Goal: Transaction & Acquisition: Purchase product/service

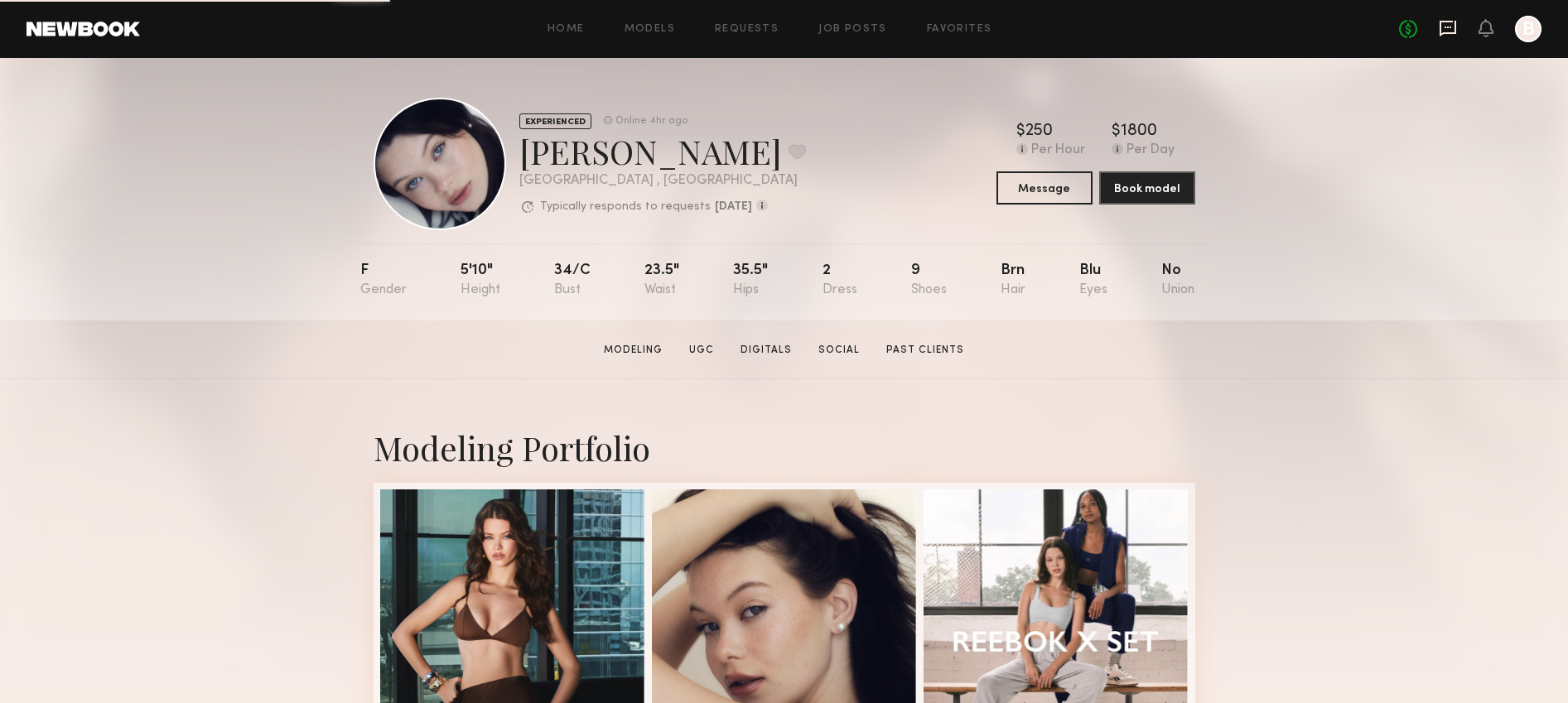
click at [1444, 23] on icon at bounding box center [1448, 28] width 18 height 18
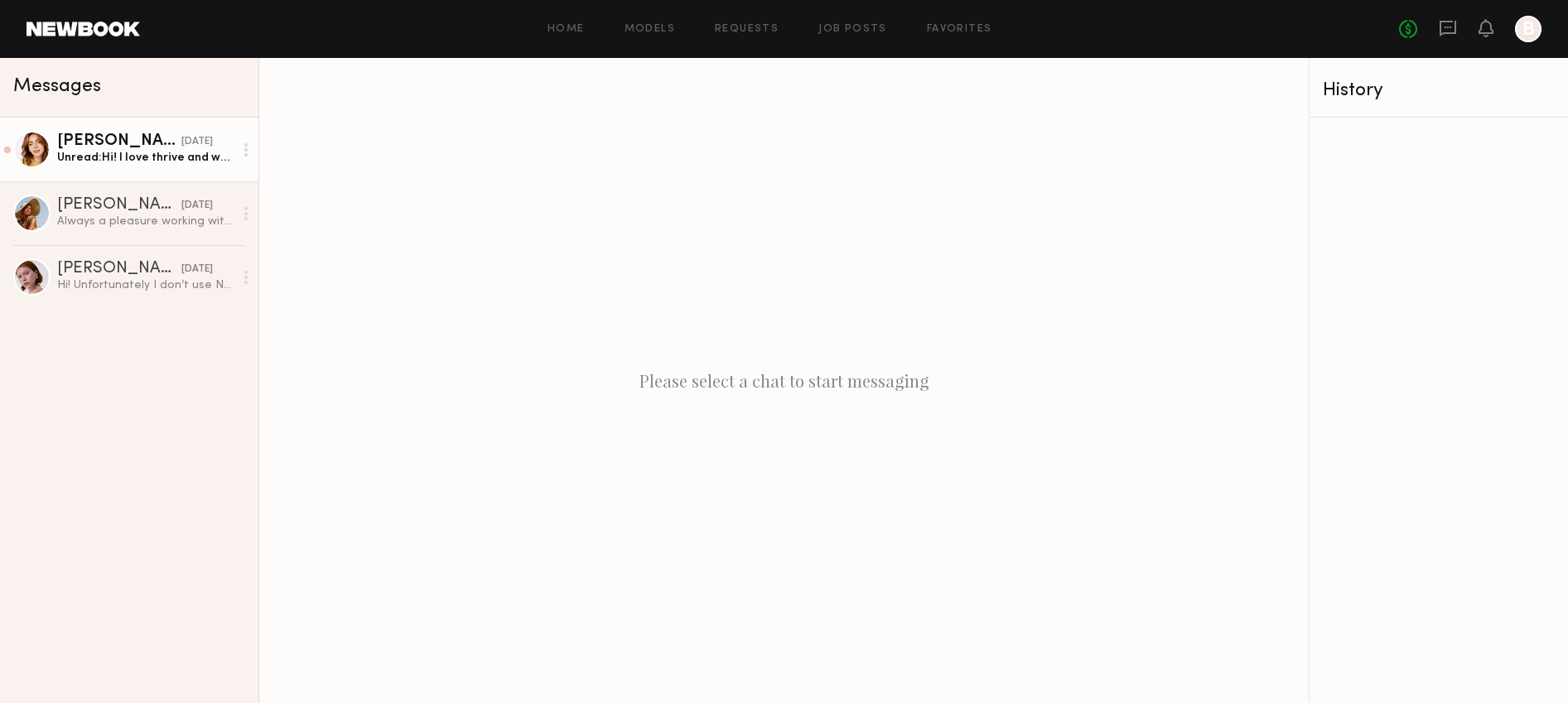
click at [103, 140] on div "Haley G." at bounding box center [120, 141] width 125 height 16
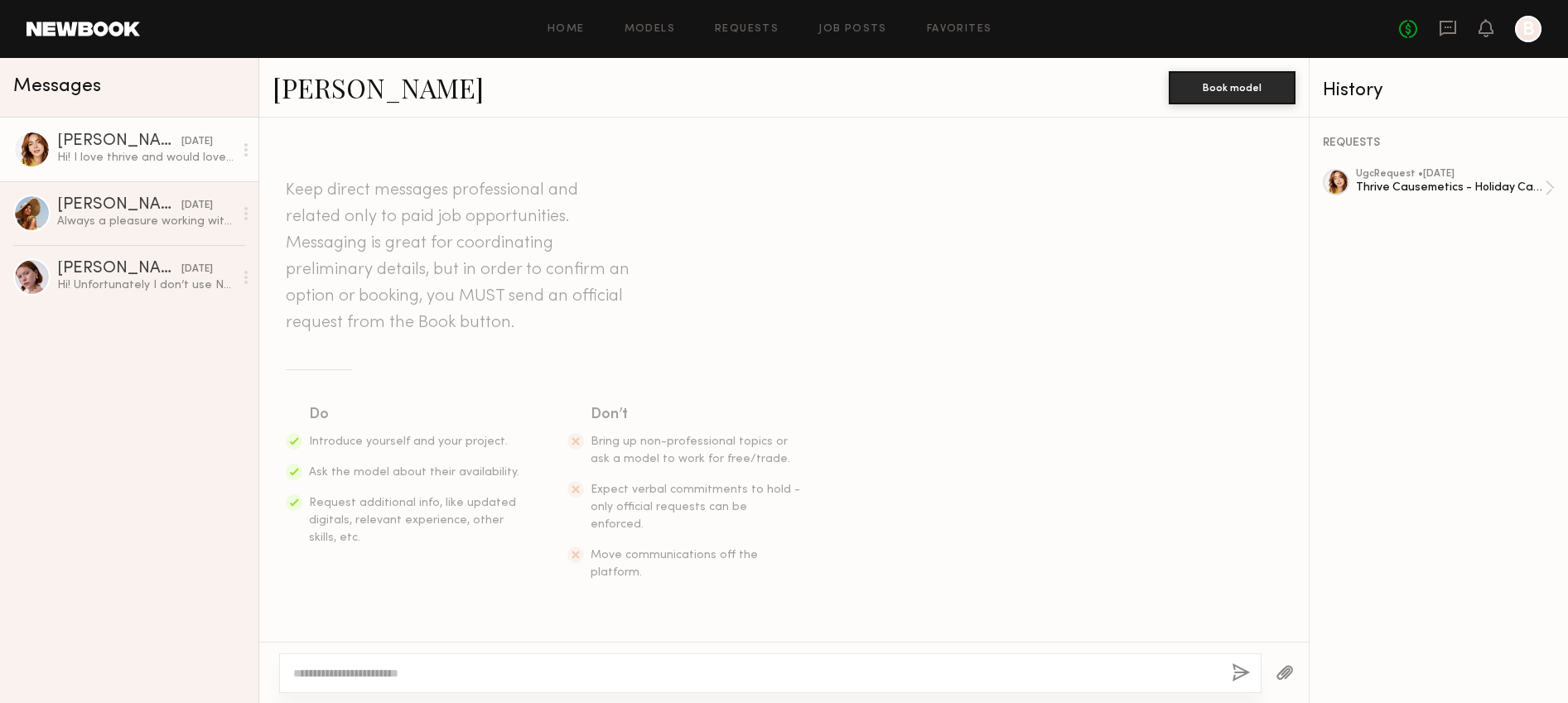
scroll to position [351, 0]
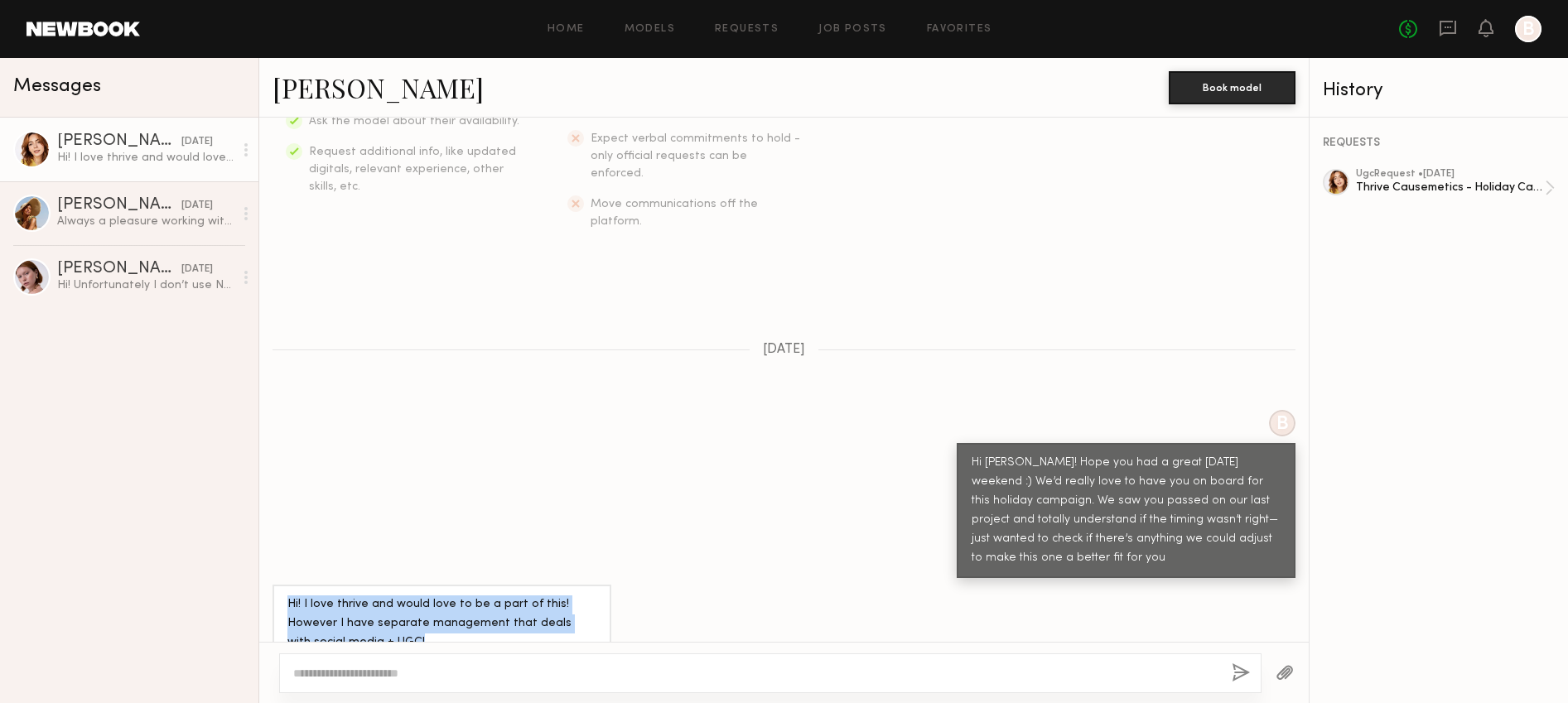
drag, startPoint x: 399, startPoint y: 609, endPoint x: 266, endPoint y: 554, distance: 143.9
click at [266, 585] on div "Hi! I love thrive and would love to be a part of this! However I have separate …" at bounding box center [784, 623] width 1050 height 78
copy div "Hi! I love thrive and would love to be a part of this! However I have separate …"
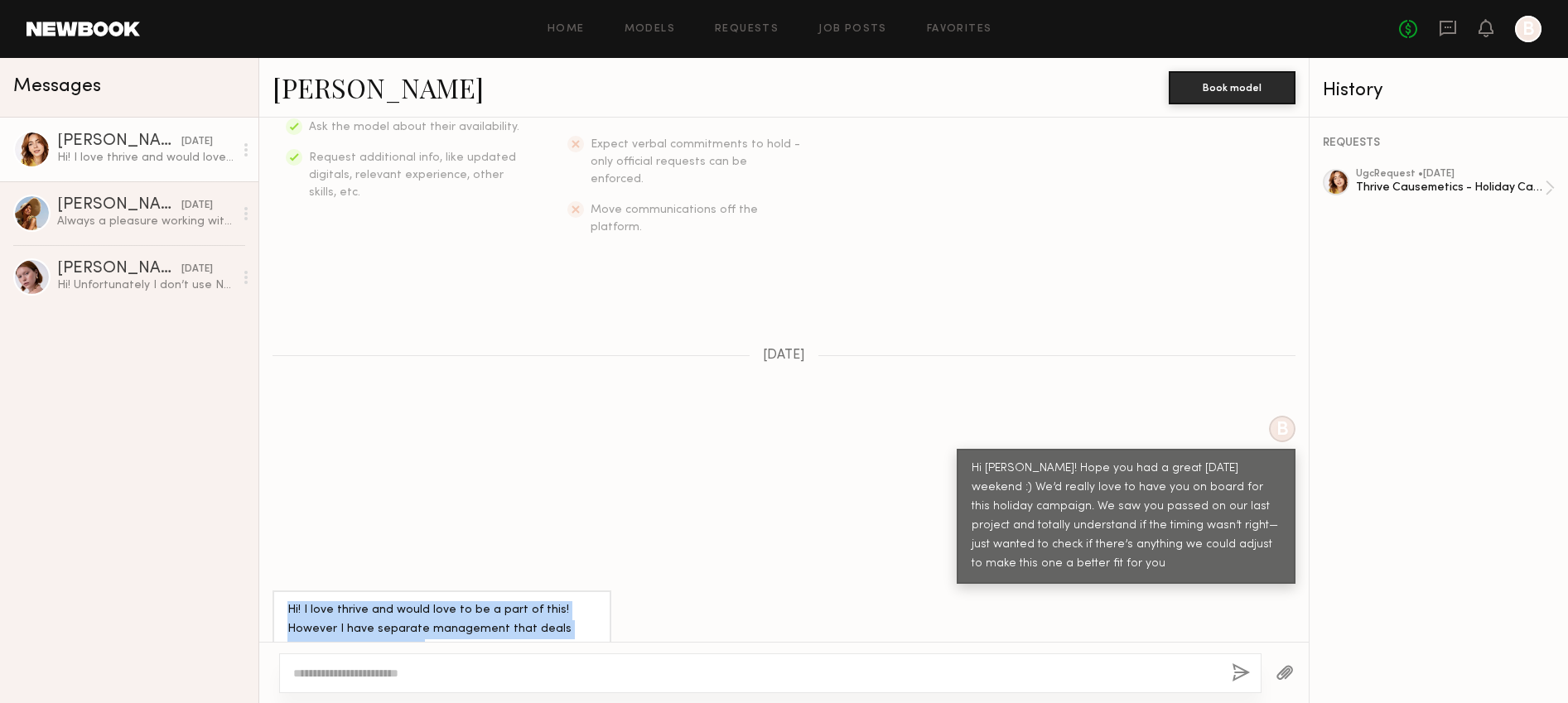
click at [244, 152] on div at bounding box center [246, 150] width 25 height 34
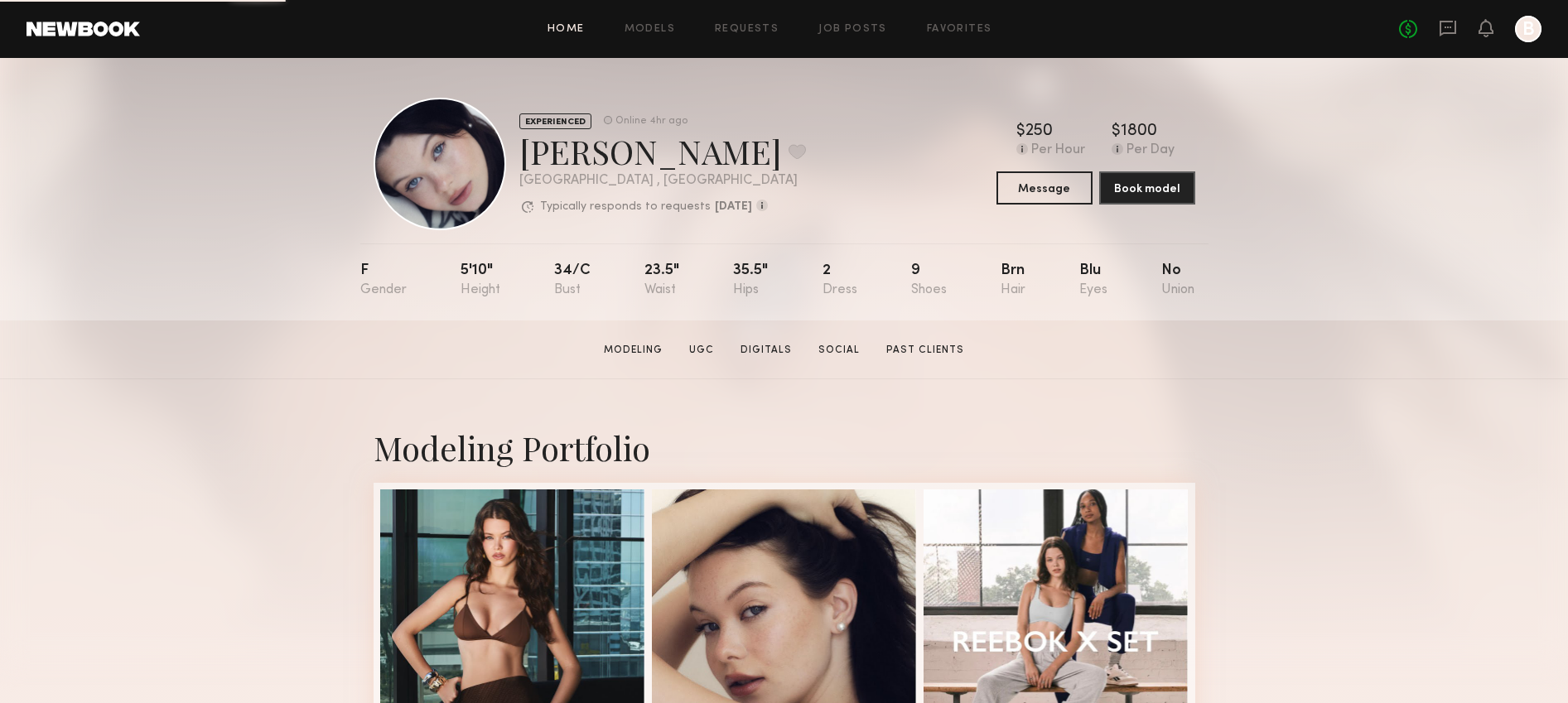
click at [573, 25] on link "Home" at bounding box center [566, 29] width 37 height 11
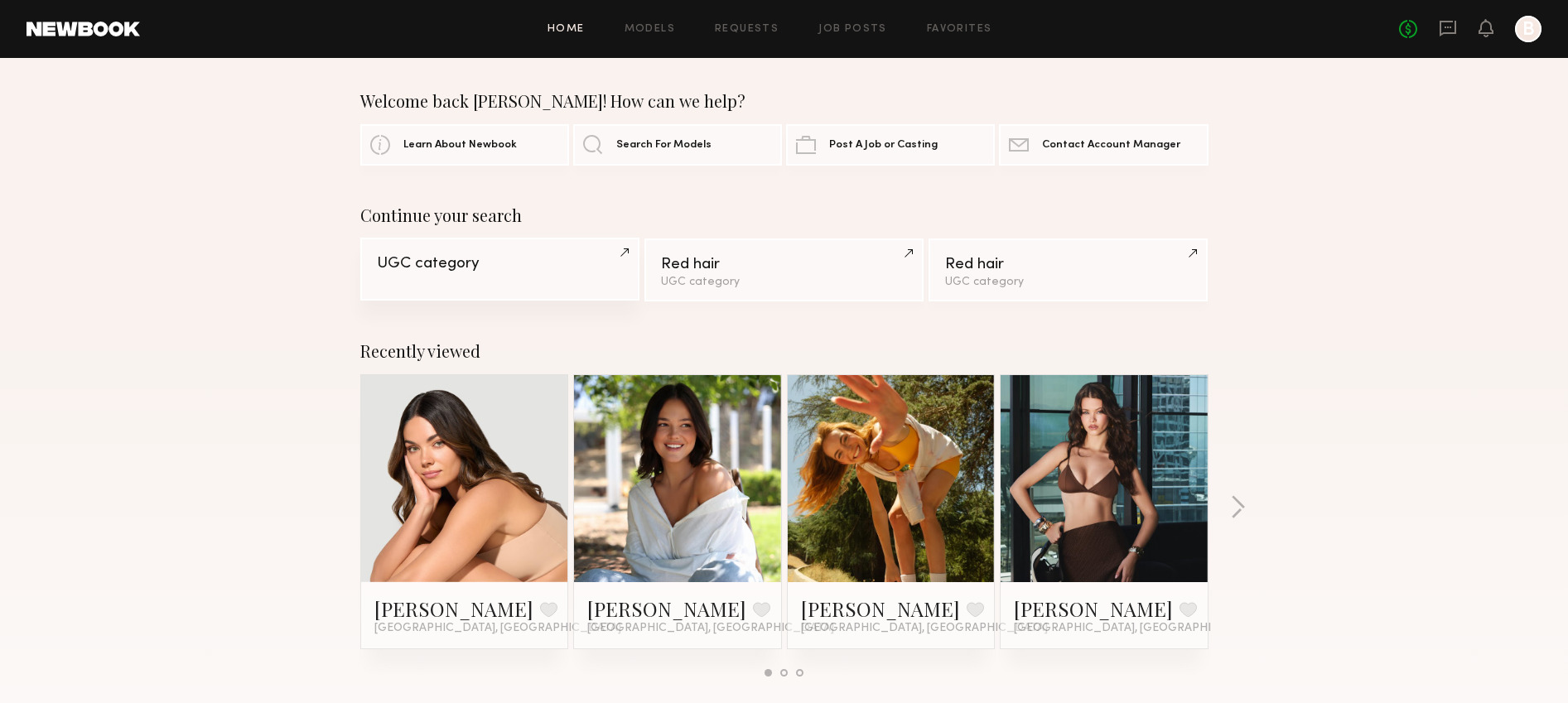
click at [538, 292] on link "UGC category" at bounding box center [500, 269] width 279 height 63
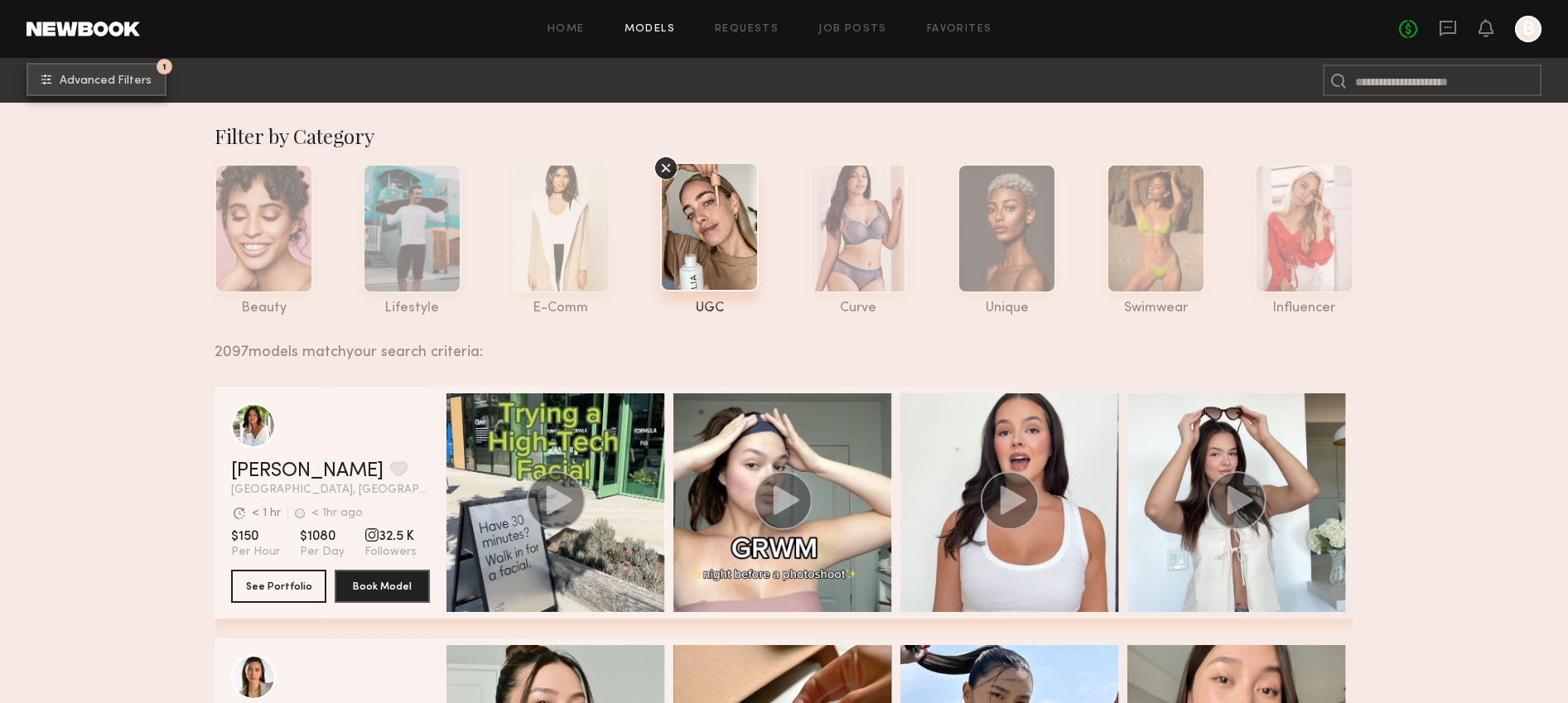
click at [105, 85] on span "Advanced Filters" at bounding box center [106, 82] width 92 height 12
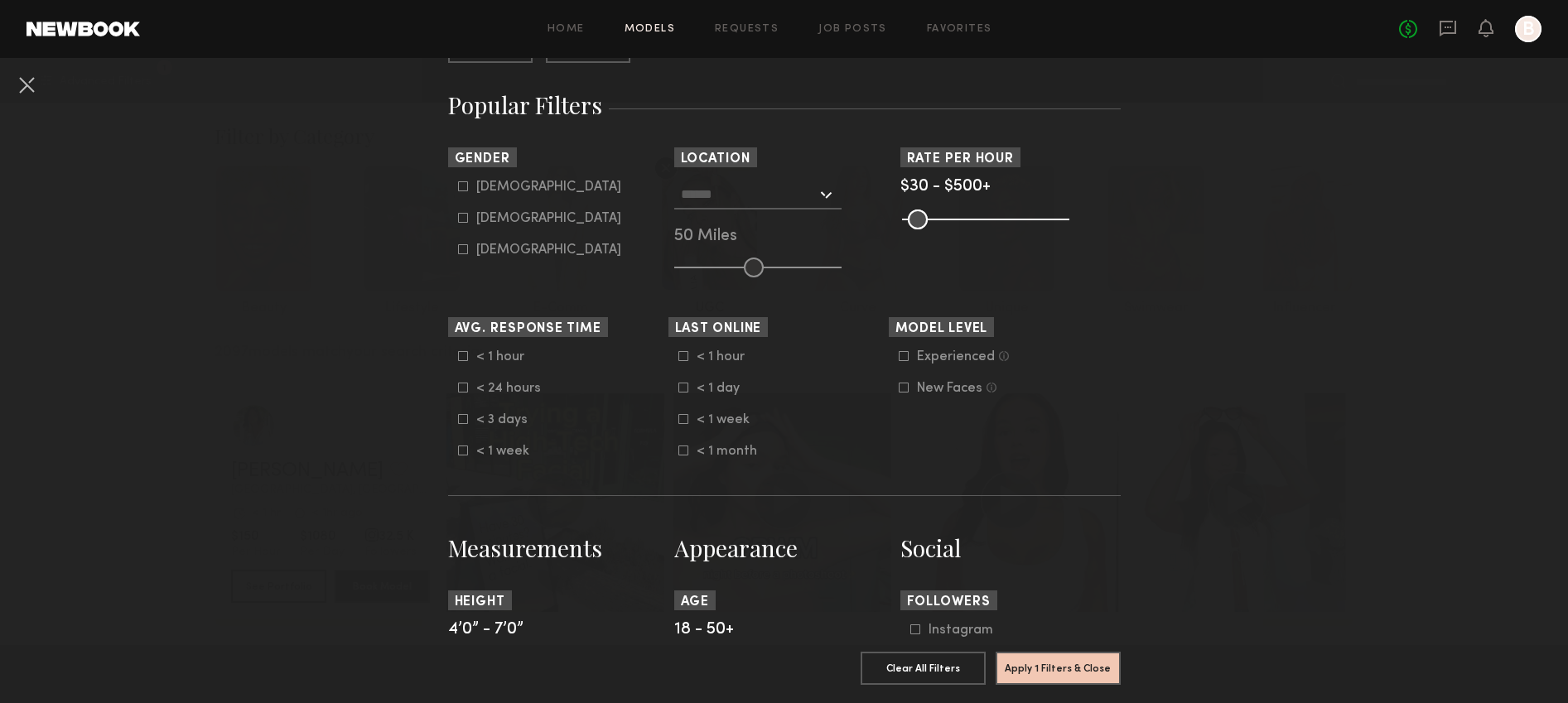
scroll to position [267, 0]
click at [507, 219] on div "Female" at bounding box center [548, 217] width 145 height 10
type input "**"
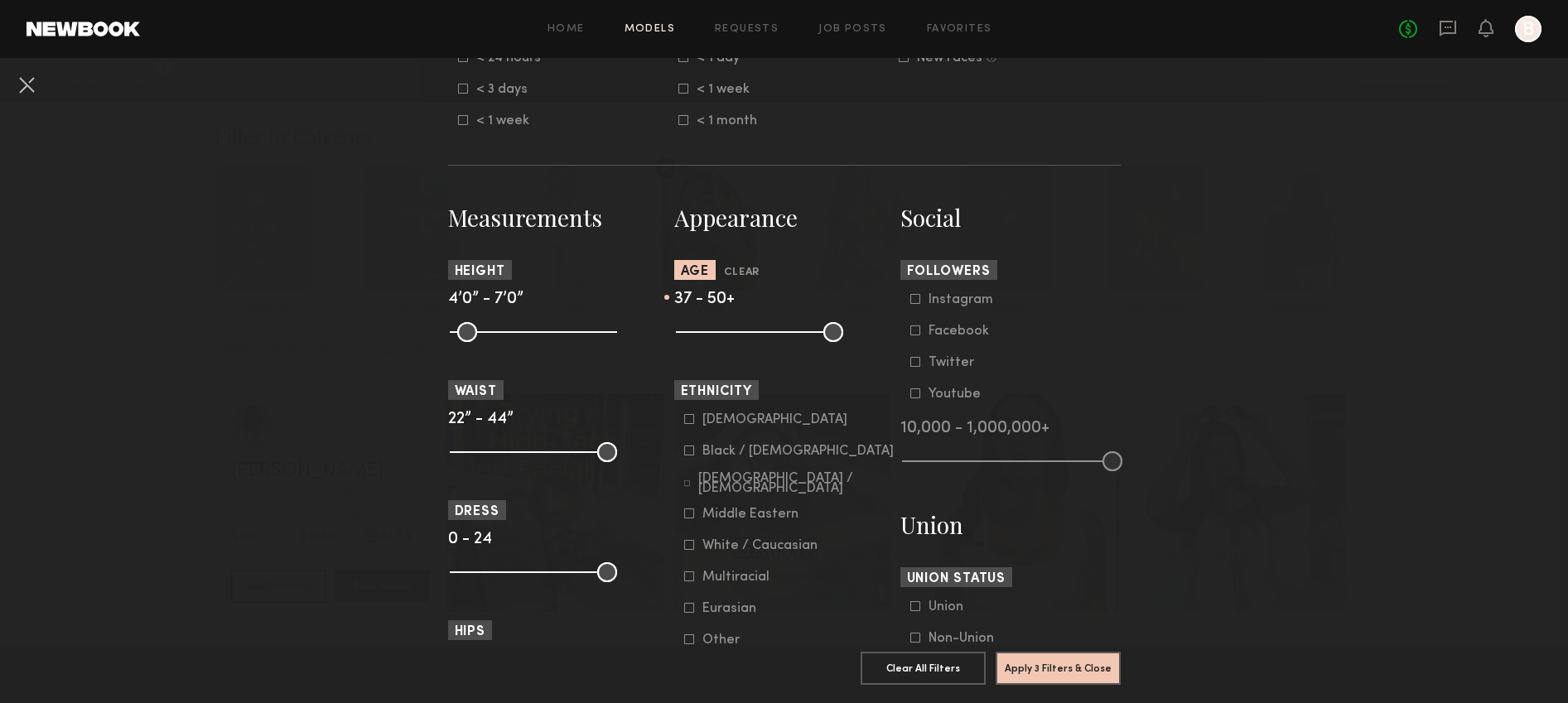
drag, startPoint x: 681, startPoint y: 337, endPoint x: 773, endPoint y: 340, distance: 92.0
type input "**"
click at [773, 340] on input "range" at bounding box center [759, 332] width 167 height 20
click at [1067, 658] on button "Apply 3 Filters & Close" at bounding box center [1058, 668] width 125 height 34
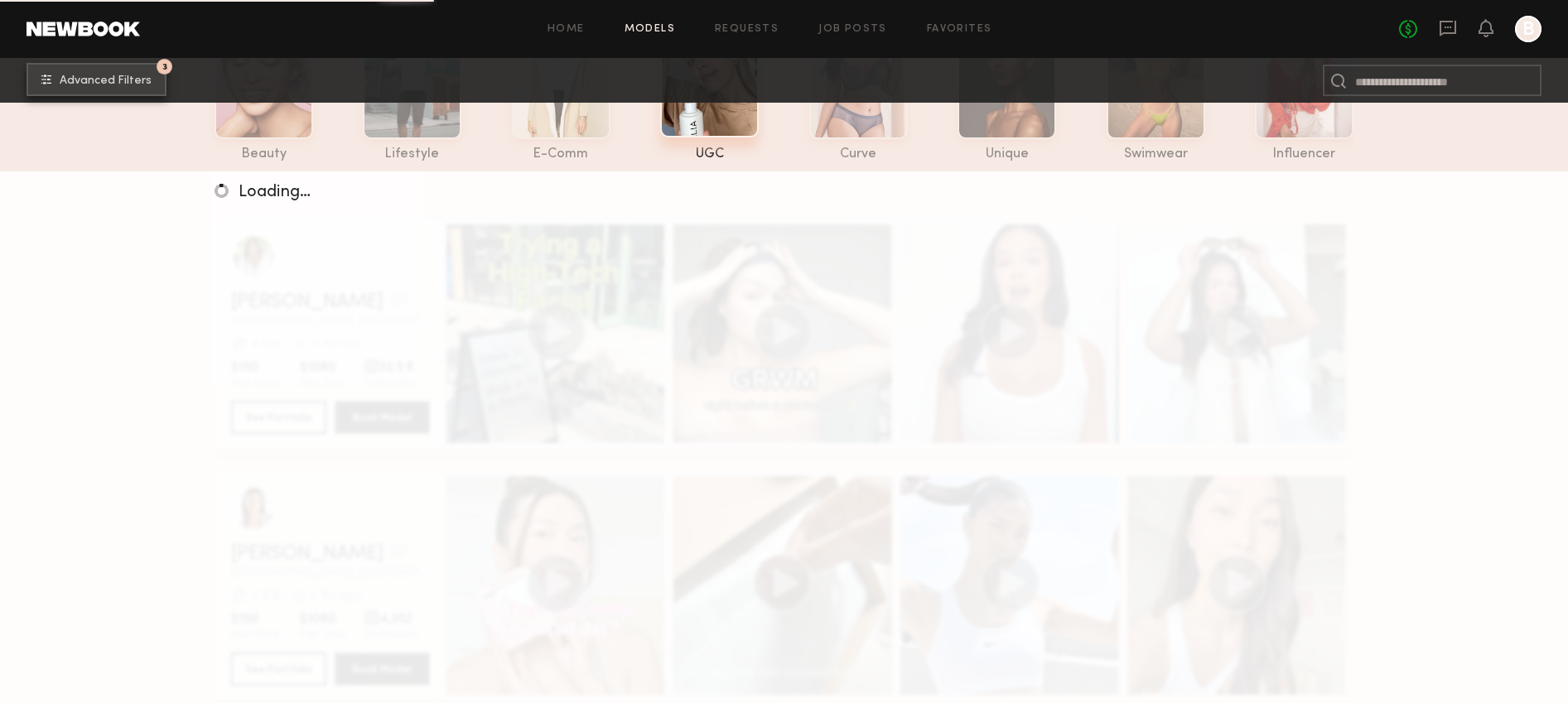
scroll to position [187, 0]
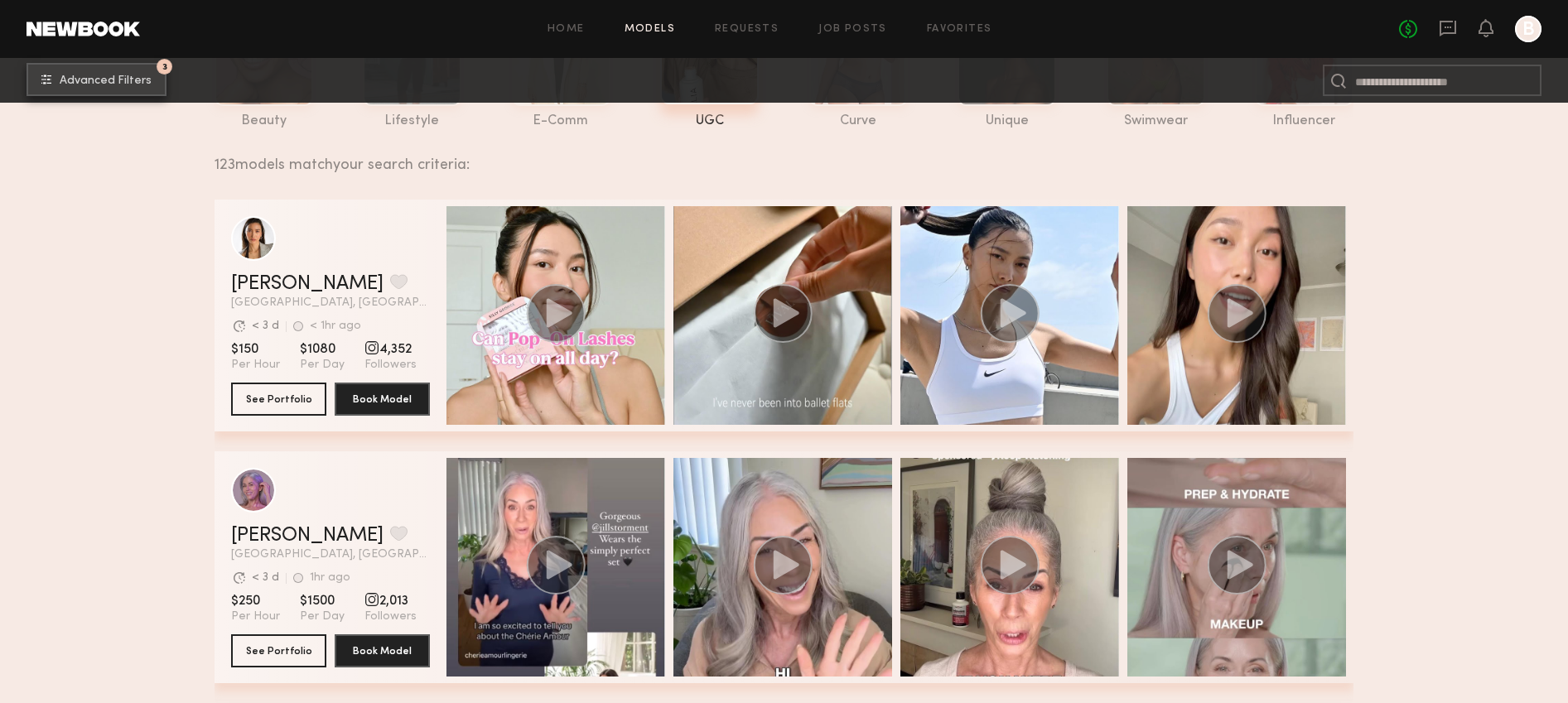
click at [110, 70] on button "3 Advanced Filters" at bounding box center [97, 80] width 140 height 34
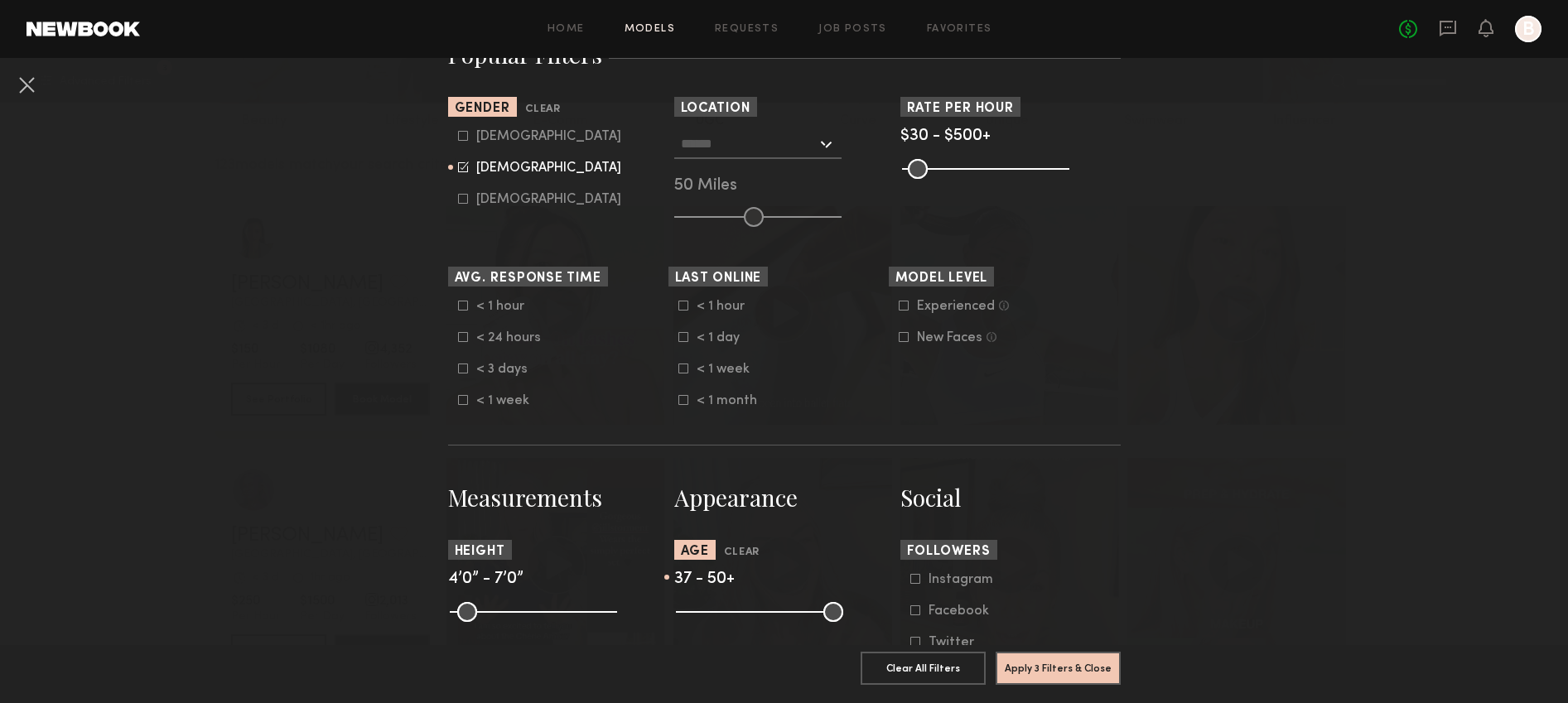
scroll to position [462, 0]
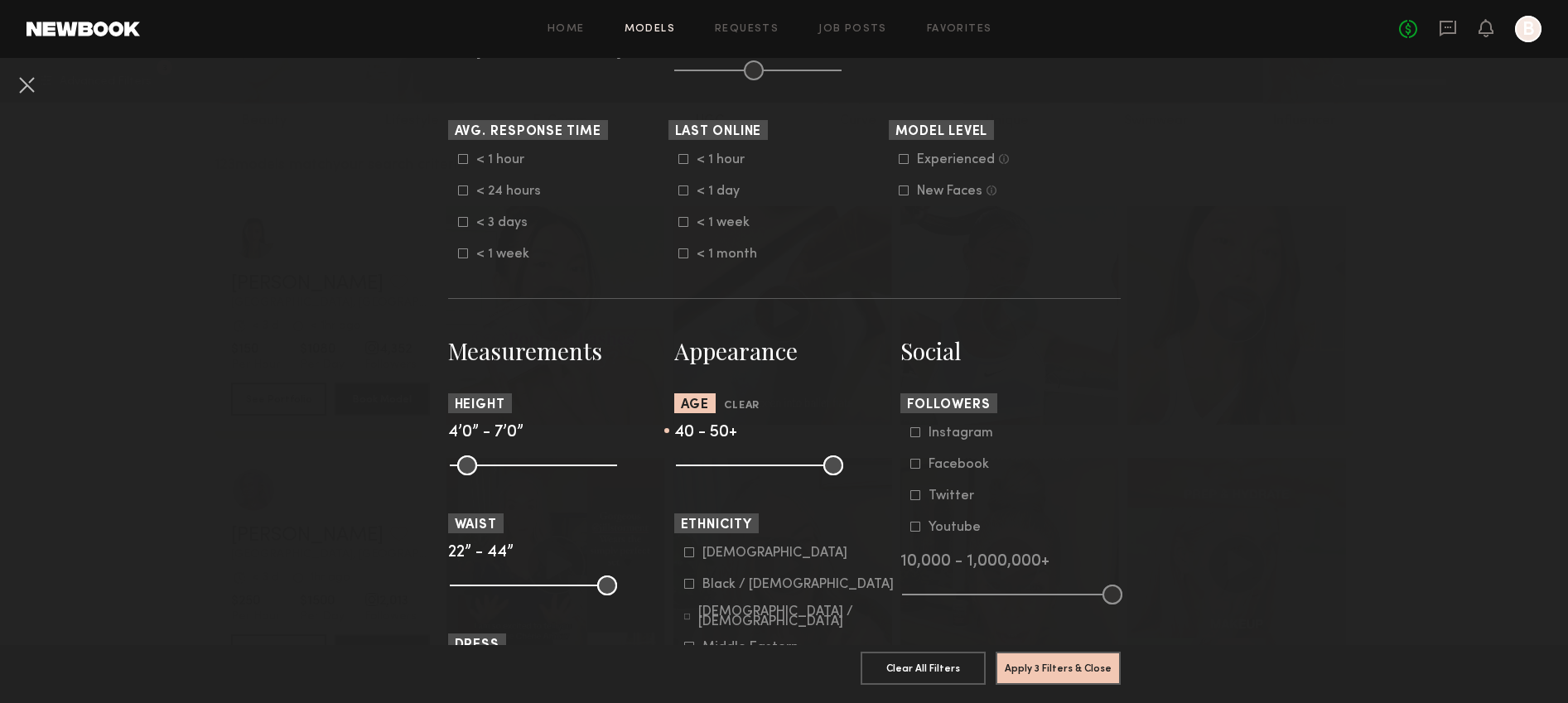
drag, startPoint x: 776, startPoint y: 463, endPoint x: 788, endPoint y: 463, distance: 12.0
type input "**"
click at [788, 463] on input "range" at bounding box center [759, 465] width 167 height 20
click at [1094, 664] on button "Apply 3 Filters & Close" at bounding box center [1058, 668] width 125 height 34
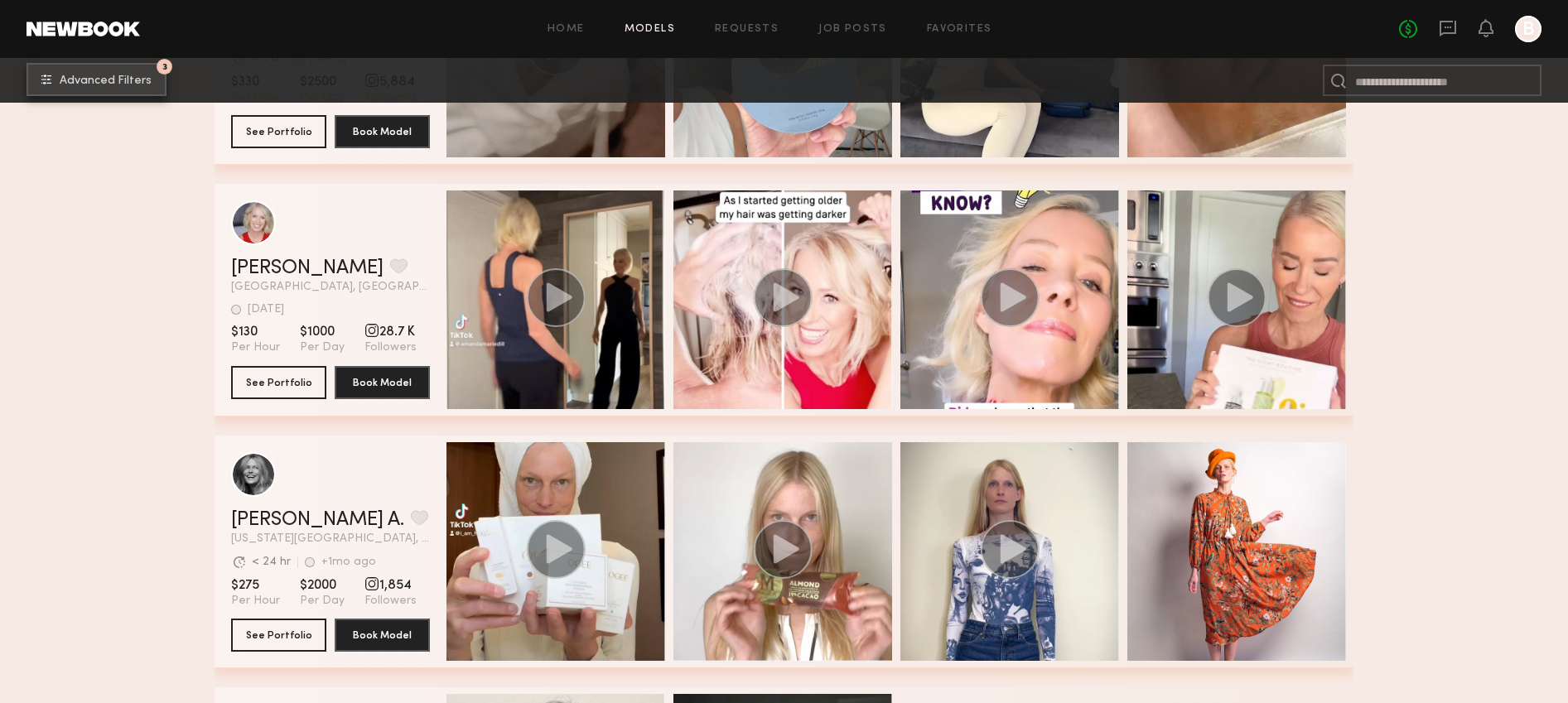
scroll to position [5741, 0]
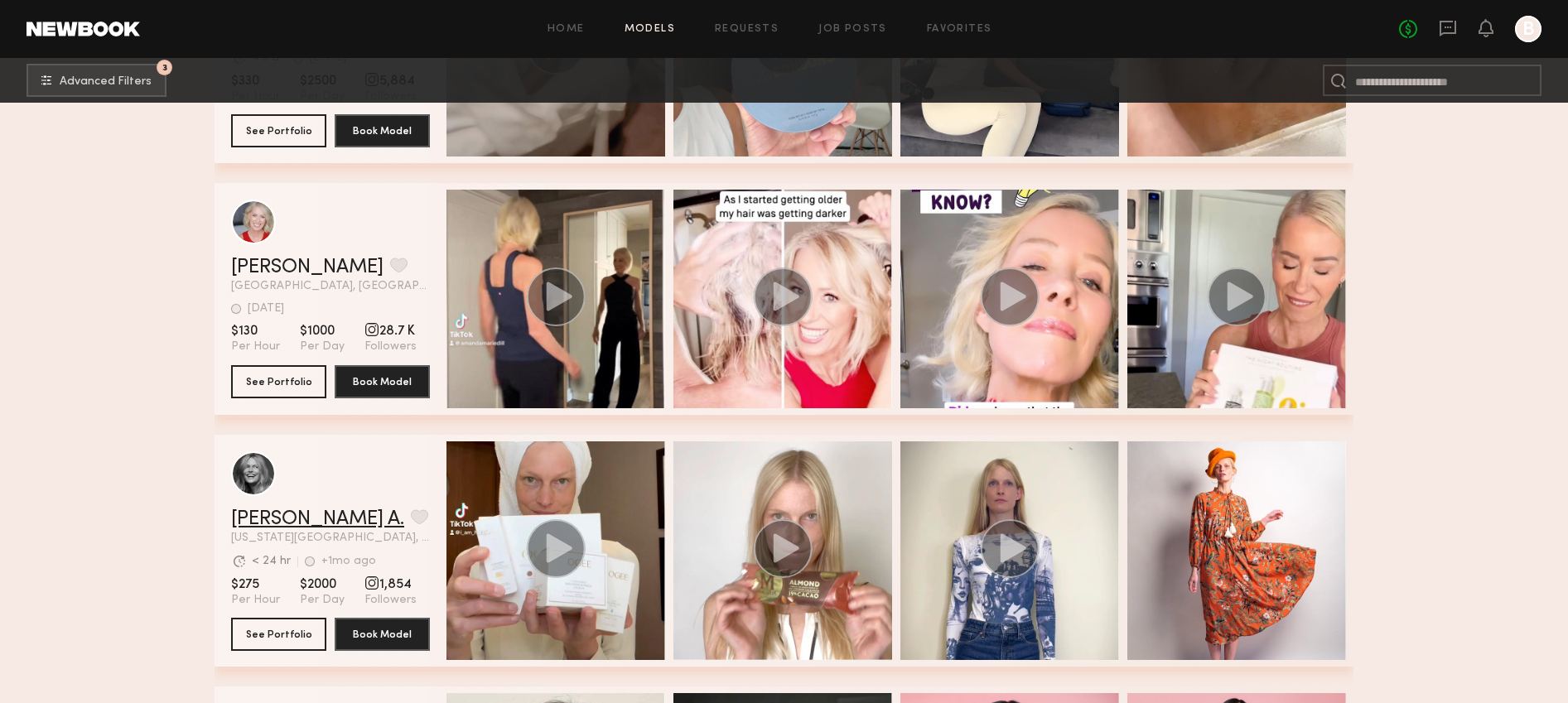
click at [270, 517] on link "Hartje A." at bounding box center [318, 519] width 173 height 20
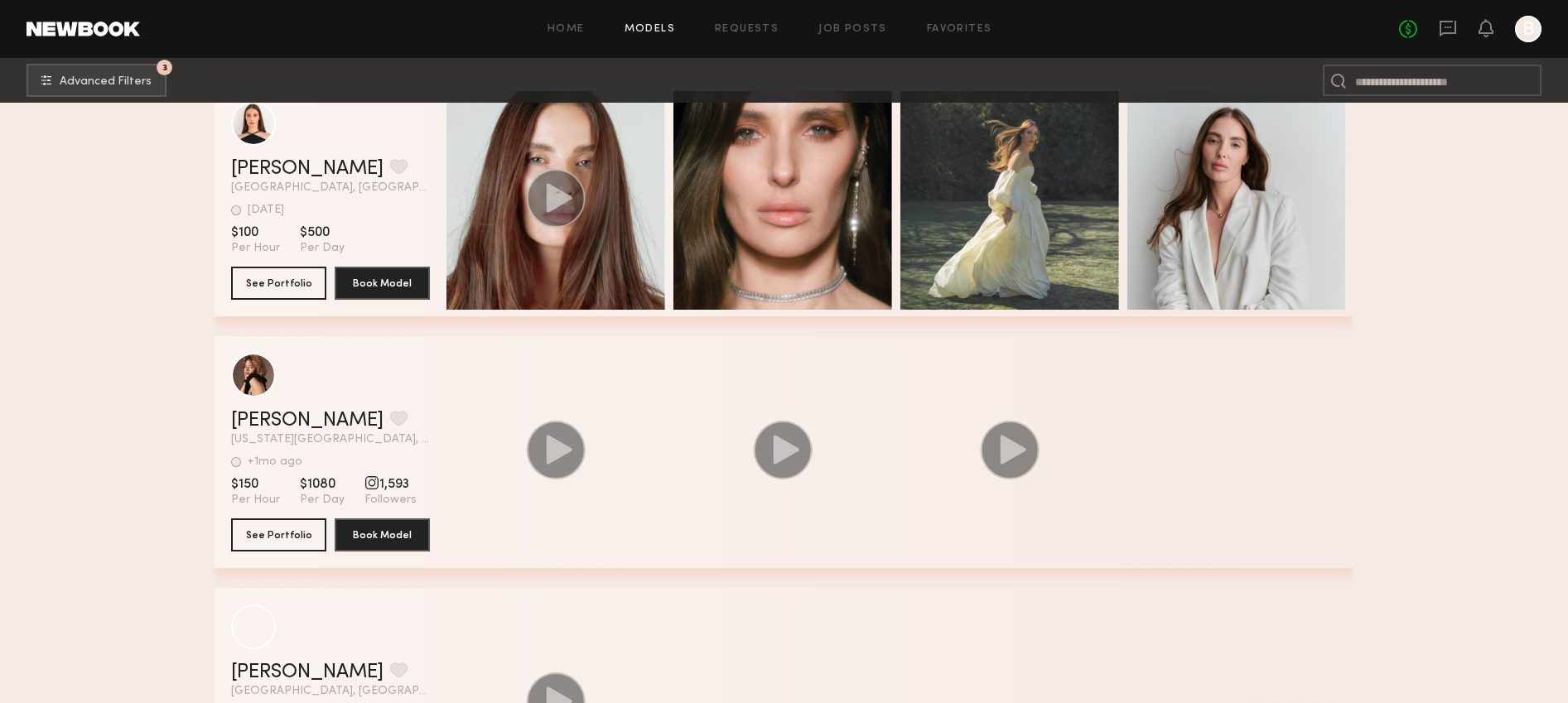
scroll to position [13462, 0]
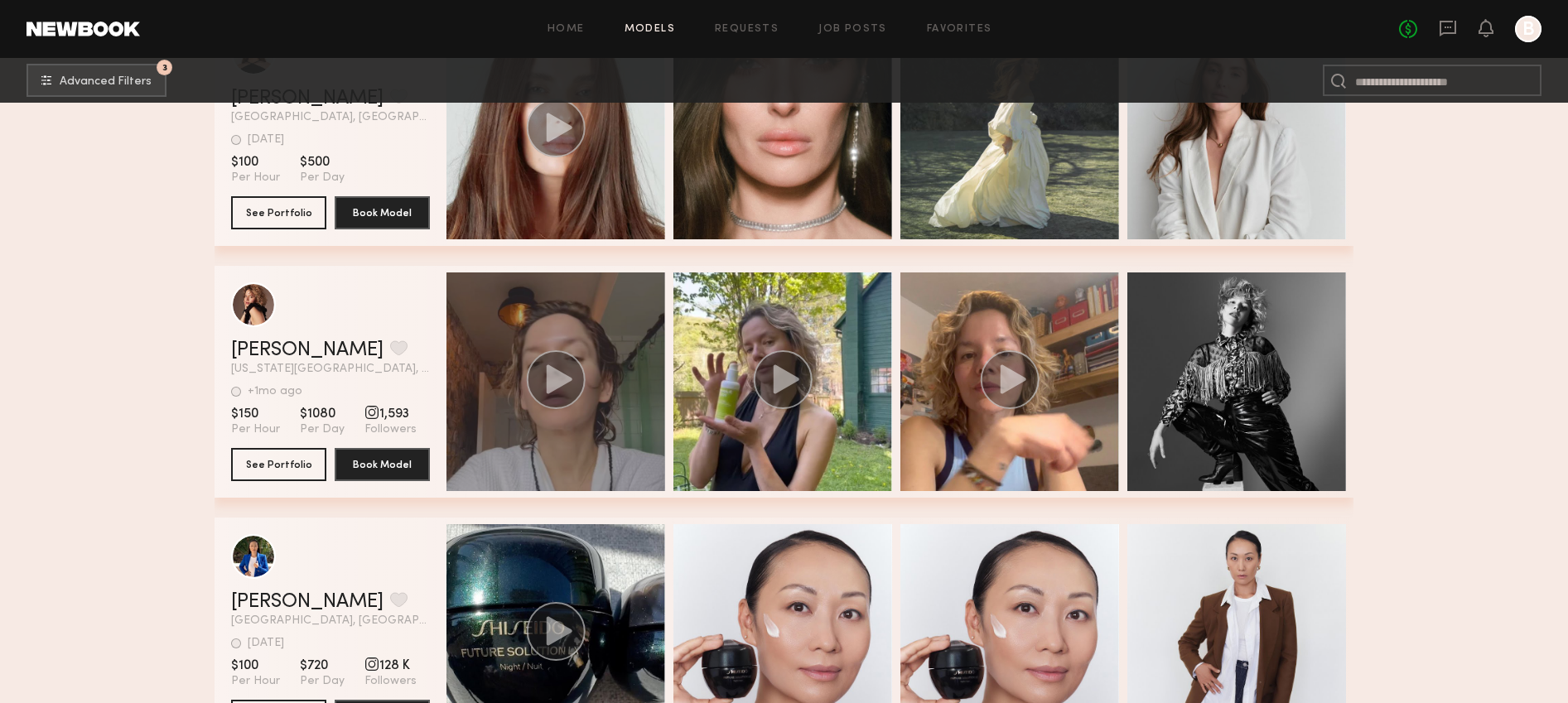
click at [523, 396] on div "grid" at bounding box center [556, 382] width 219 height 219
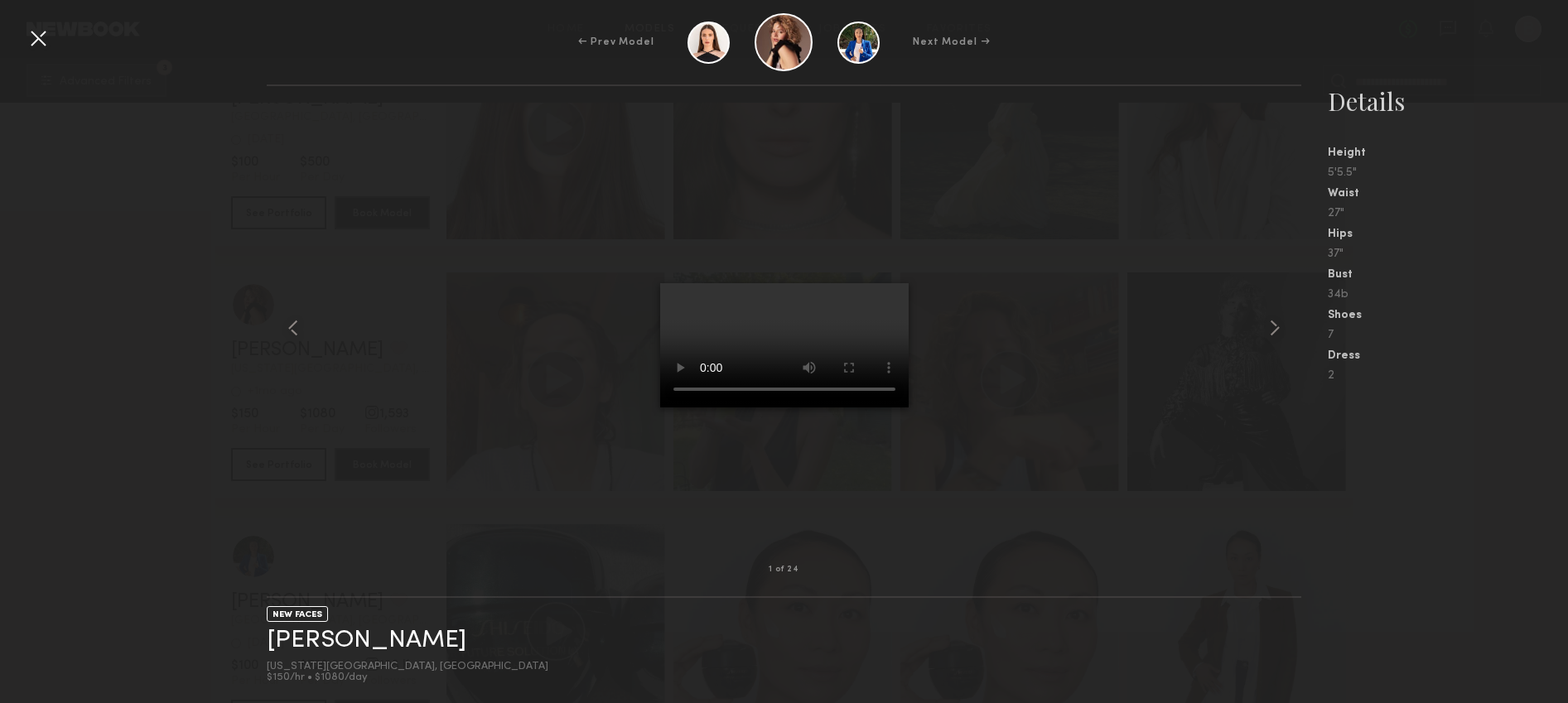
click at [997, 152] on div at bounding box center [784, 327] width 1034 height 431
click at [57, 43] on div "← Prev Model Next Model →" at bounding box center [784, 42] width 1568 height 58
click at [34, 15] on div "← Prev Model Next Model →" at bounding box center [784, 42] width 1568 height 58
click at [36, 31] on div at bounding box center [38, 38] width 27 height 27
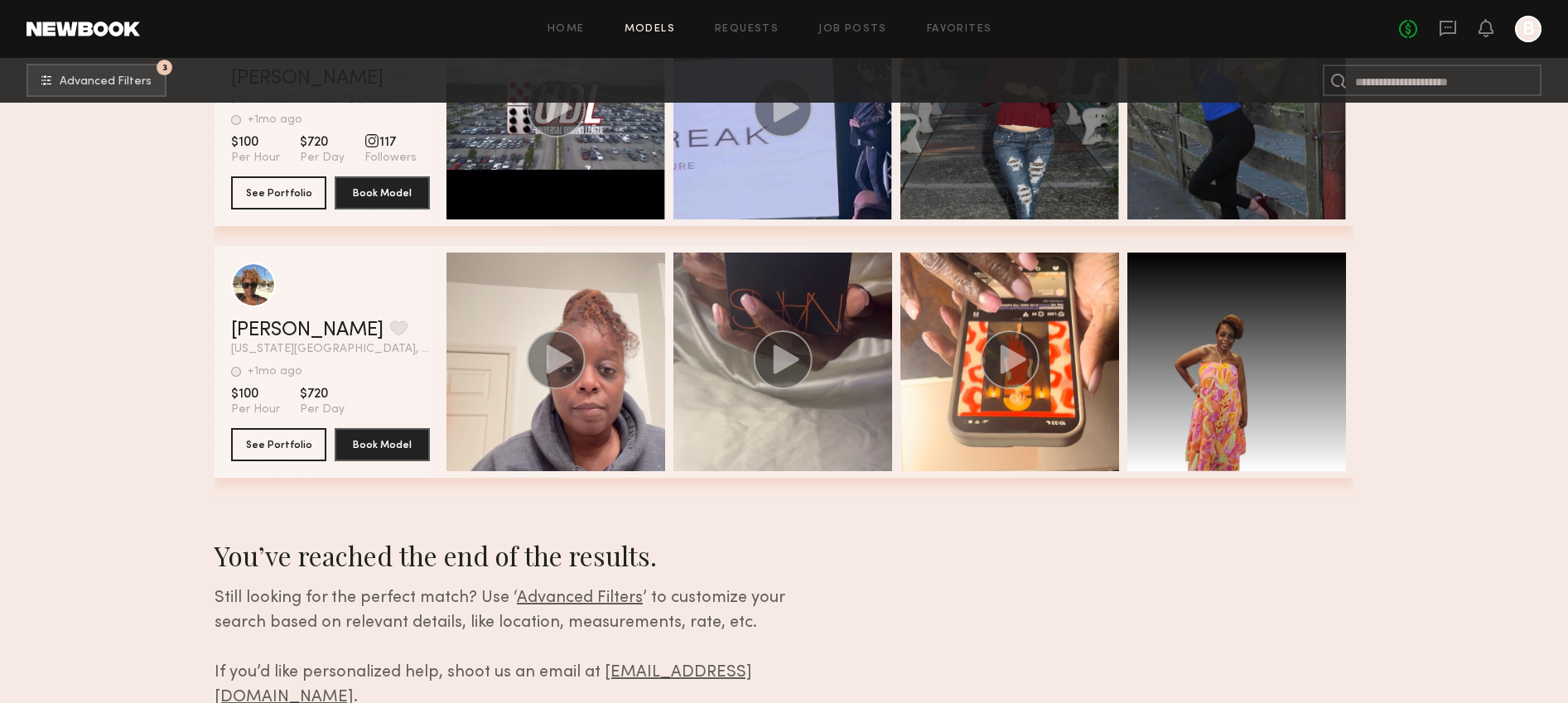
scroll to position [16755, 0]
click at [135, 70] on button "3 Advanced Filters" at bounding box center [97, 80] width 140 height 34
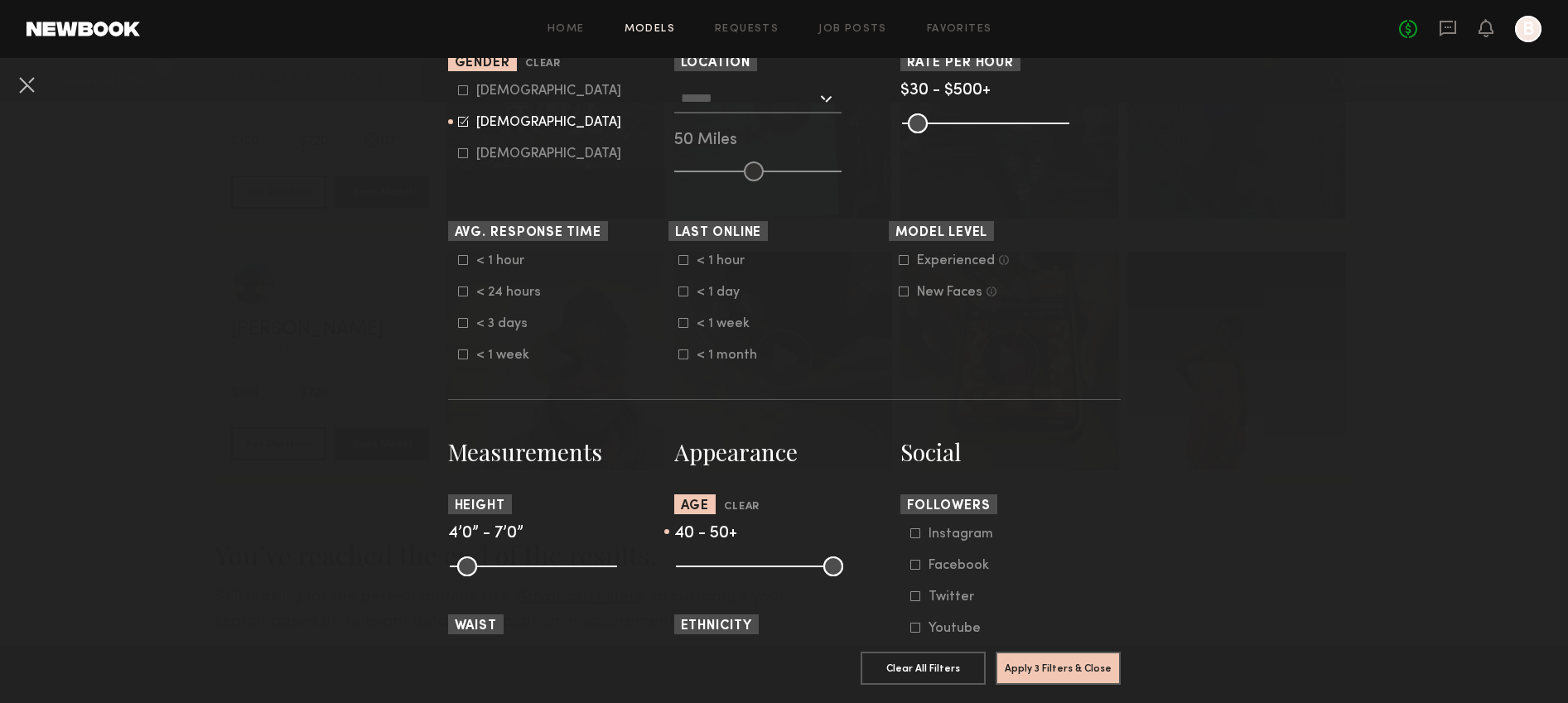
scroll to position [460, 0]
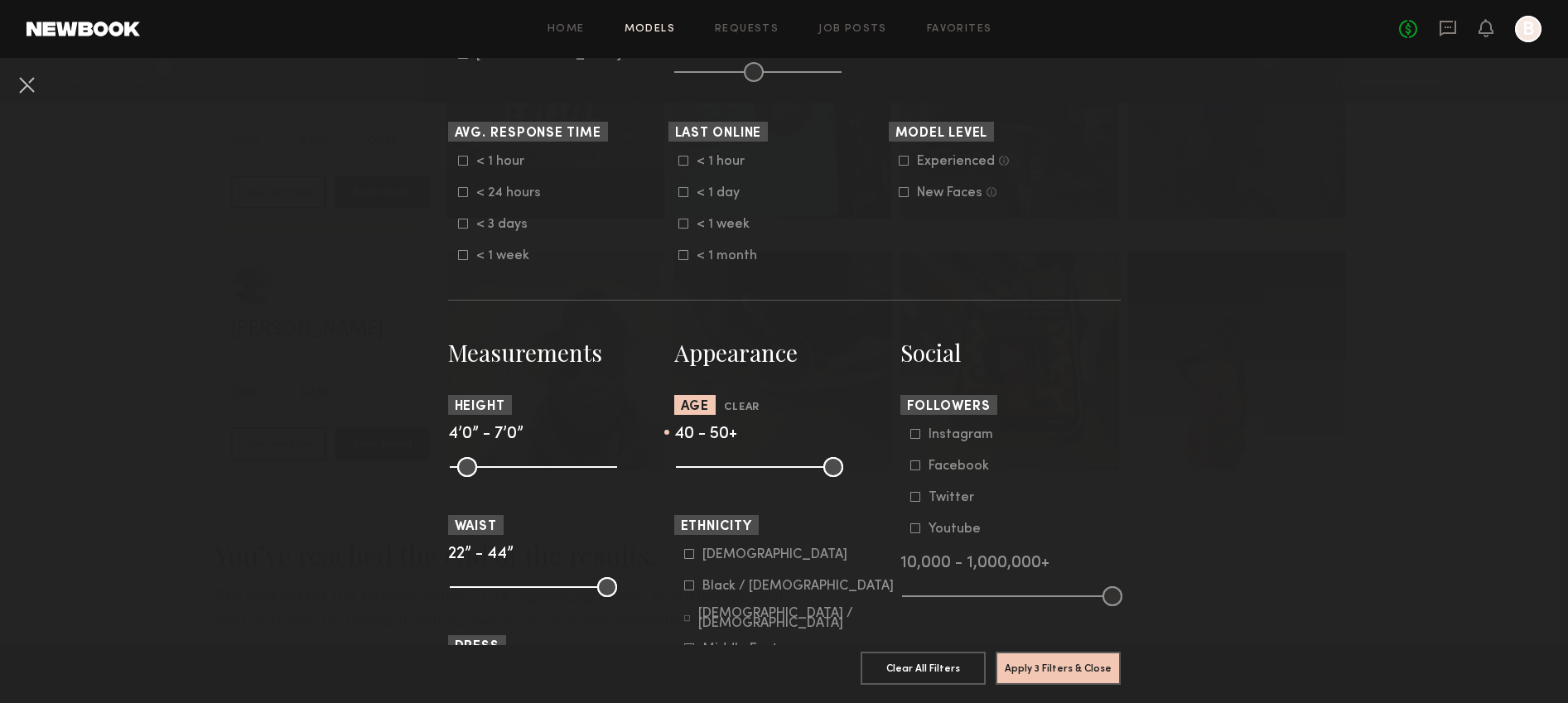
drag, startPoint x: 797, startPoint y: 462, endPoint x: 759, endPoint y: 462, distance: 38.0
click at [759, 462] on common-range-minmax at bounding box center [758, 465] width 167 height 20
drag, startPoint x: 780, startPoint y: 466, endPoint x: 739, endPoint y: 466, distance: 41.0
type input "**"
click at [739, 466] on input "range" at bounding box center [759, 467] width 167 height 20
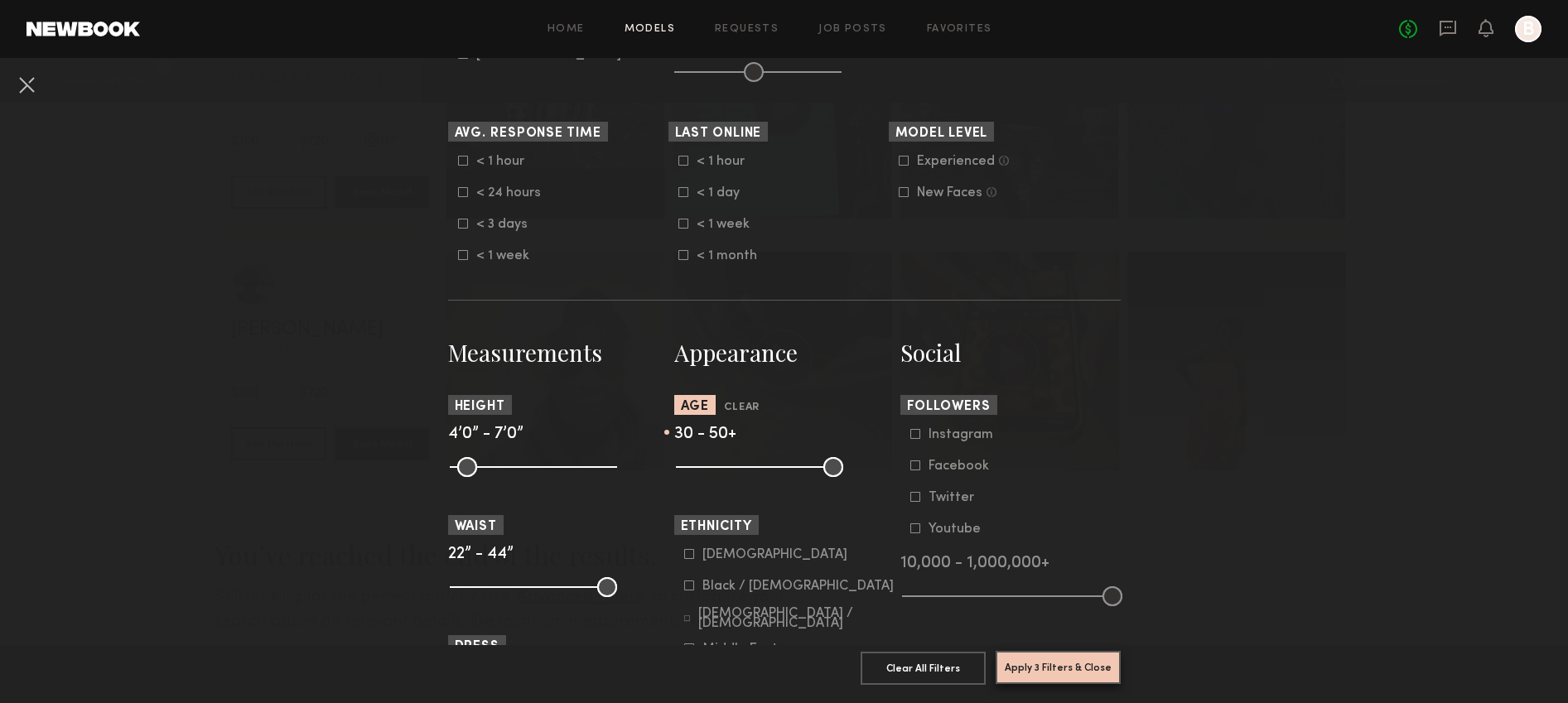
click at [1054, 657] on button "Apply 3 Filters & Close" at bounding box center [1058, 668] width 125 height 34
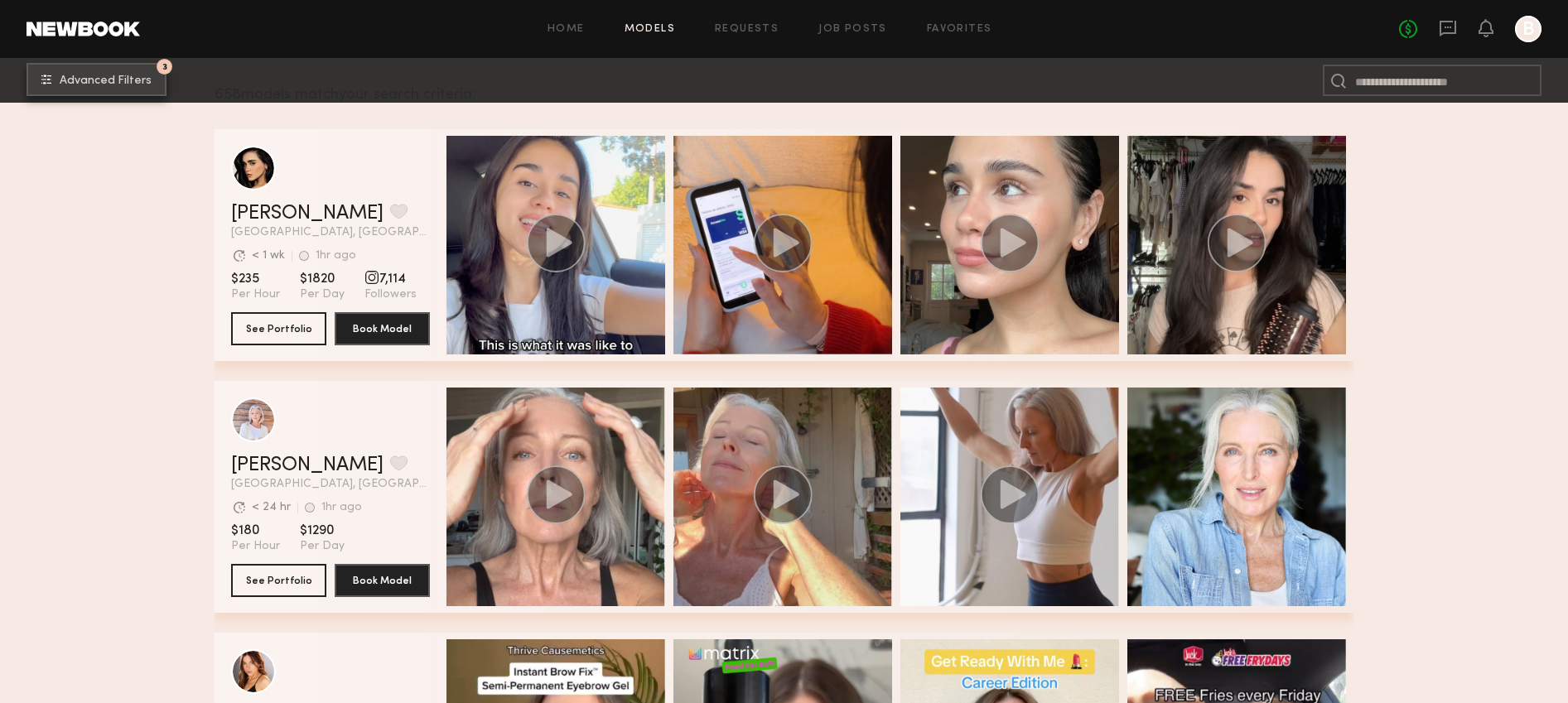
scroll to position [632, 0]
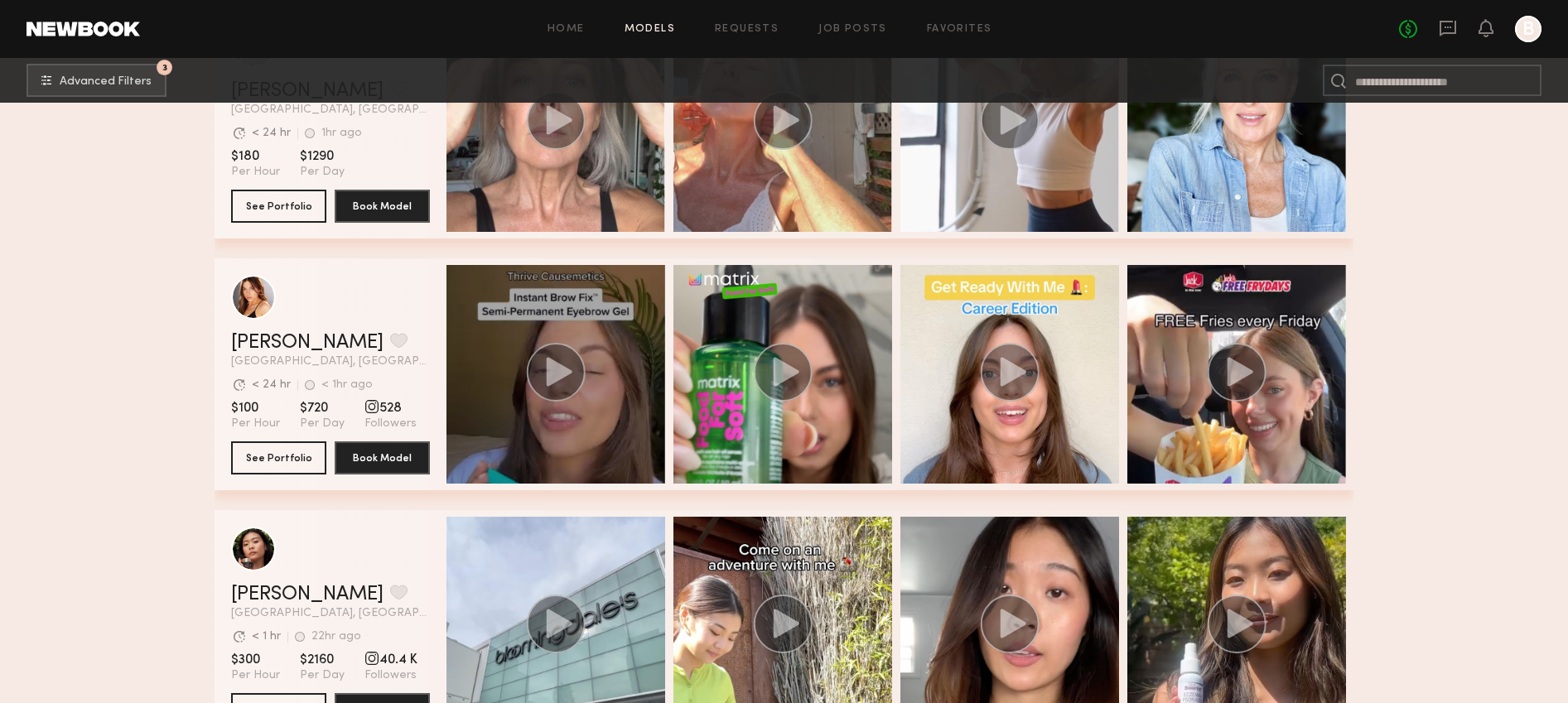
click at [620, 386] on div "grid" at bounding box center [556, 374] width 219 height 219
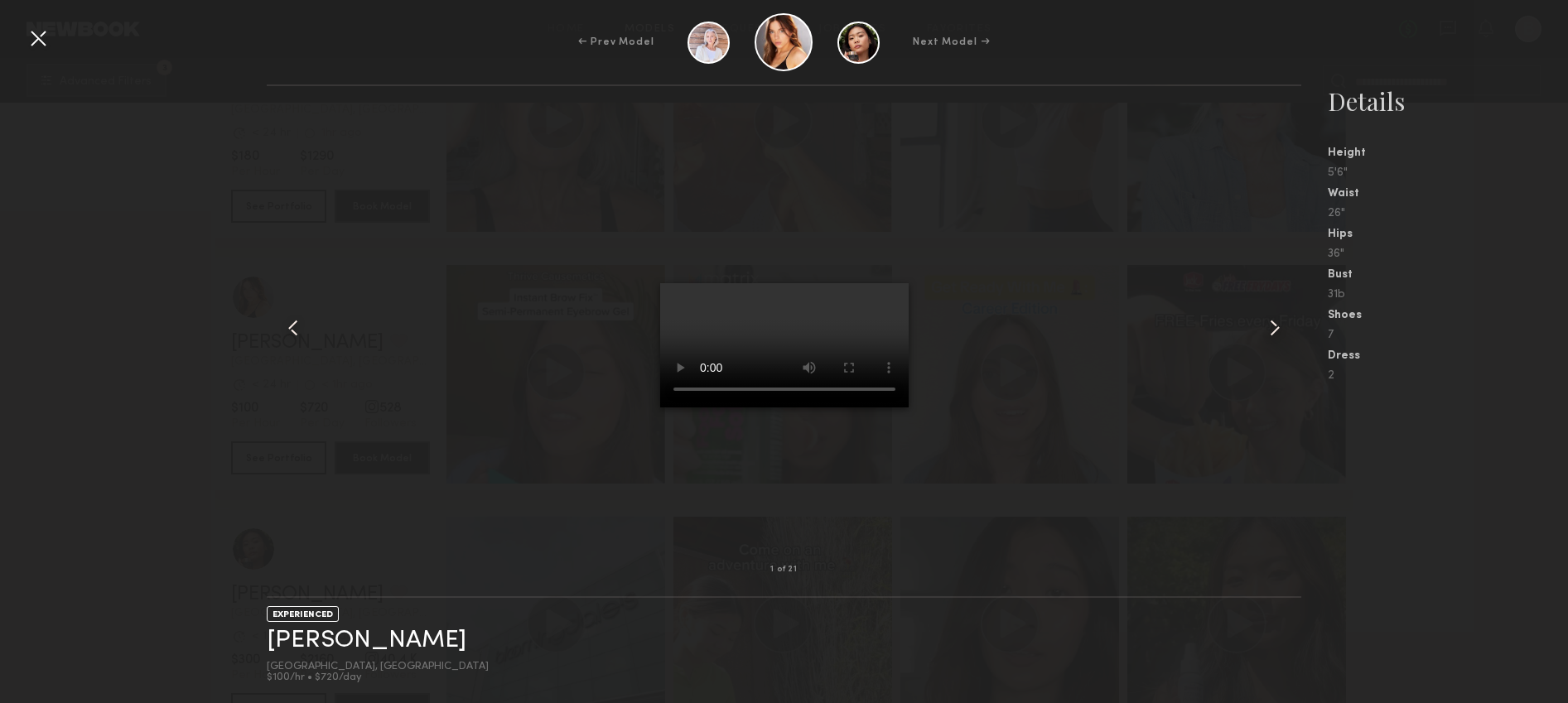
click at [792, 353] on video at bounding box center [784, 345] width 249 height 125
click at [34, 27] on div at bounding box center [38, 38] width 27 height 27
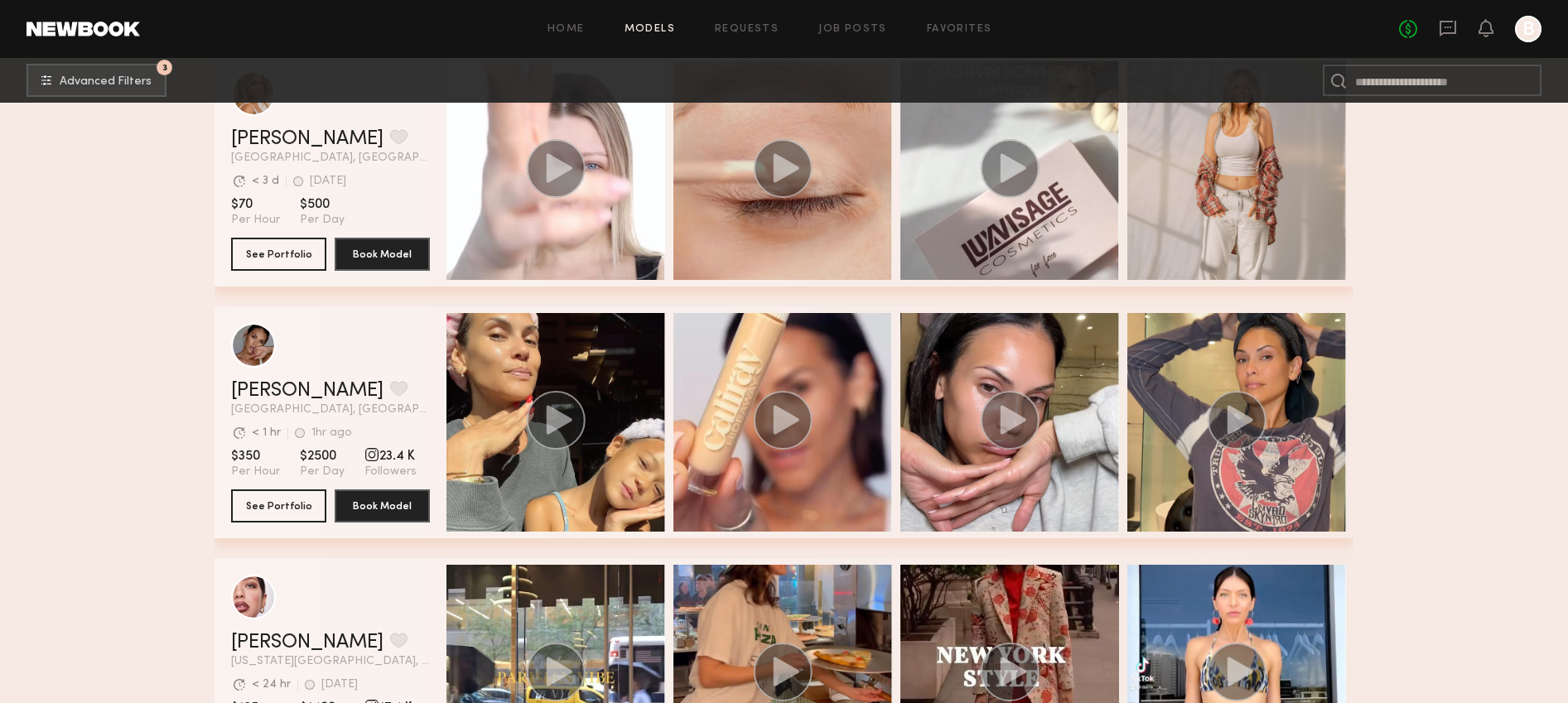
scroll to position [13053, 0]
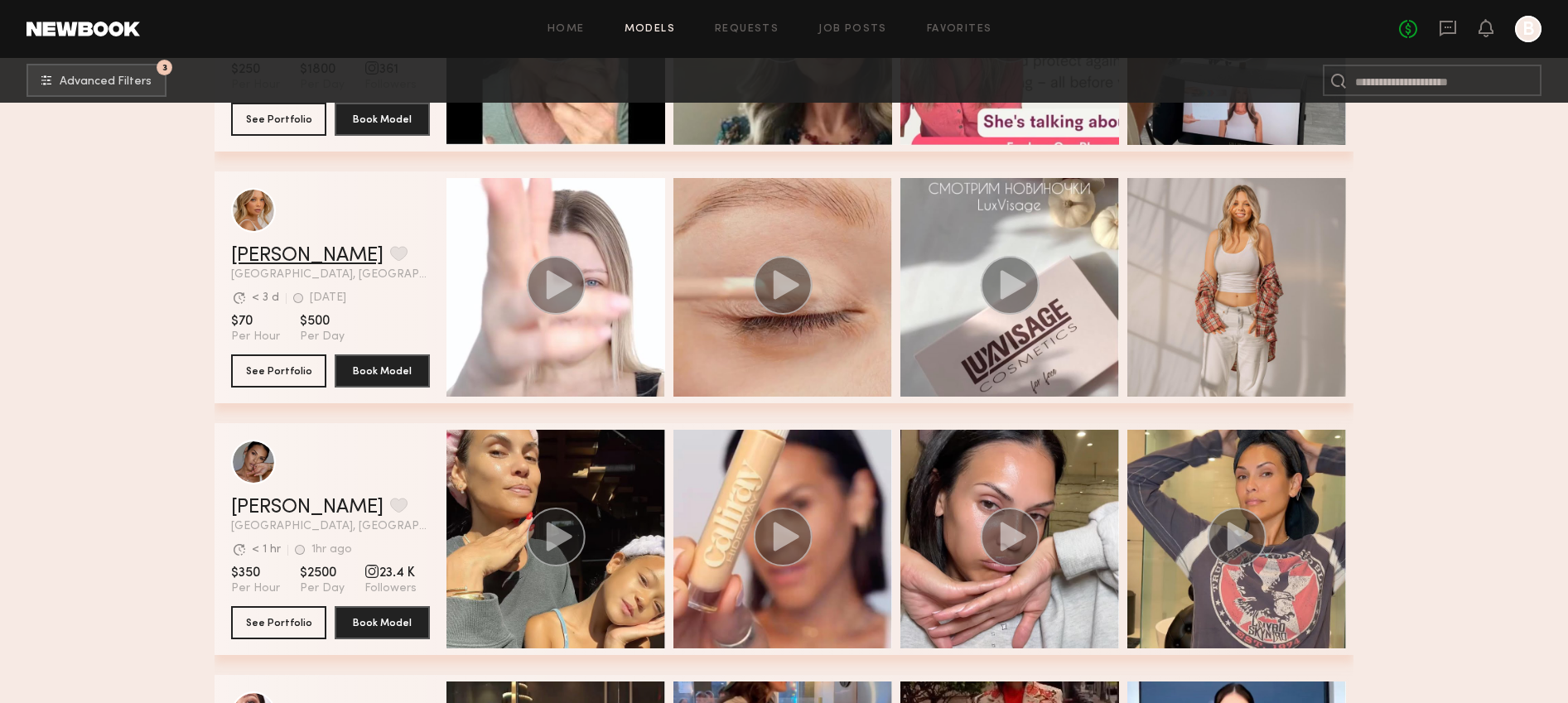
click at [278, 246] on link "Veronika V." at bounding box center [307, 255] width 153 height 20
click at [125, 82] on span "Advanced Filters" at bounding box center [106, 82] width 92 height 12
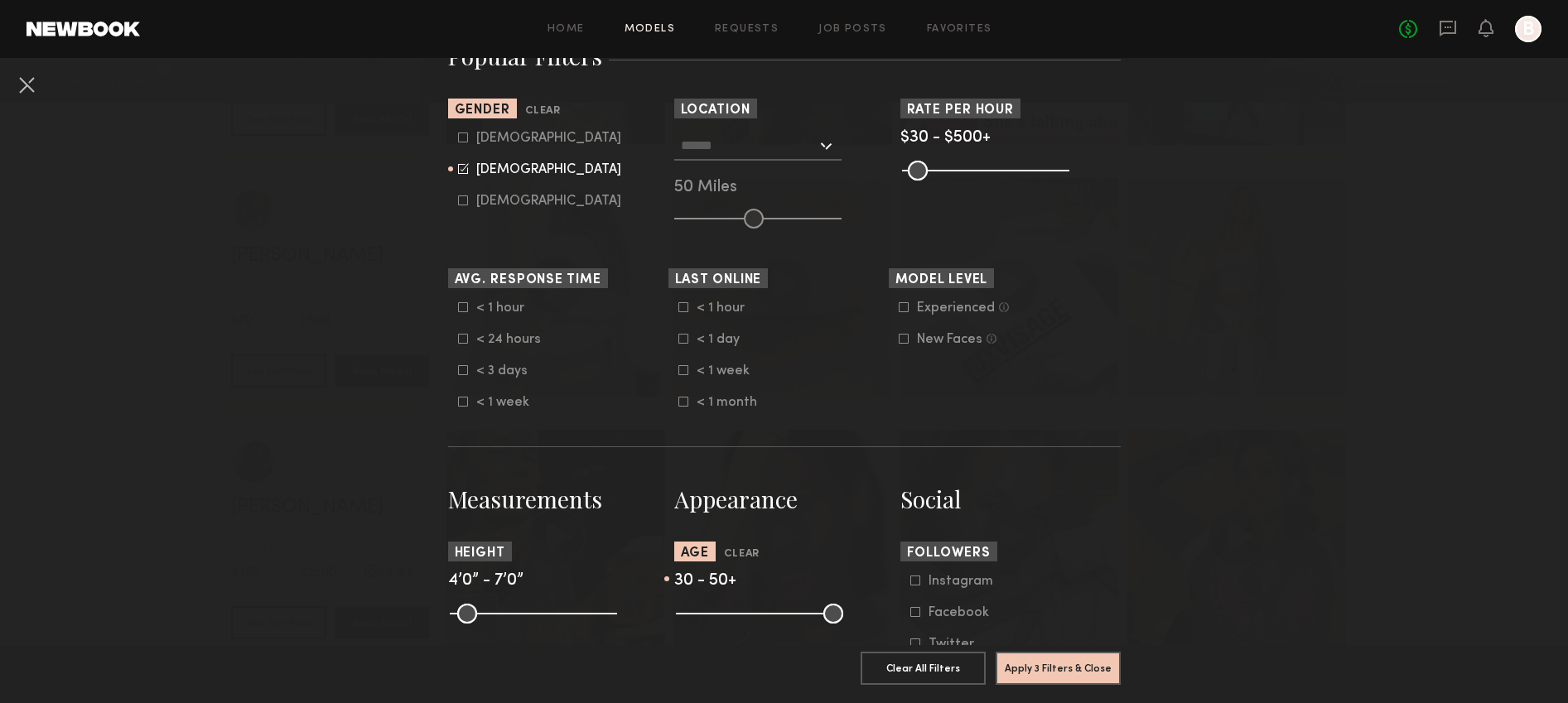
scroll to position [321, 0]
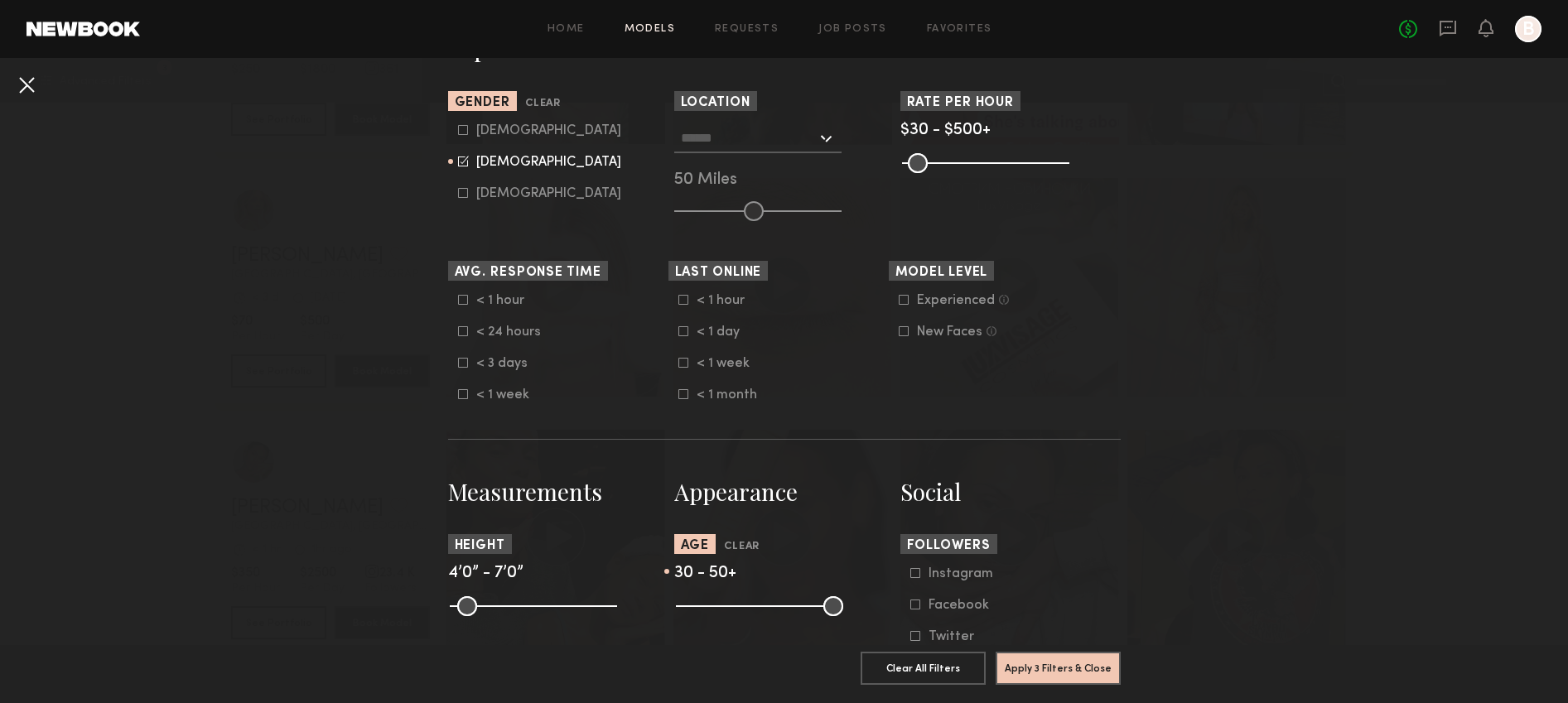
click at [36, 90] on button at bounding box center [27, 84] width 27 height 27
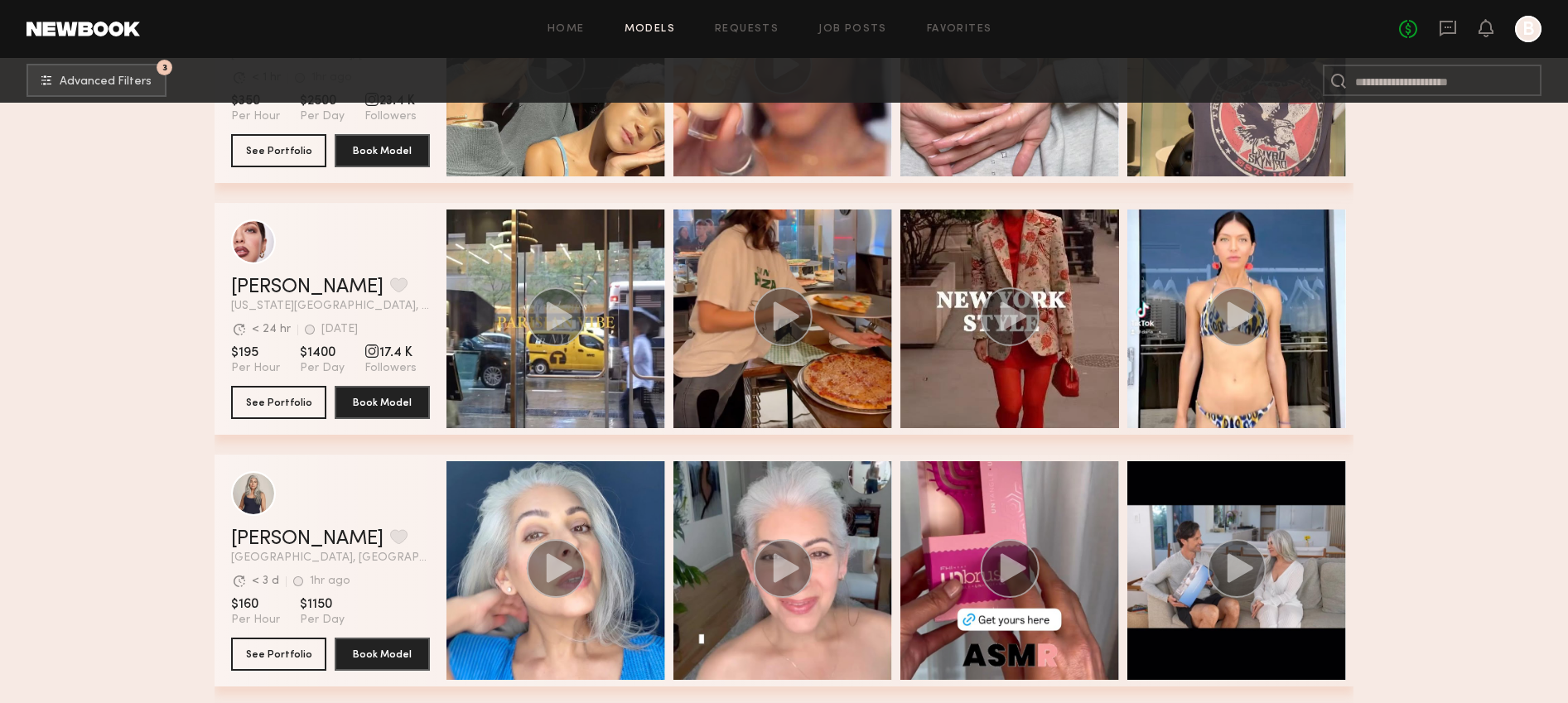
scroll to position [13572, 0]
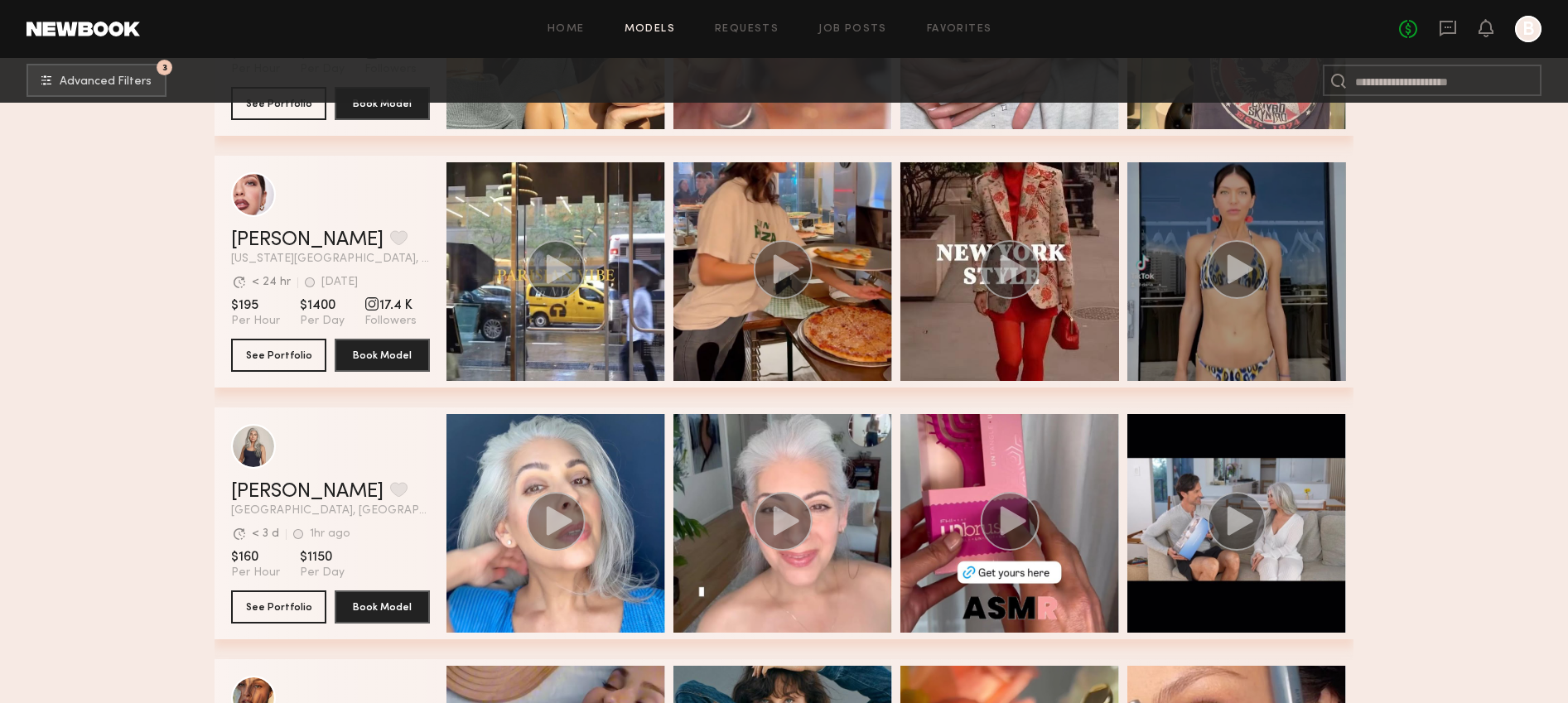
click at [1264, 240] on icon "grid" at bounding box center [1237, 269] width 59 height 59
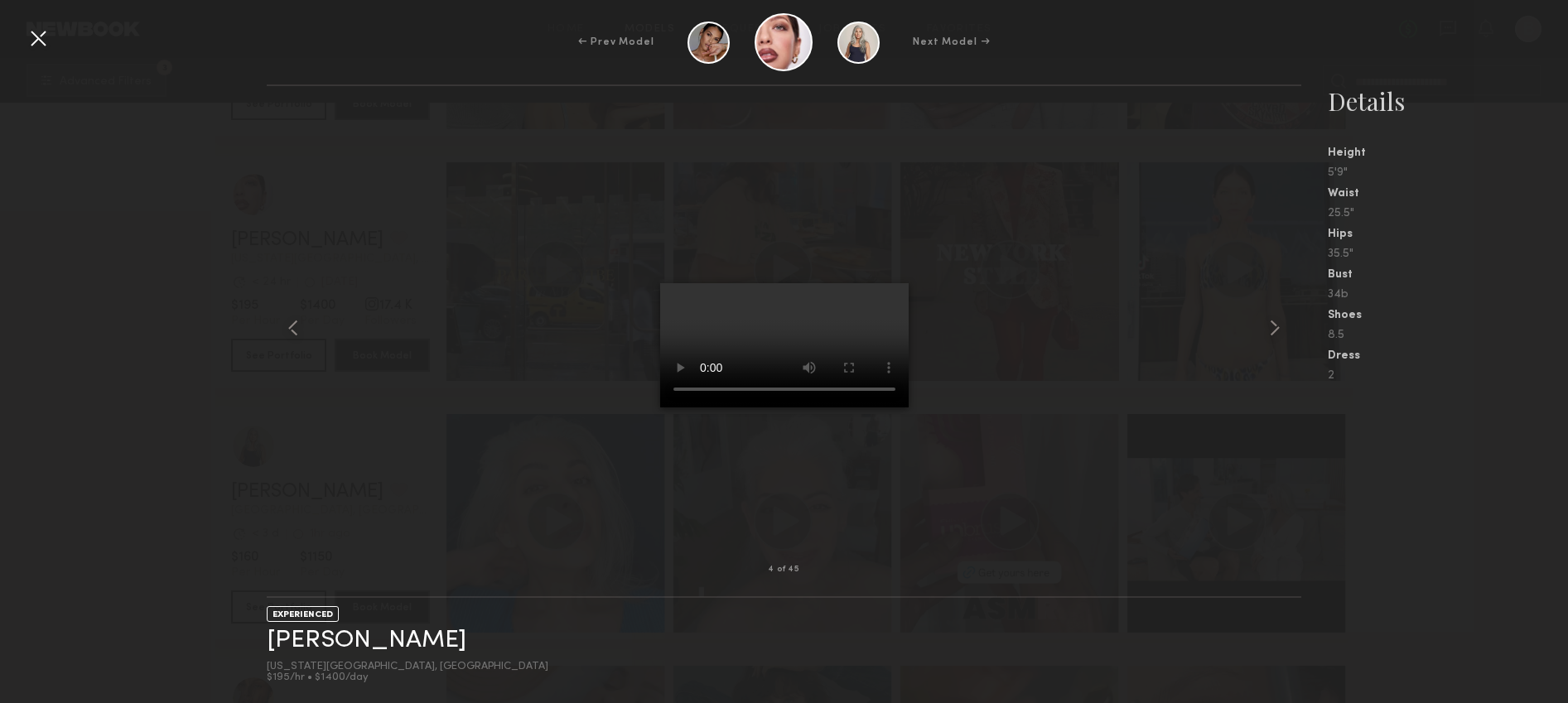
click at [27, 32] on div at bounding box center [38, 38] width 27 height 27
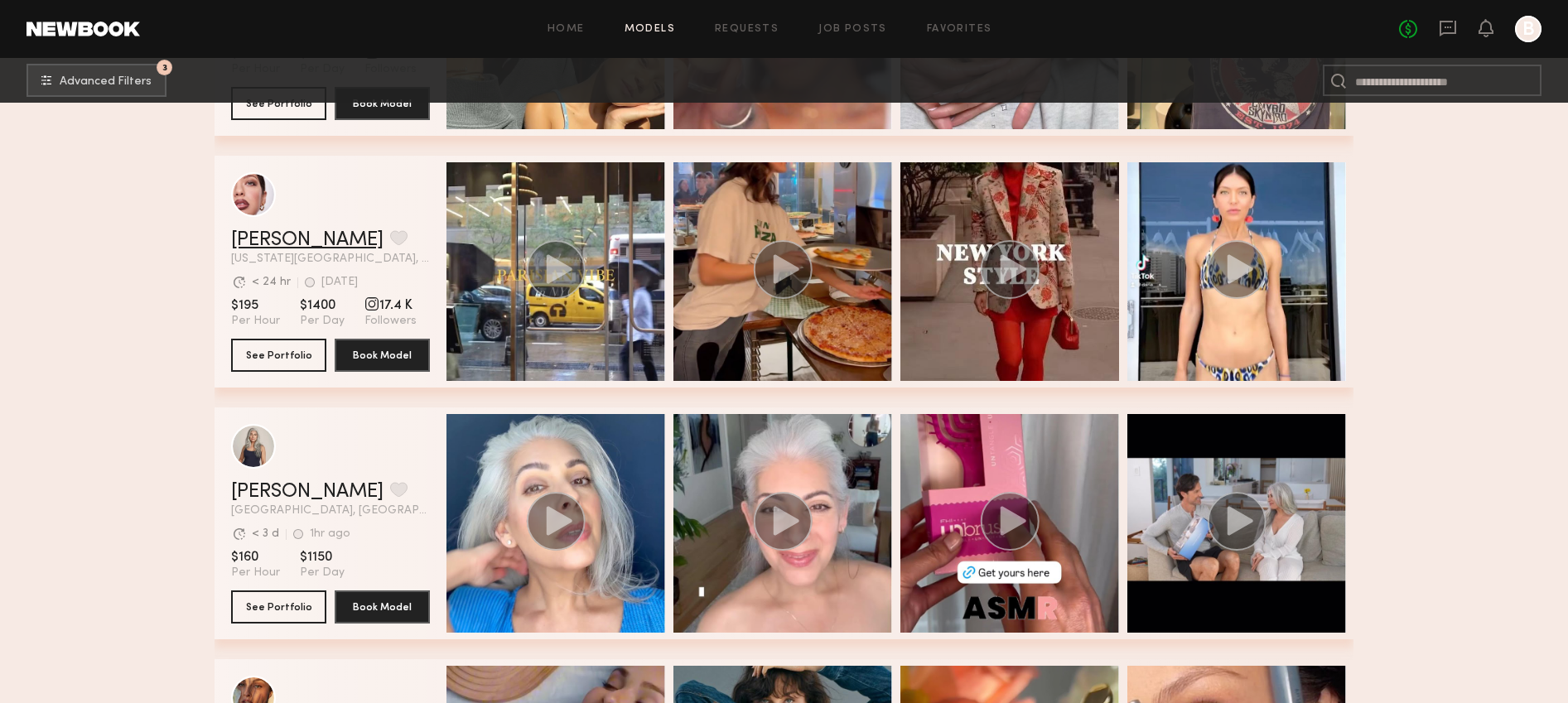
click at [265, 241] on link "Daria S." at bounding box center [307, 240] width 153 height 20
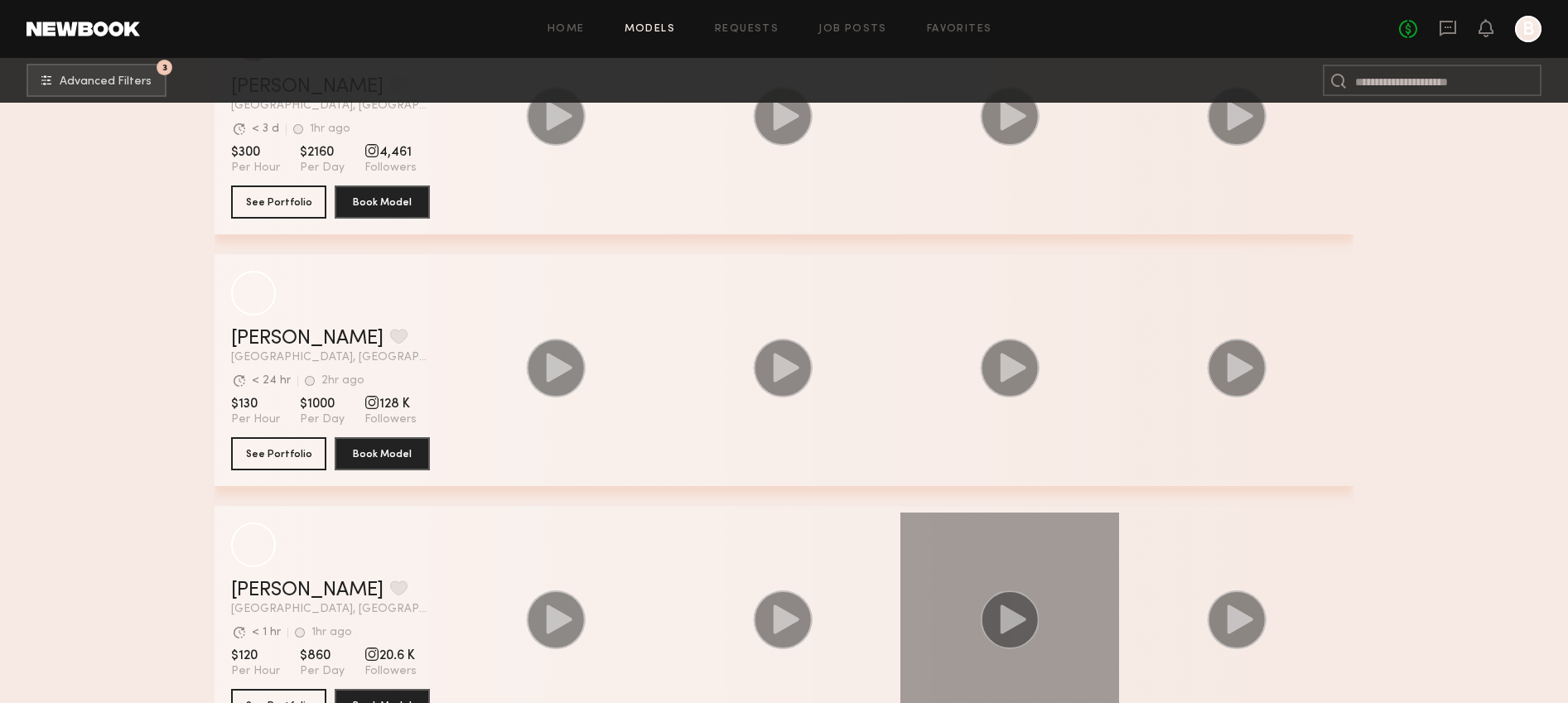
scroll to position [20781, 0]
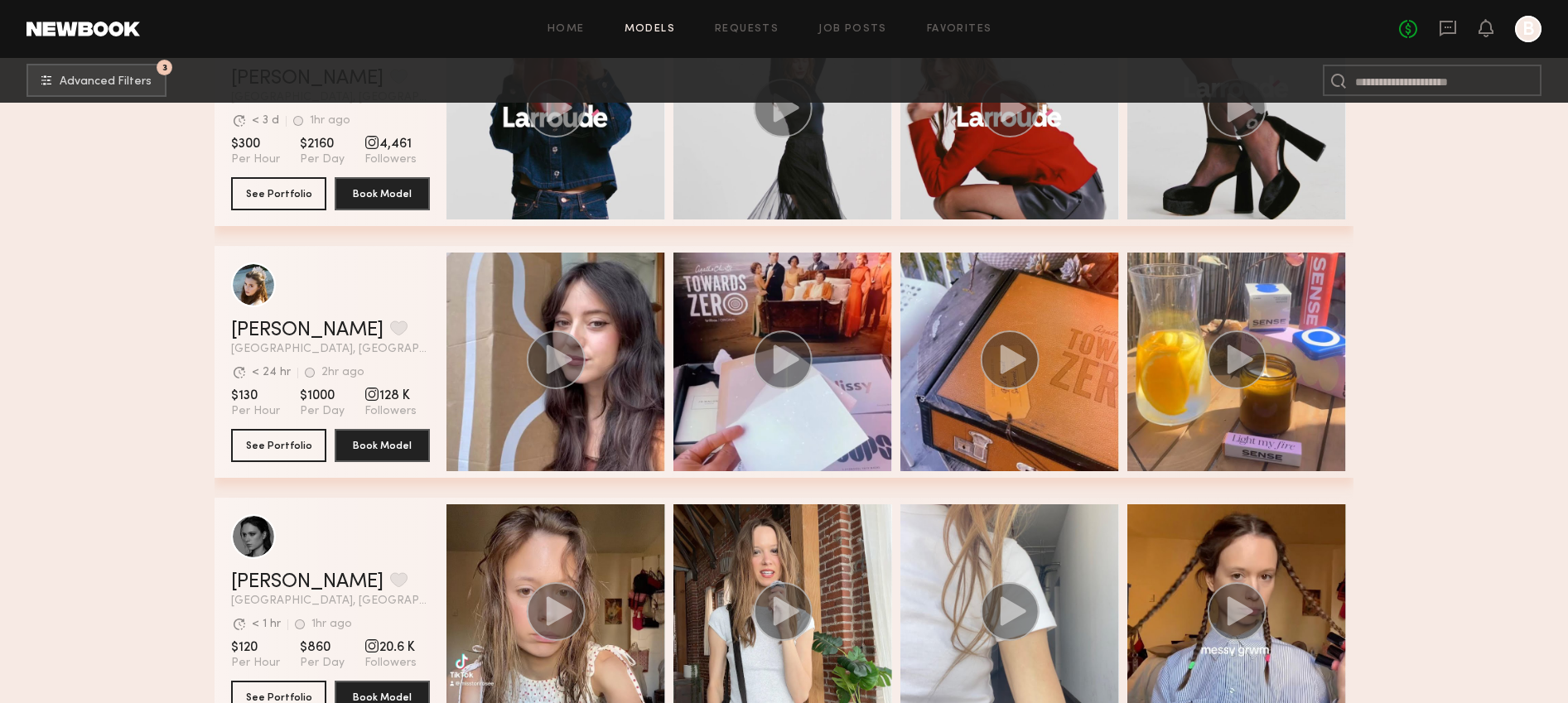
click at [368, 588] on div "Tori W. Favorite" at bounding box center [330, 582] width 199 height 20
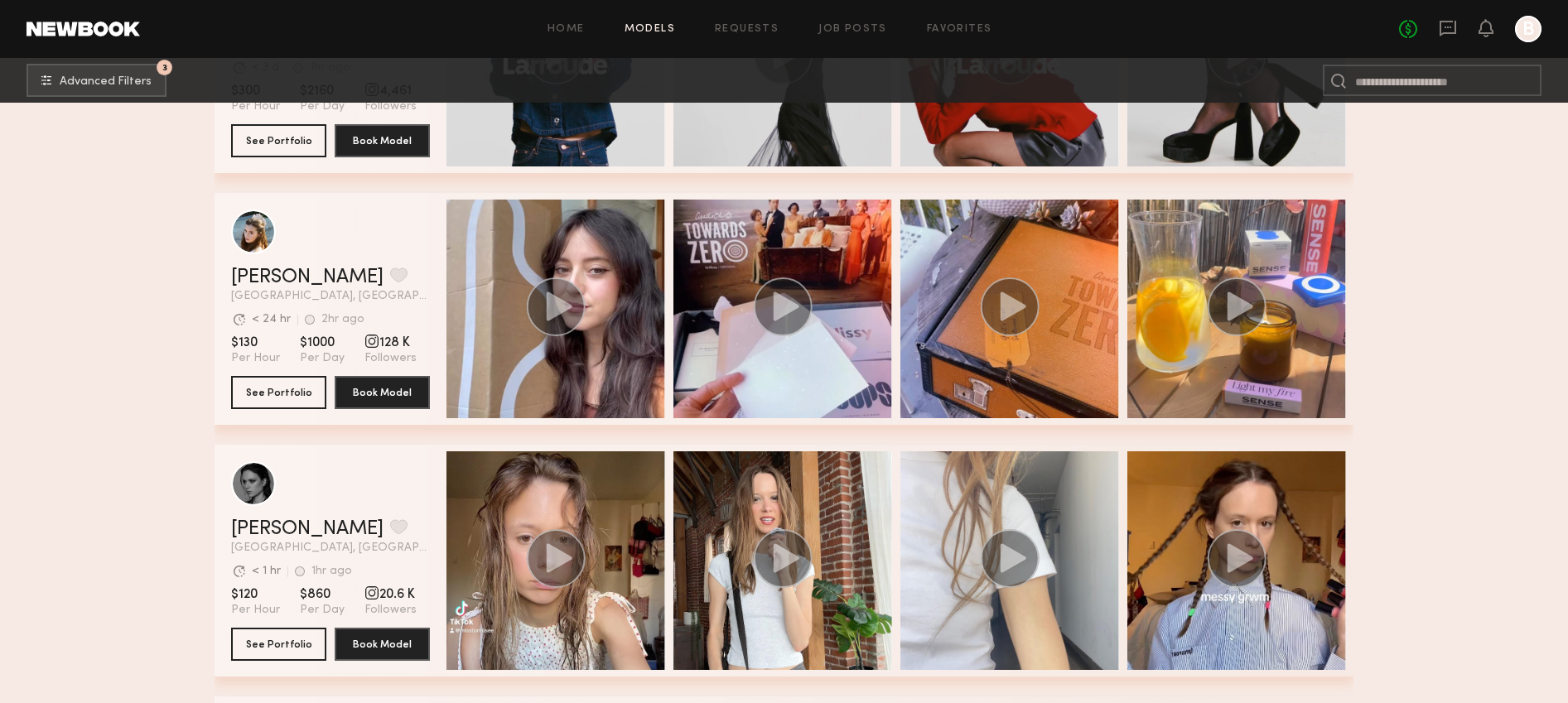
click at [291, 496] on div "grid" at bounding box center [330, 483] width 199 height 45
click at [254, 542] on span "[GEOGRAPHIC_DATA], [GEOGRAPHIC_DATA]" at bounding box center [330, 548] width 199 height 12
click at [258, 530] on link "Tori W." at bounding box center [307, 528] width 153 height 20
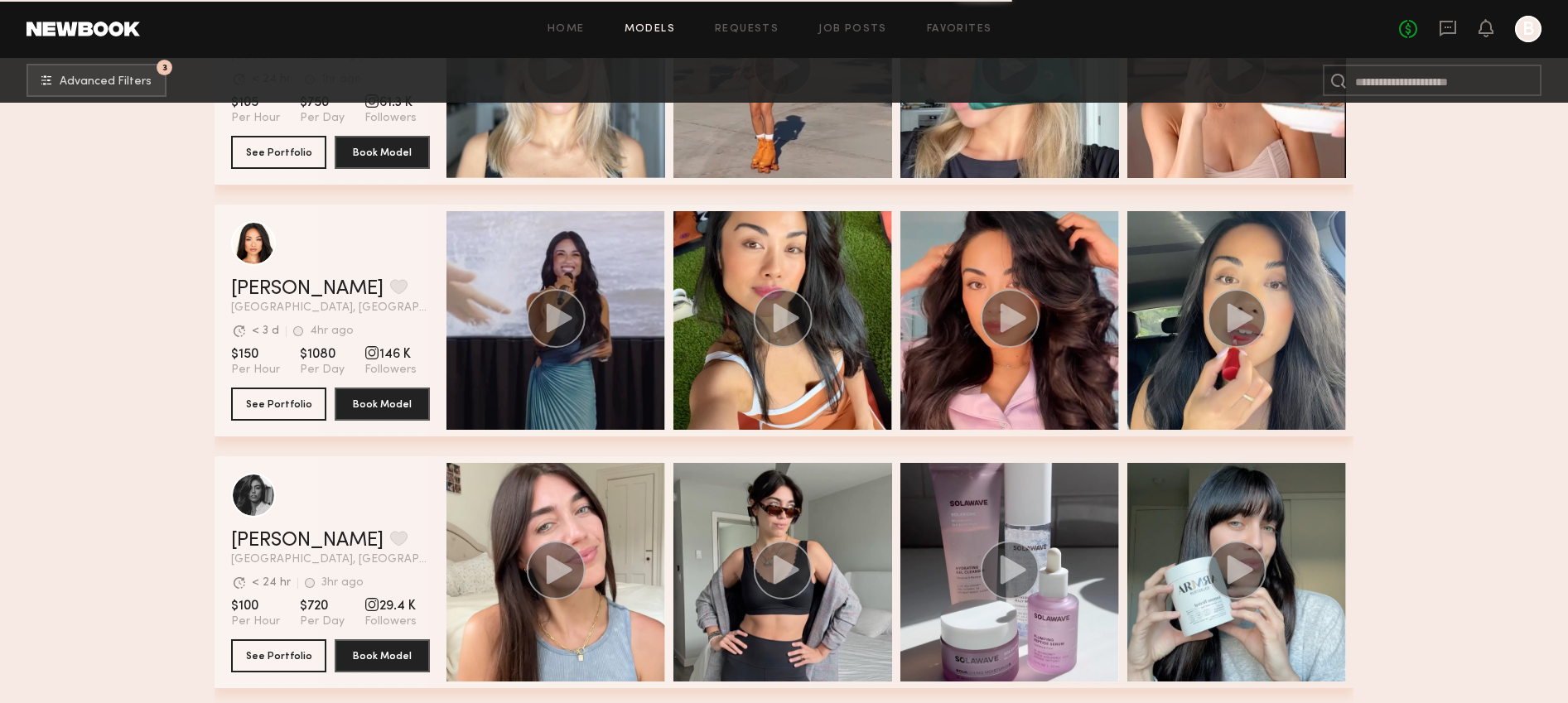
scroll to position [23094, 0]
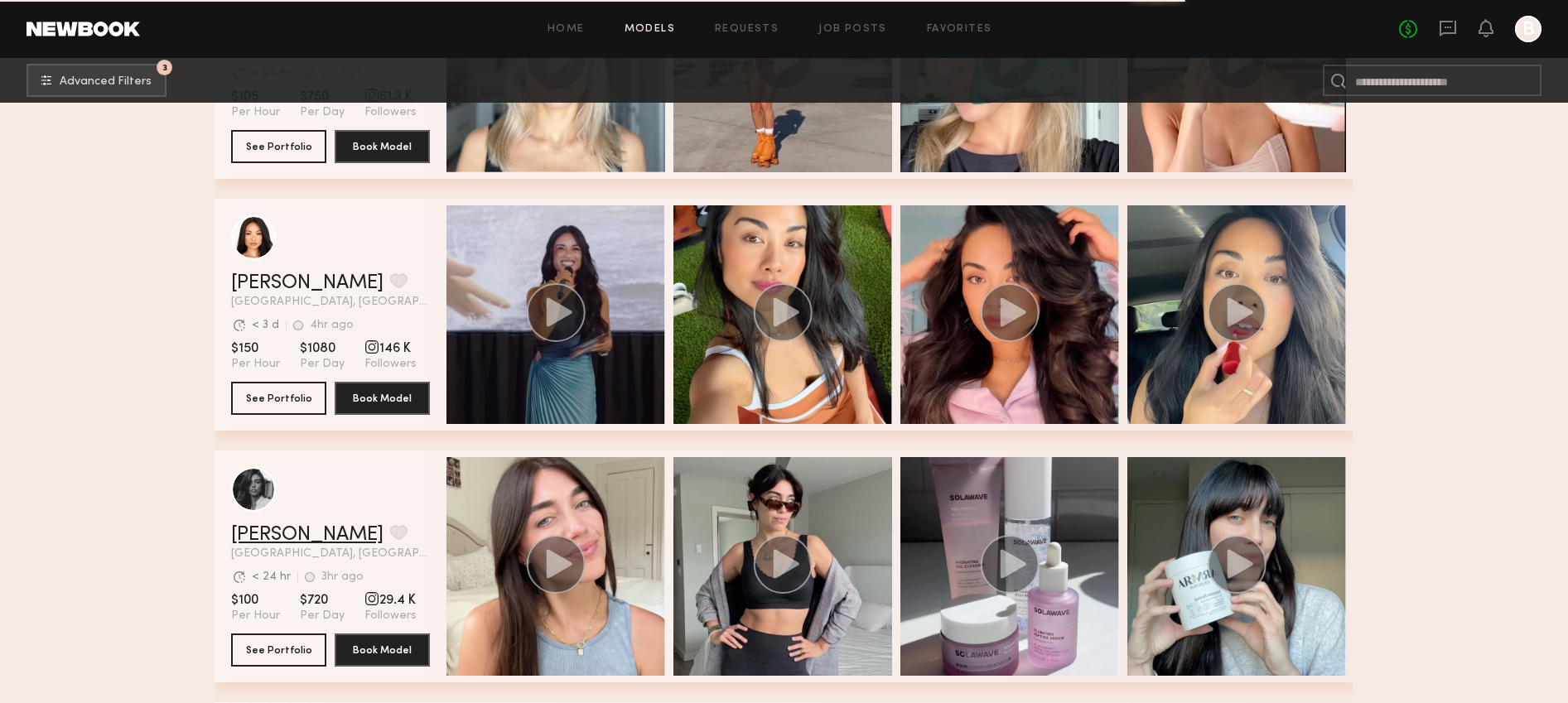
click at [256, 536] on link "Taylor F." at bounding box center [307, 534] width 153 height 20
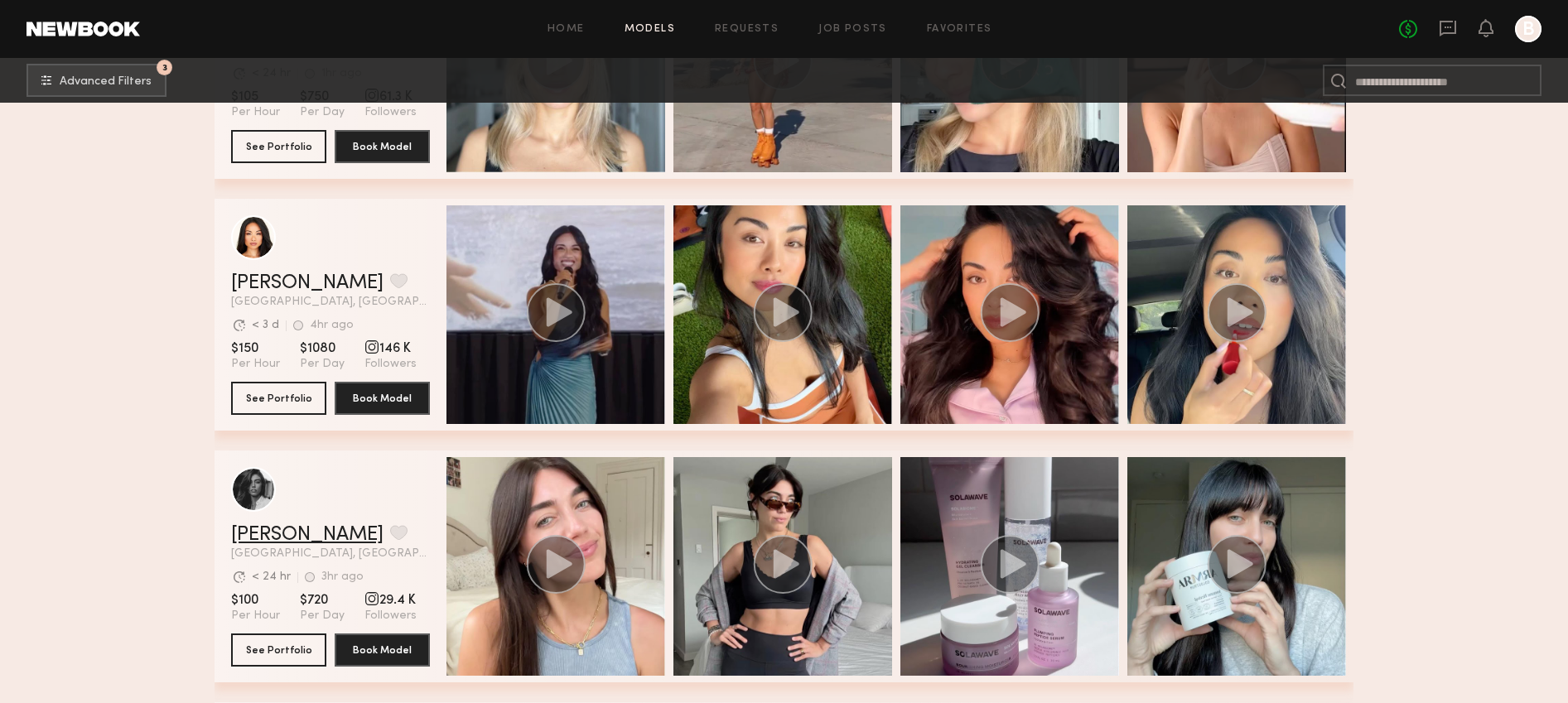
scroll to position [23098, 0]
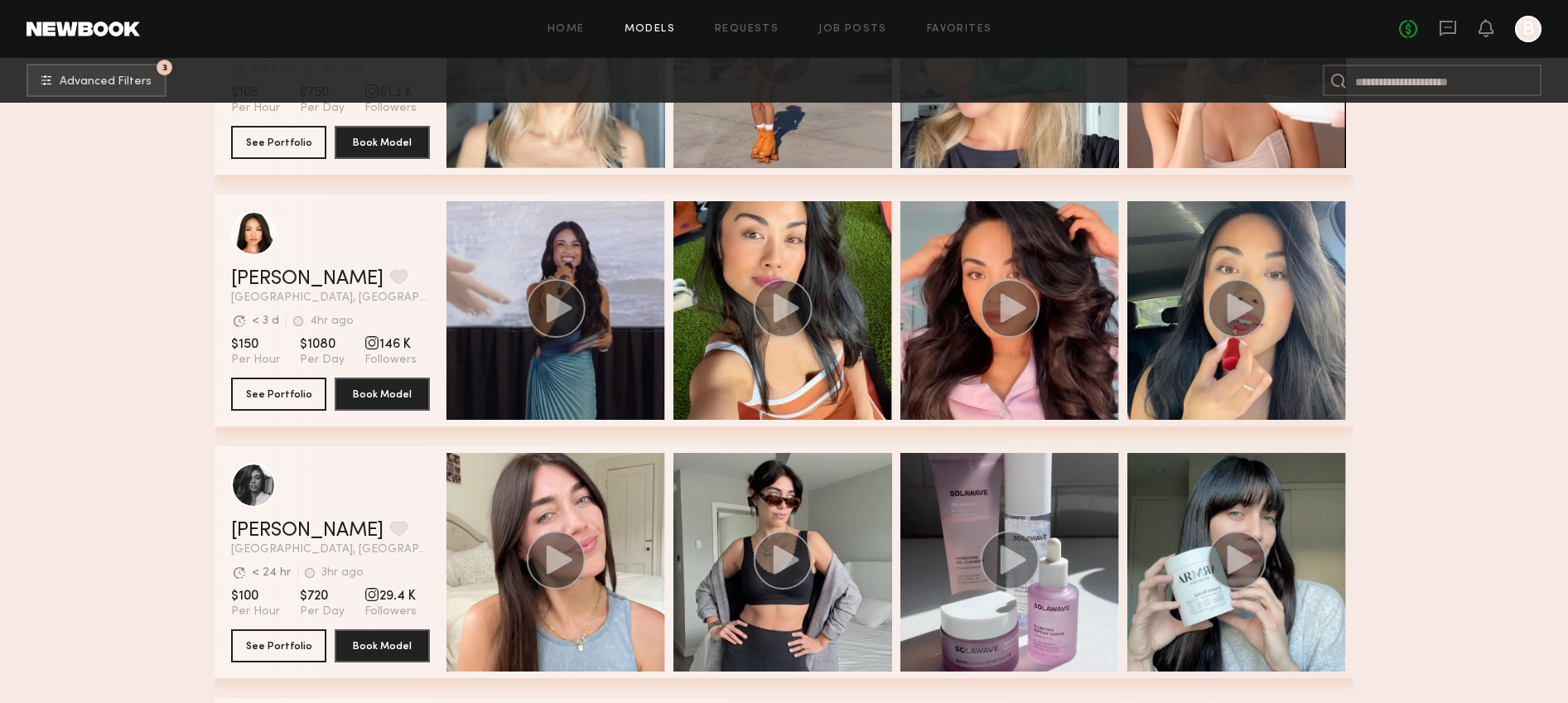
click at [240, 262] on header "Jules A. Favorite Los Angeles, CA Avg. request response time < 3 d 4hr ago Last…" at bounding box center [330, 257] width 199 height 93
click at [250, 277] on link "Jules A." at bounding box center [307, 279] width 153 height 20
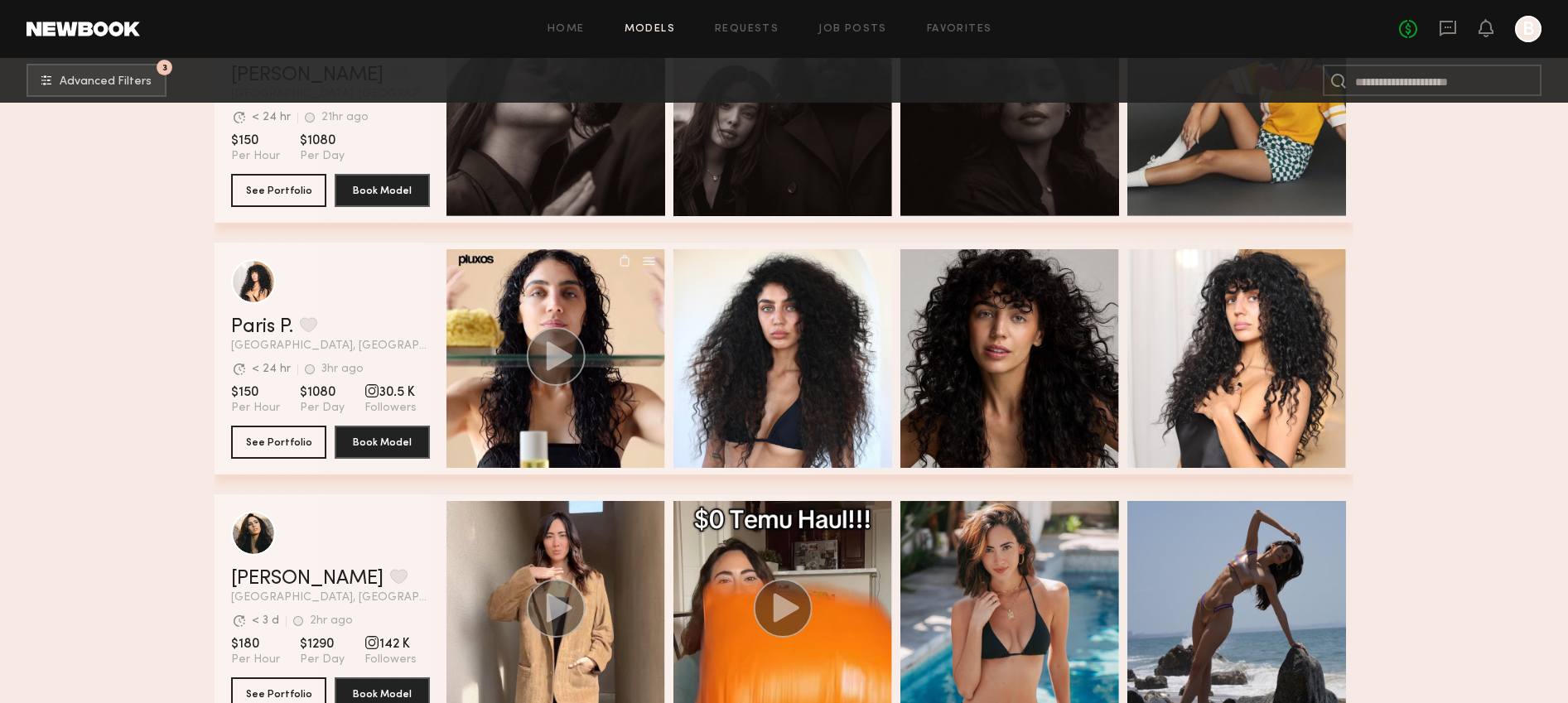
scroll to position [25081, 0]
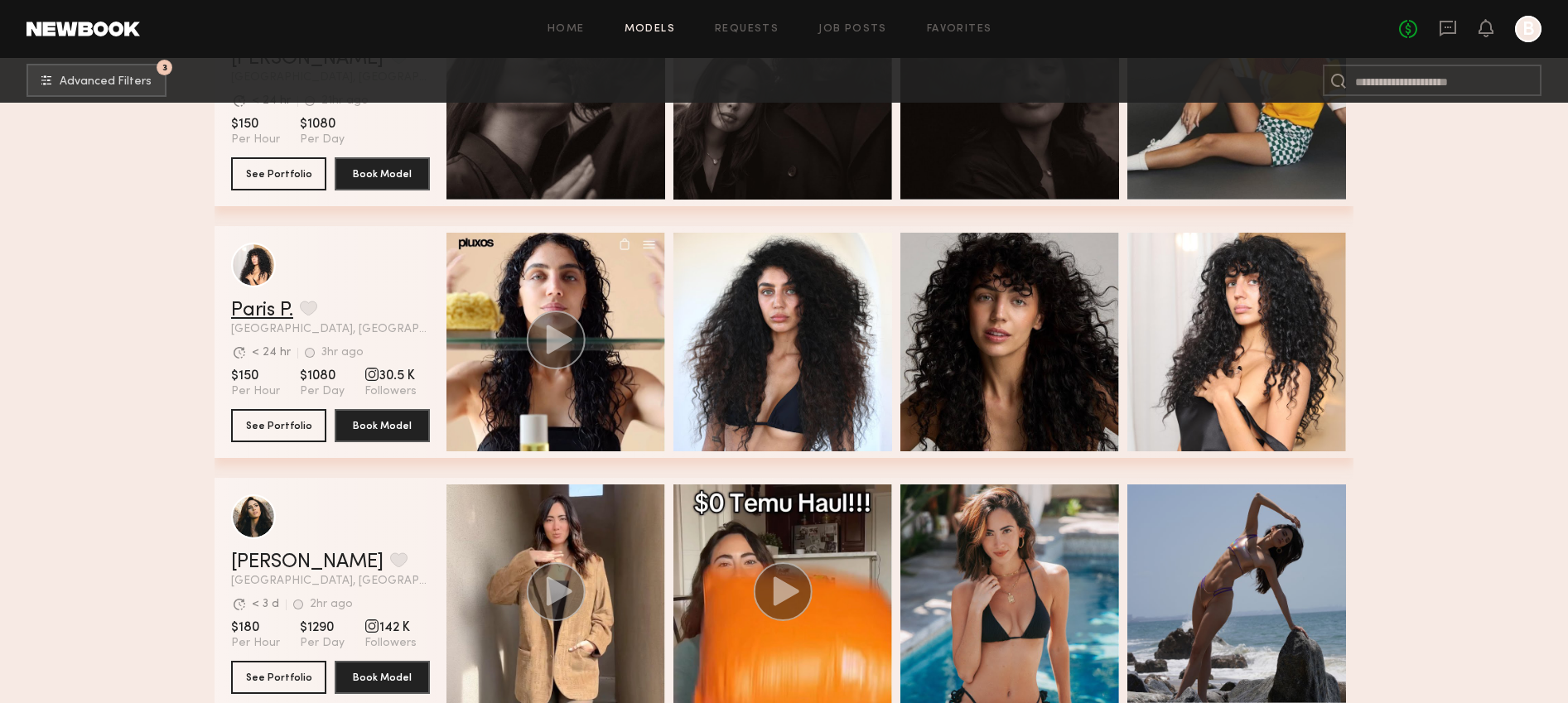
click at [266, 302] on link "Paris P." at bounding box center [262, 310] width 62 height 20
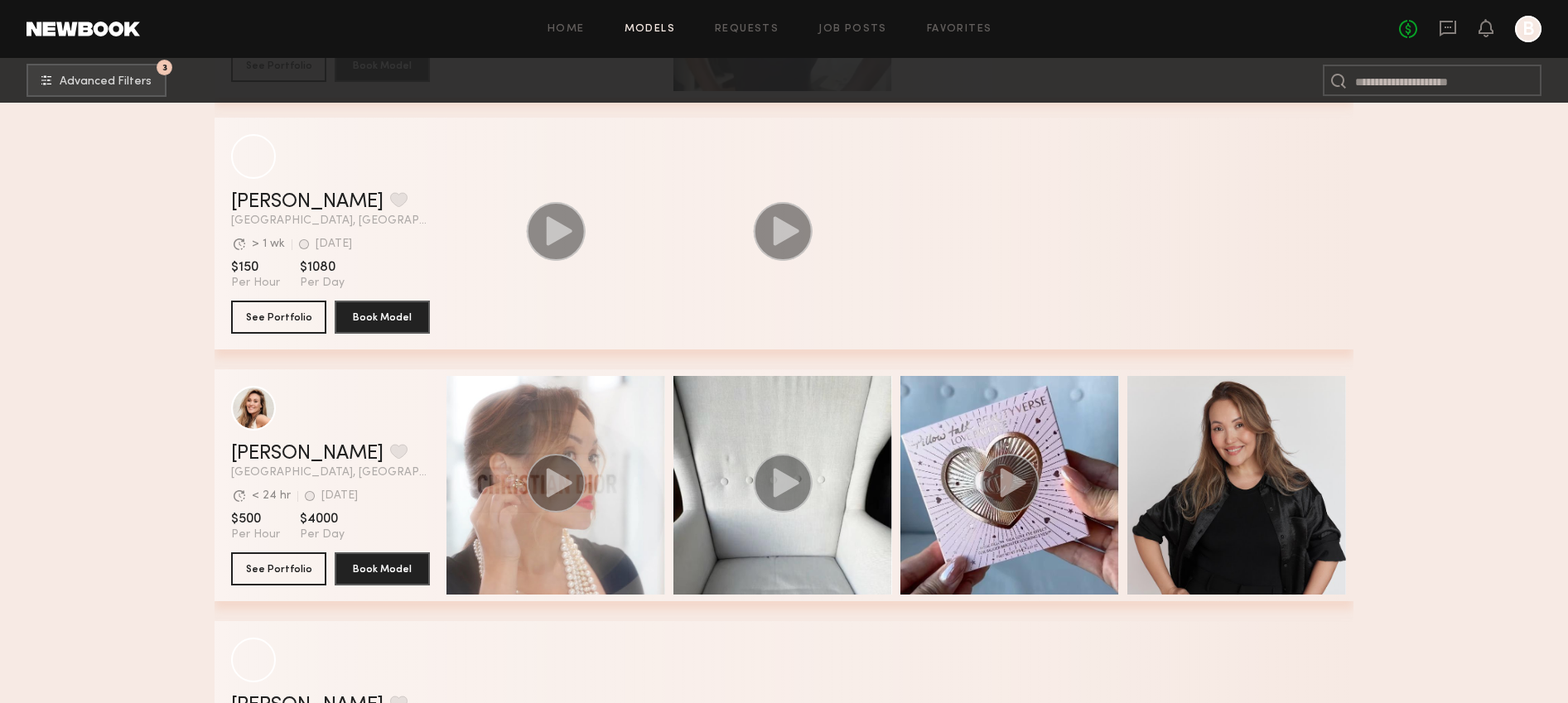
scroll to position [34497, 0]
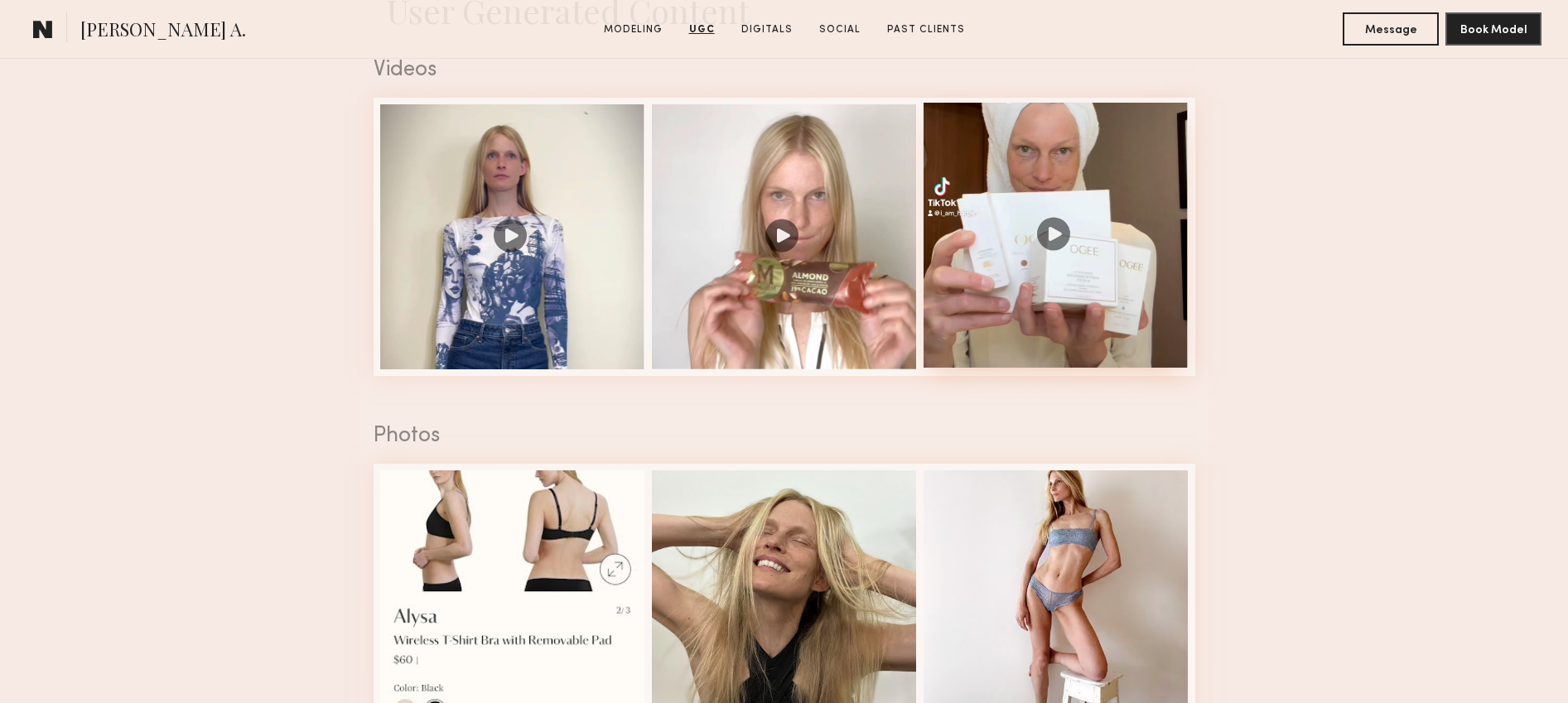
scroll to position [1705, 0]
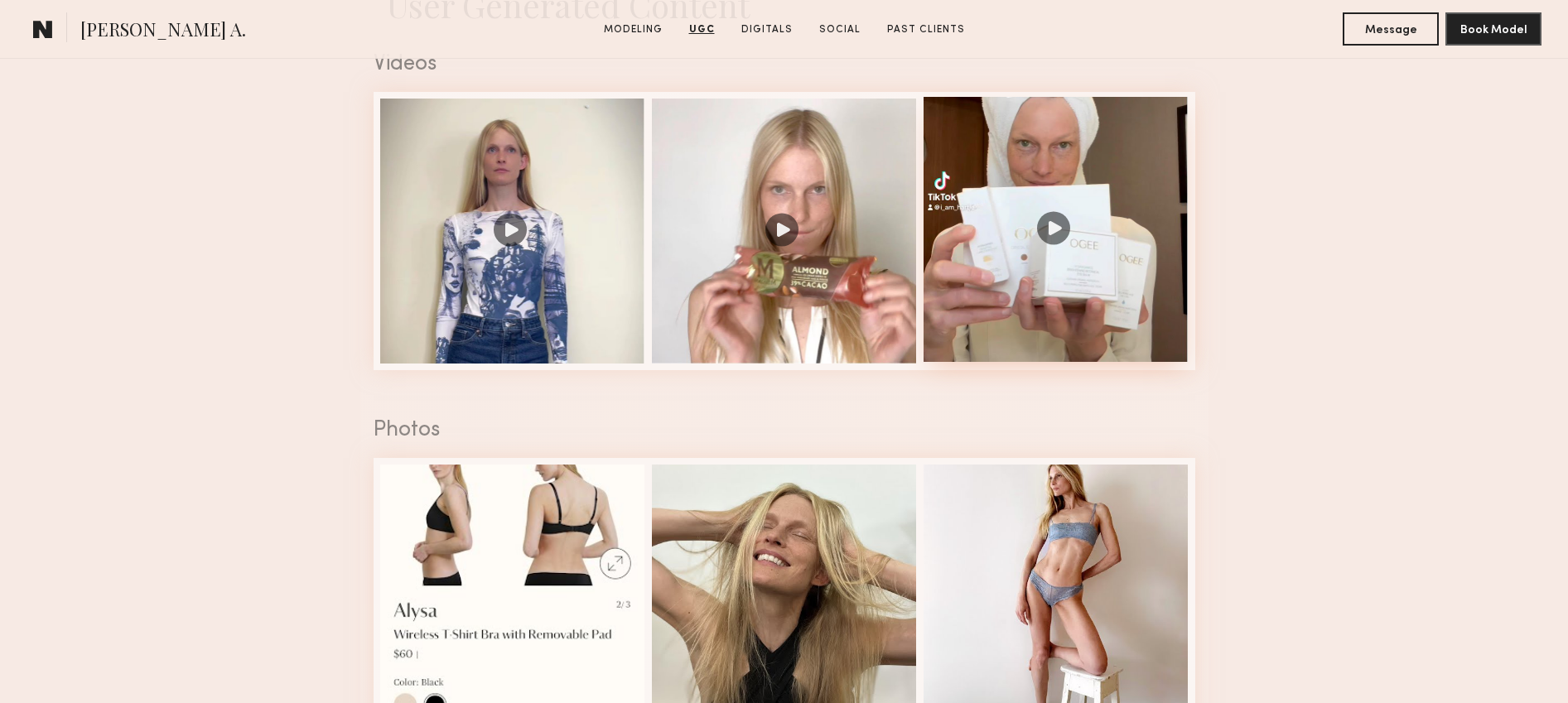
click at [1039, 255] on div at bounding box center [1057, 229] width 265 height 265
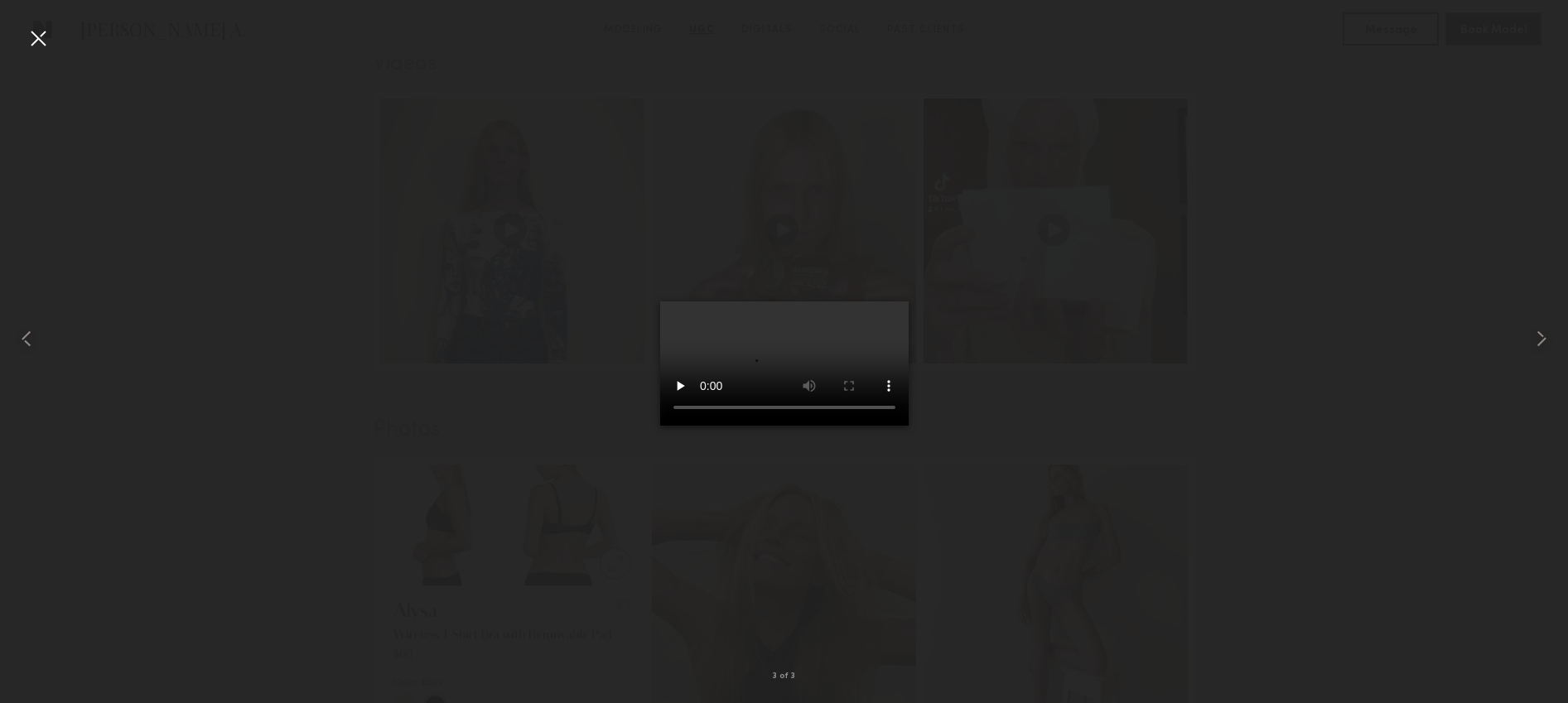
click at [605, 620] on div at bounding box center [784, 339] width 1568 height 623
click at [569, 174] on div at bounding box center [784, 339] width 1568 height 623
click at [1532, 46] on div at bounding box center [1537, 339] width 63 height 623
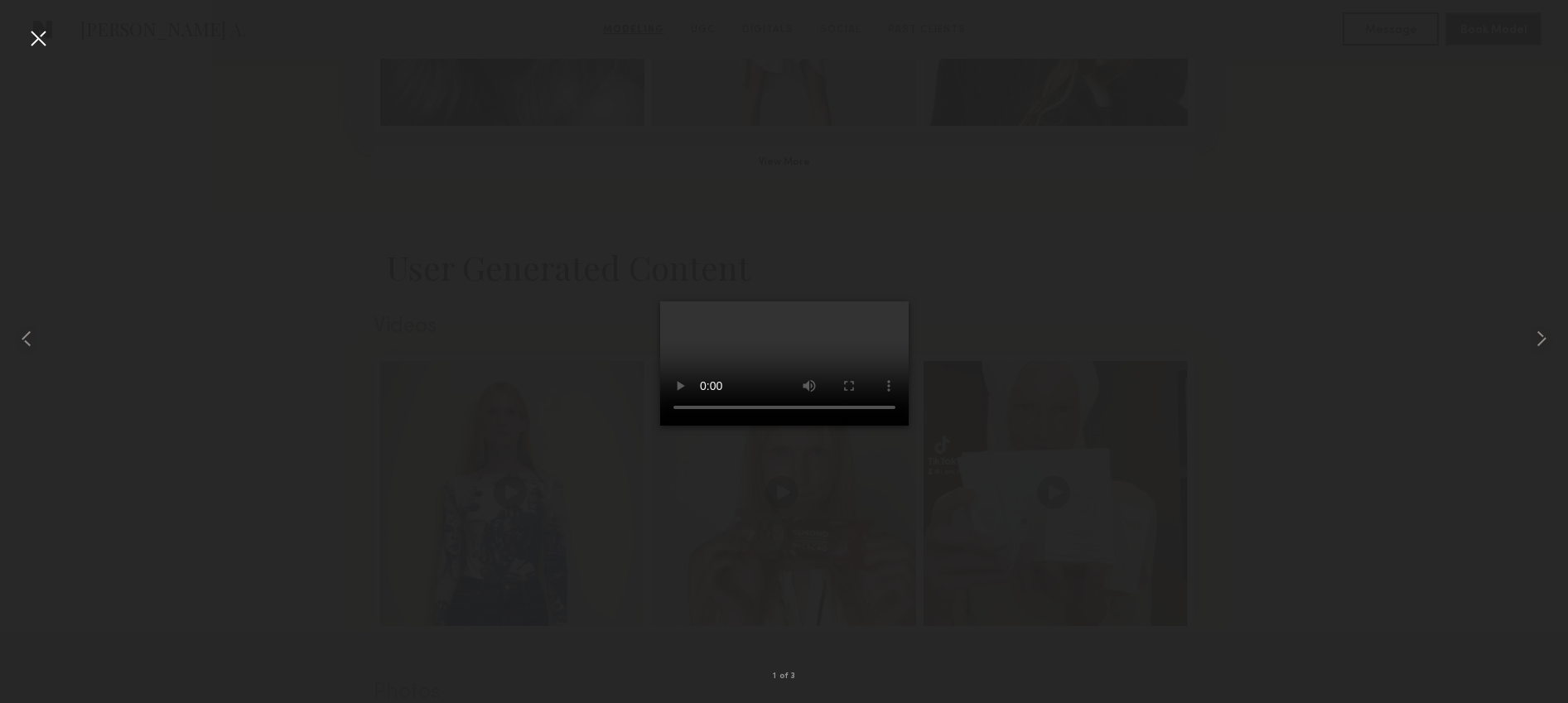
click at [46, 43] on div at bounding box center [38, 38] width 27 height 27
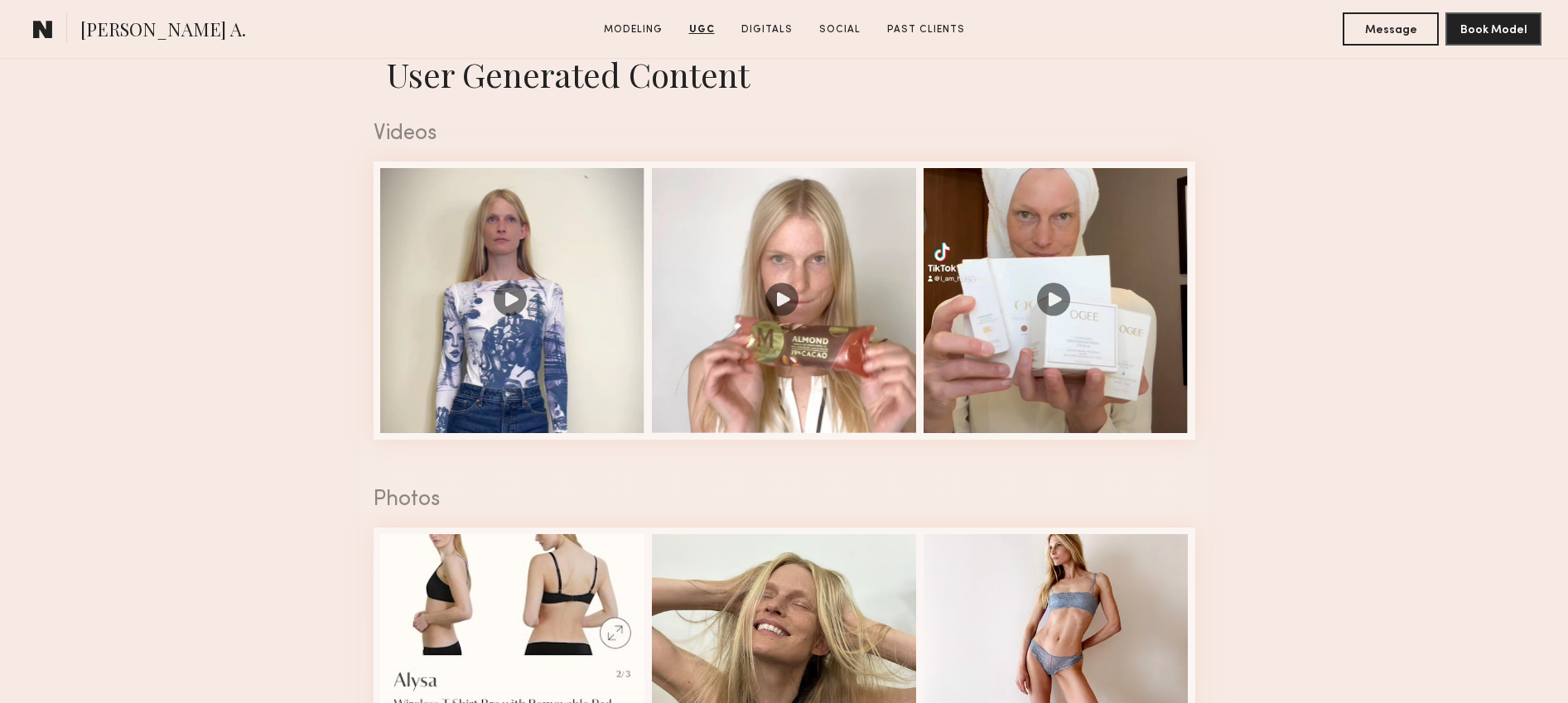
scroll to position [1639, 0]
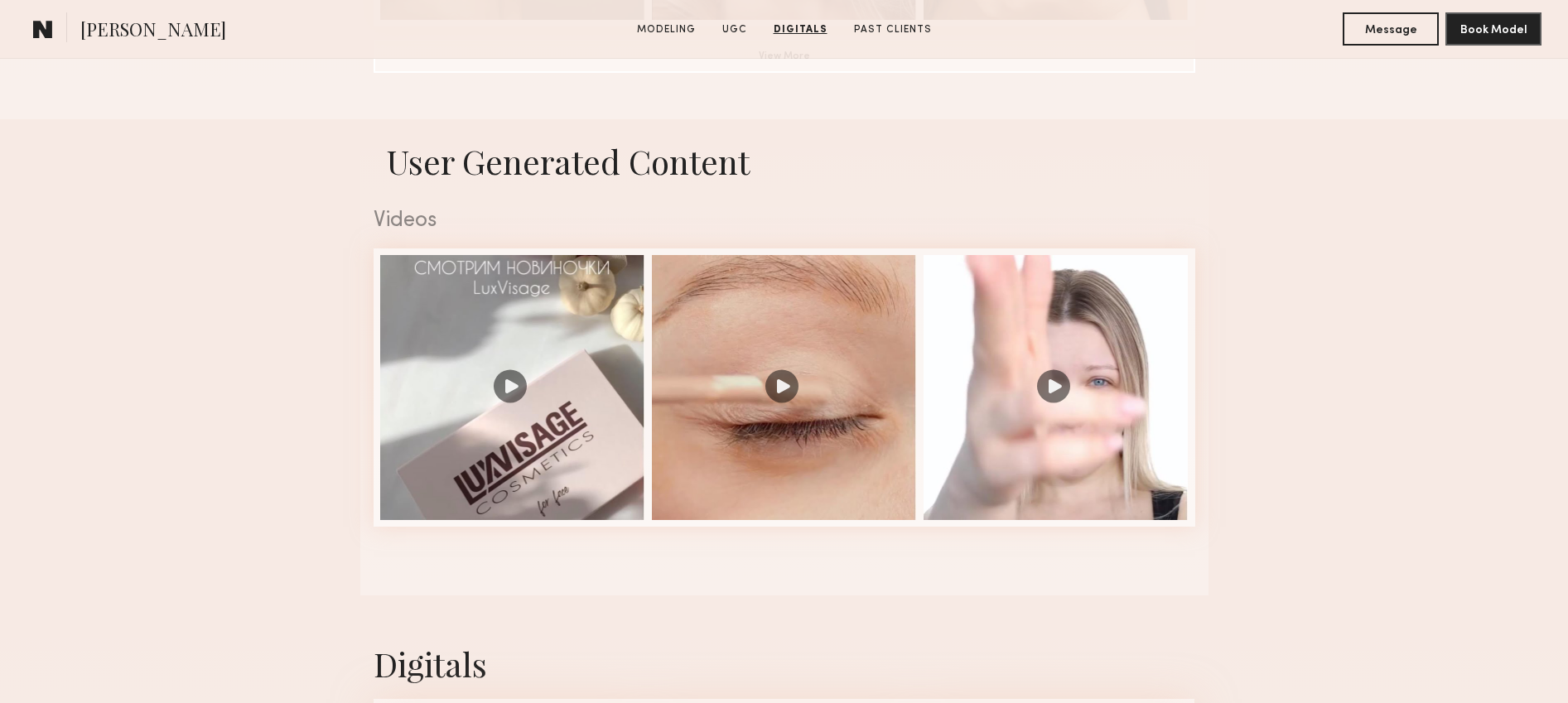
scroll to position [1442, 0]
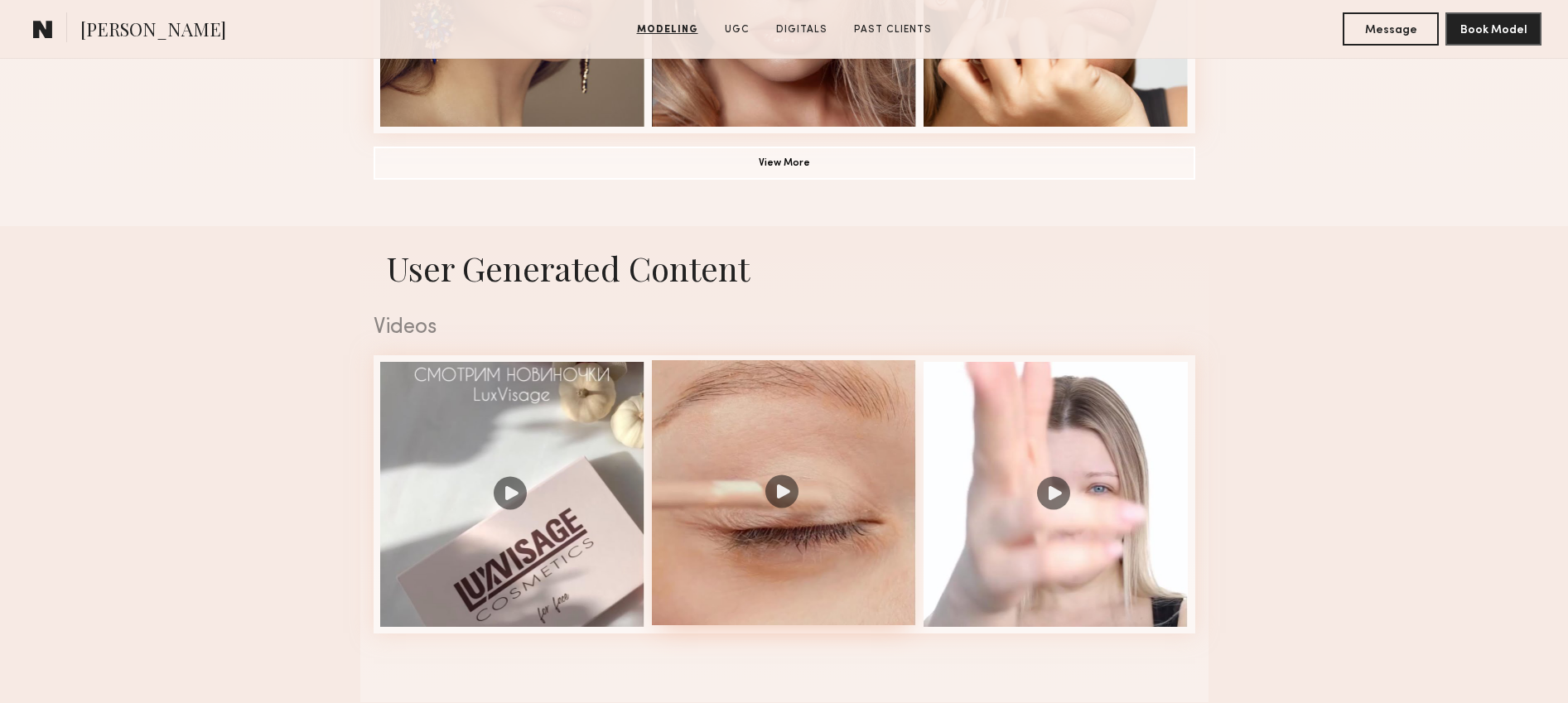
click at [822, 436] on div at bounding box center [784, 493] width 265 height 265
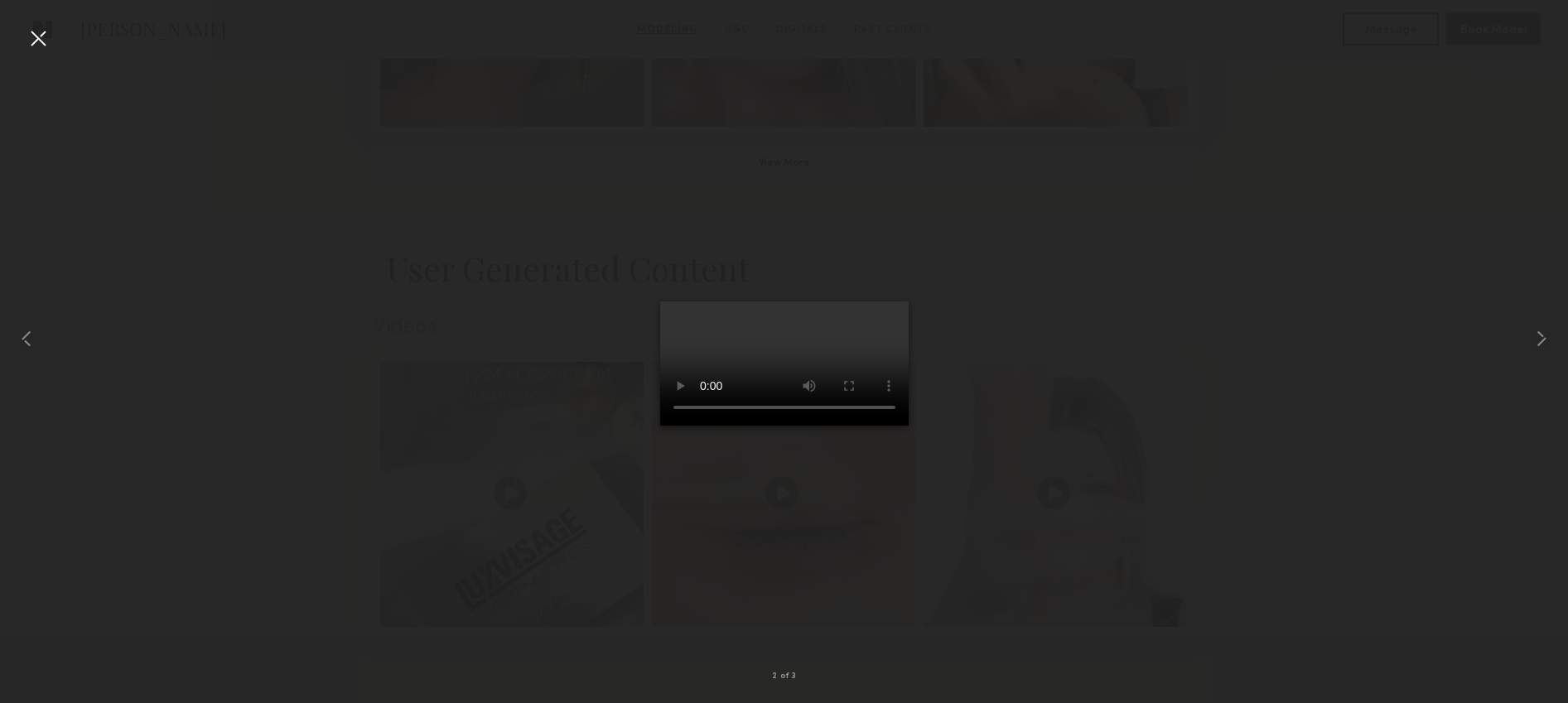
click at [1122, 424] on div at bounding box center [784, 339] width 1568 height 623
click at [1271, 260] on div at bounding box center [784, 339] width 1568 height 623
click at [1536, 340] on common-icon at bounding box center [1542, 339] width 27 height 27
click at [33, 340] on common-icon at bounding box center [27, 339] width 27 height 27
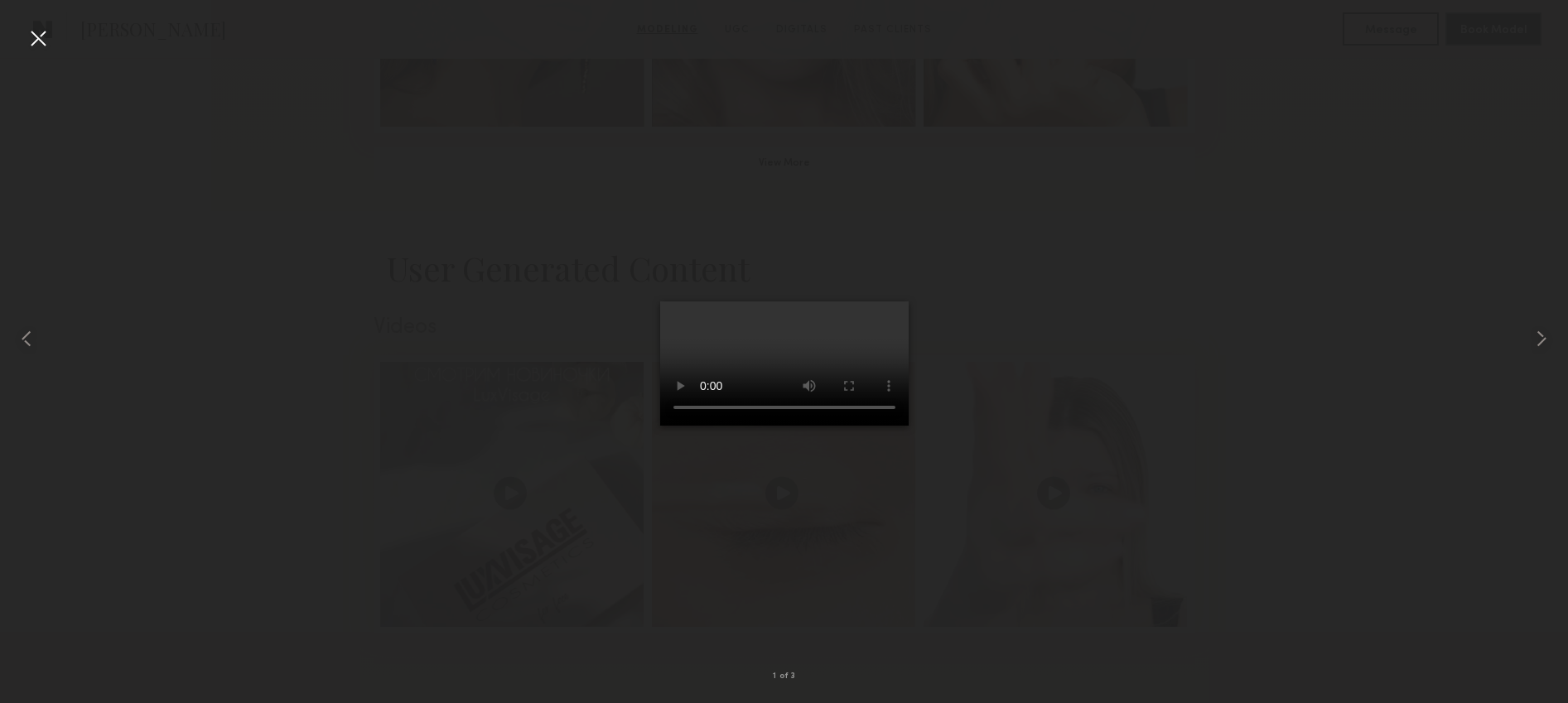
click at [533, 356] on div at bounding box center [784, 339] width 1568 height 623
click at [43, 40] on div at bounding box center [38, 38] width 27 height 27
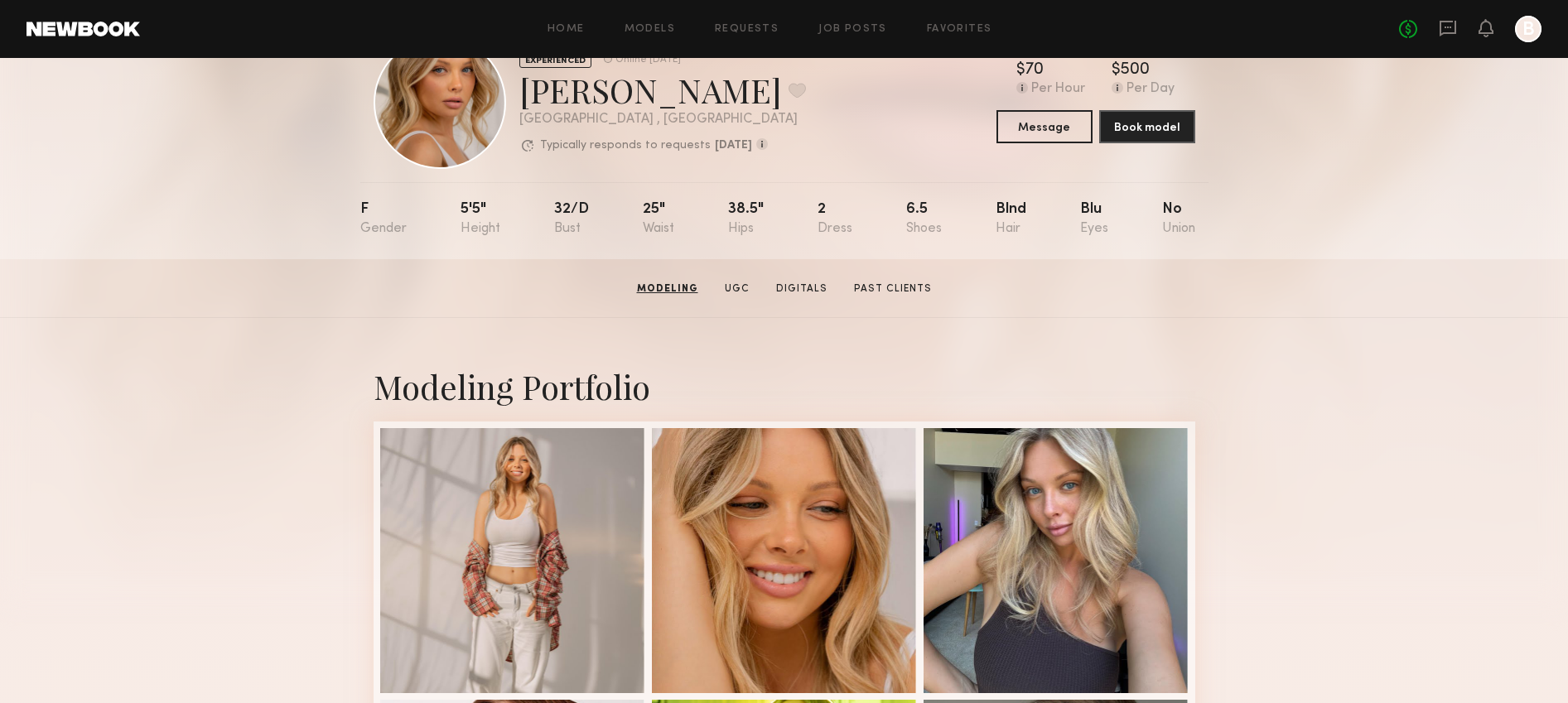
scroll to position [0, 0]
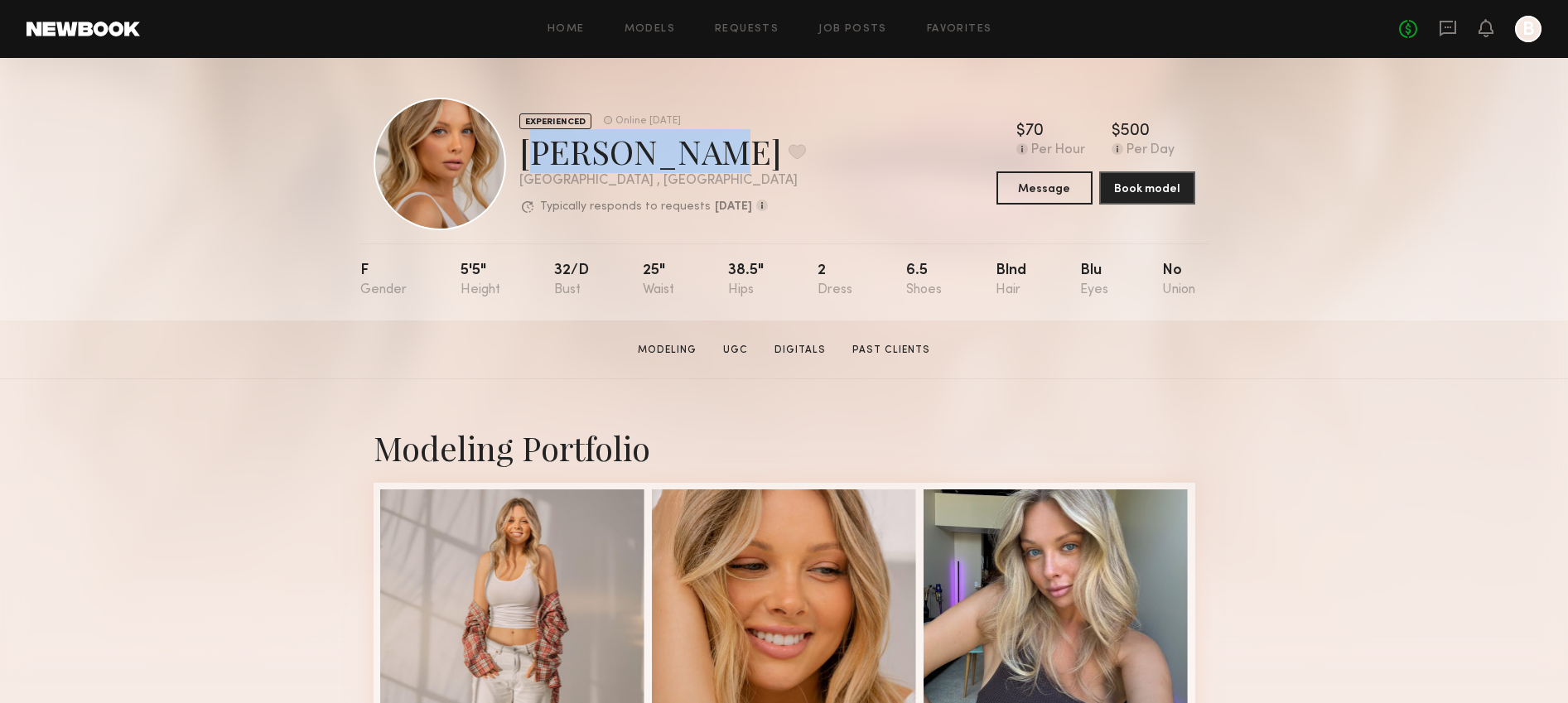
drag, startPoint x: 680, startPoint y: 153, endPoint x: 527, endPoint y: 156, distance: 153.0
click at [527, 156] on div "Veronika V. Favorite" at bounding box center [662, 152] width 287 height 44
copy div "Veronika V"
click at [225, 223] on div "EXPERIENCED Online 1wk ago Veronika V. Favorite Los Angeles , CA Typically resp…" at bounding box center [784, 189] width 1568 height 263
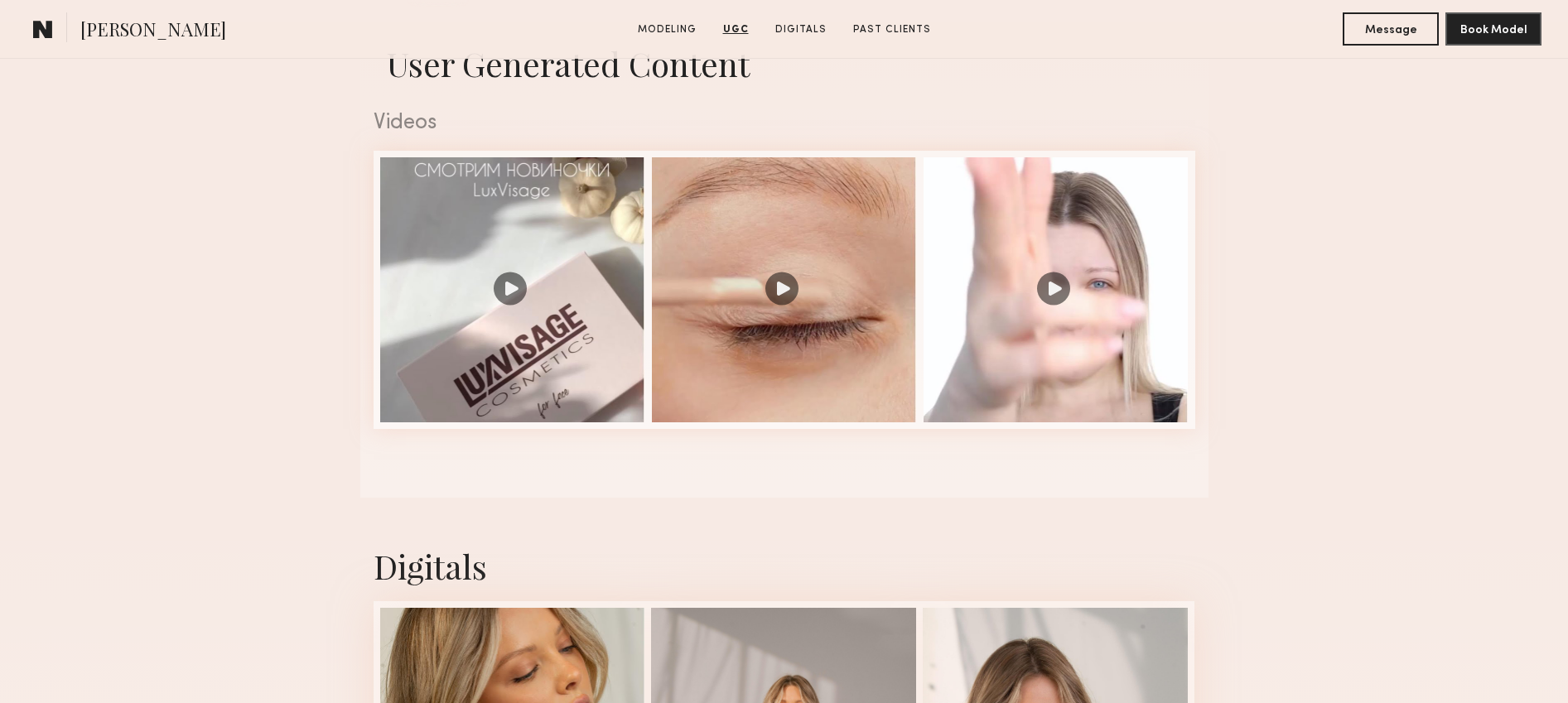
scroll to position [1650, 0]
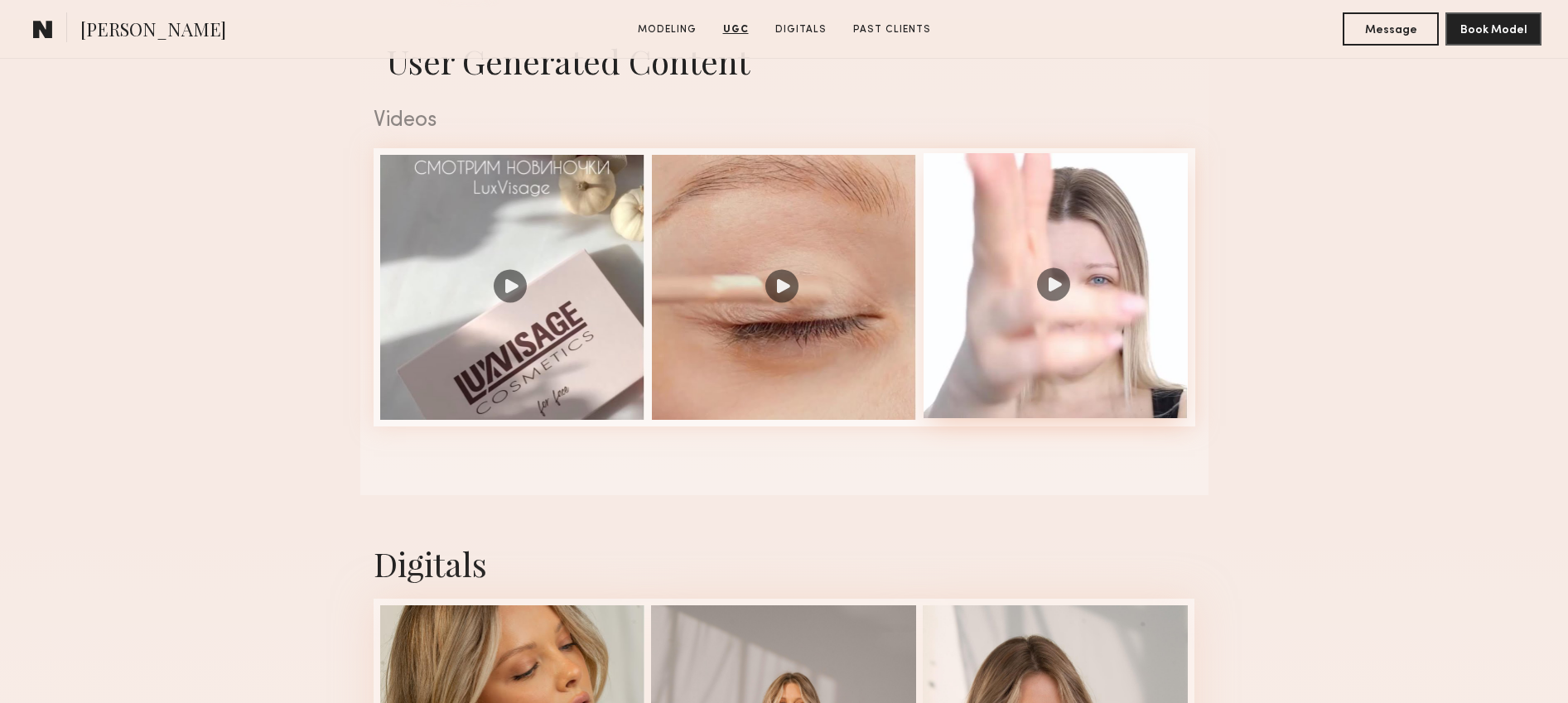
click at [1015, 294] on div at bounding box center [1057, 286] width 265 height 265
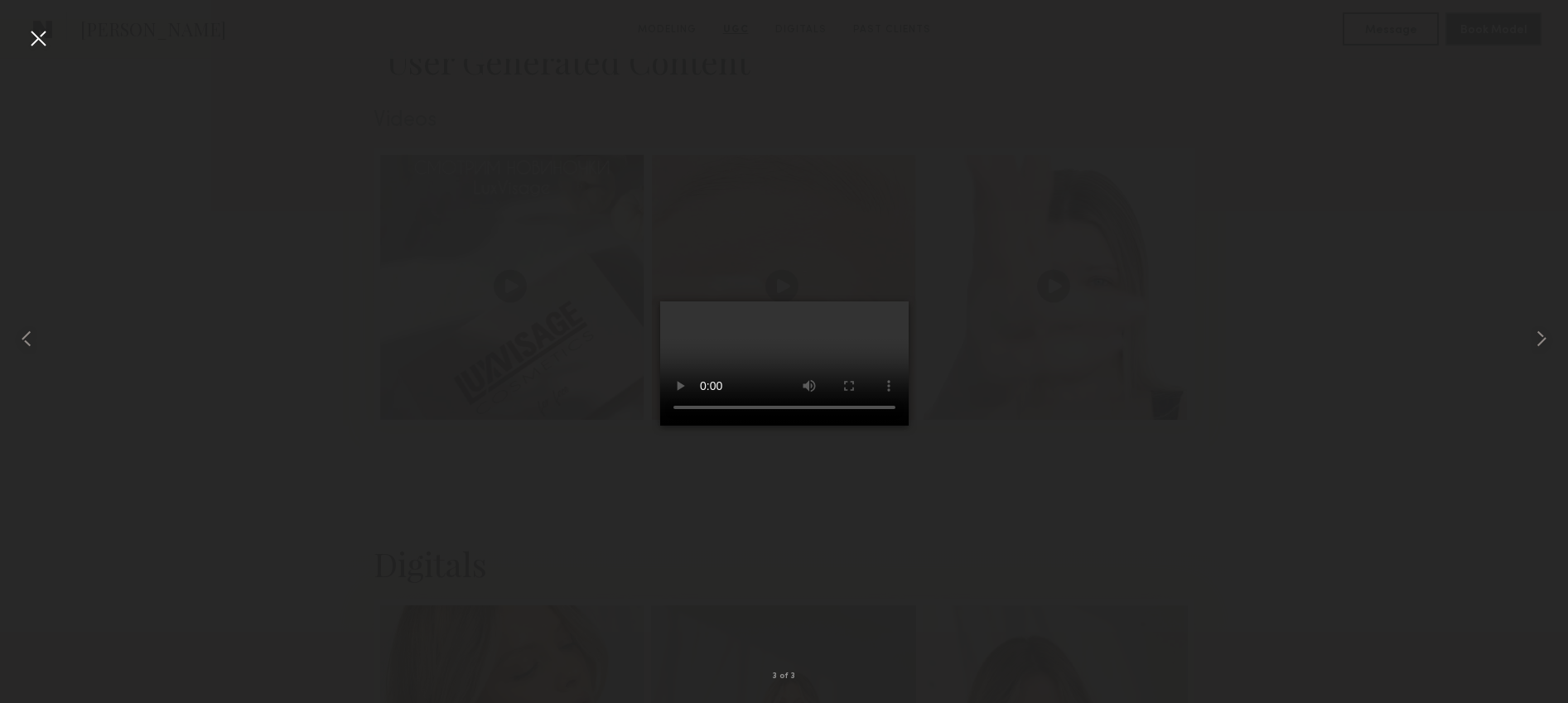
click at [624, 637] on div at bounding box center [784, 339] width 1568 height 623
click at [774, 426] on video at bounding box center [784, 363] width 249 height 125
click at [36, 30] on div at bounding box center [38, 38] width 27 height 27
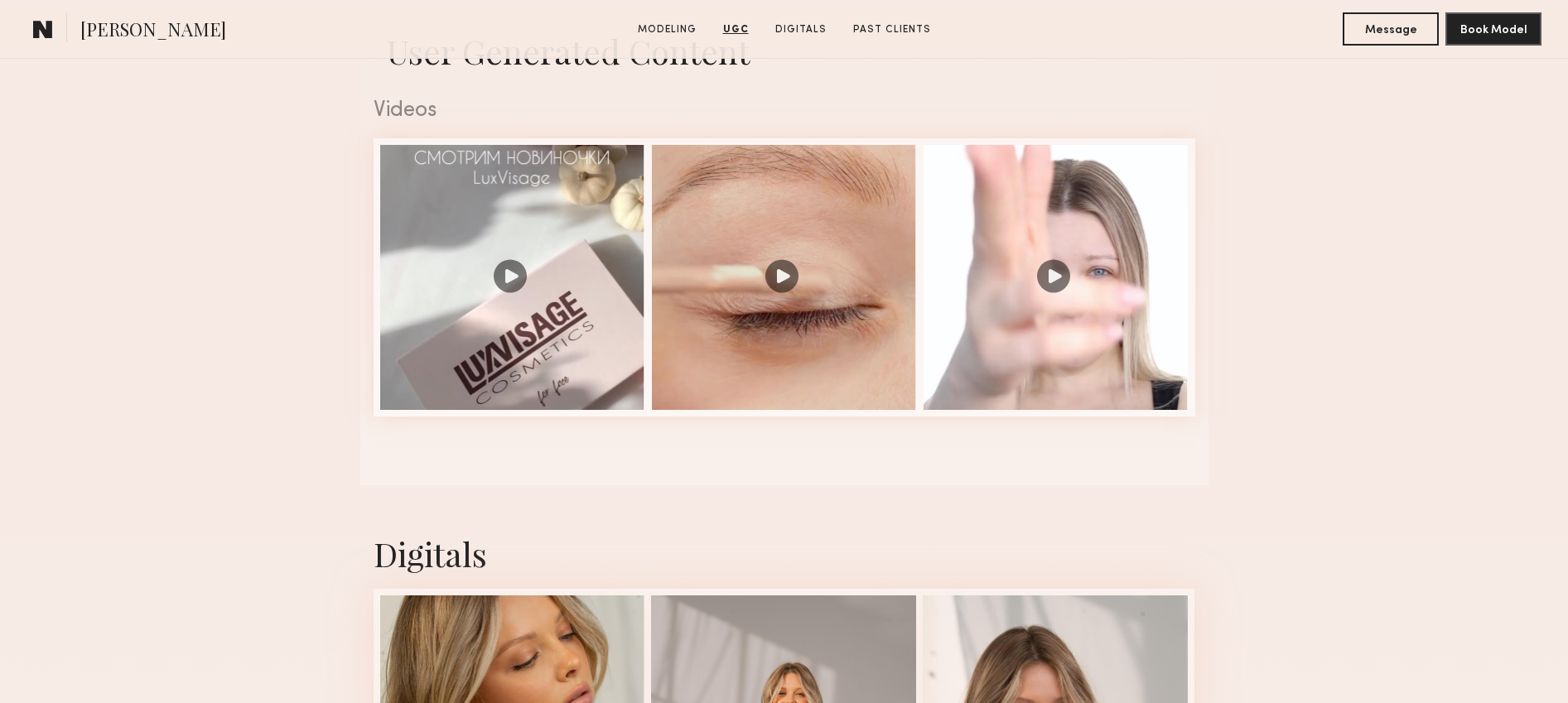
scroll to position [1667, 0]
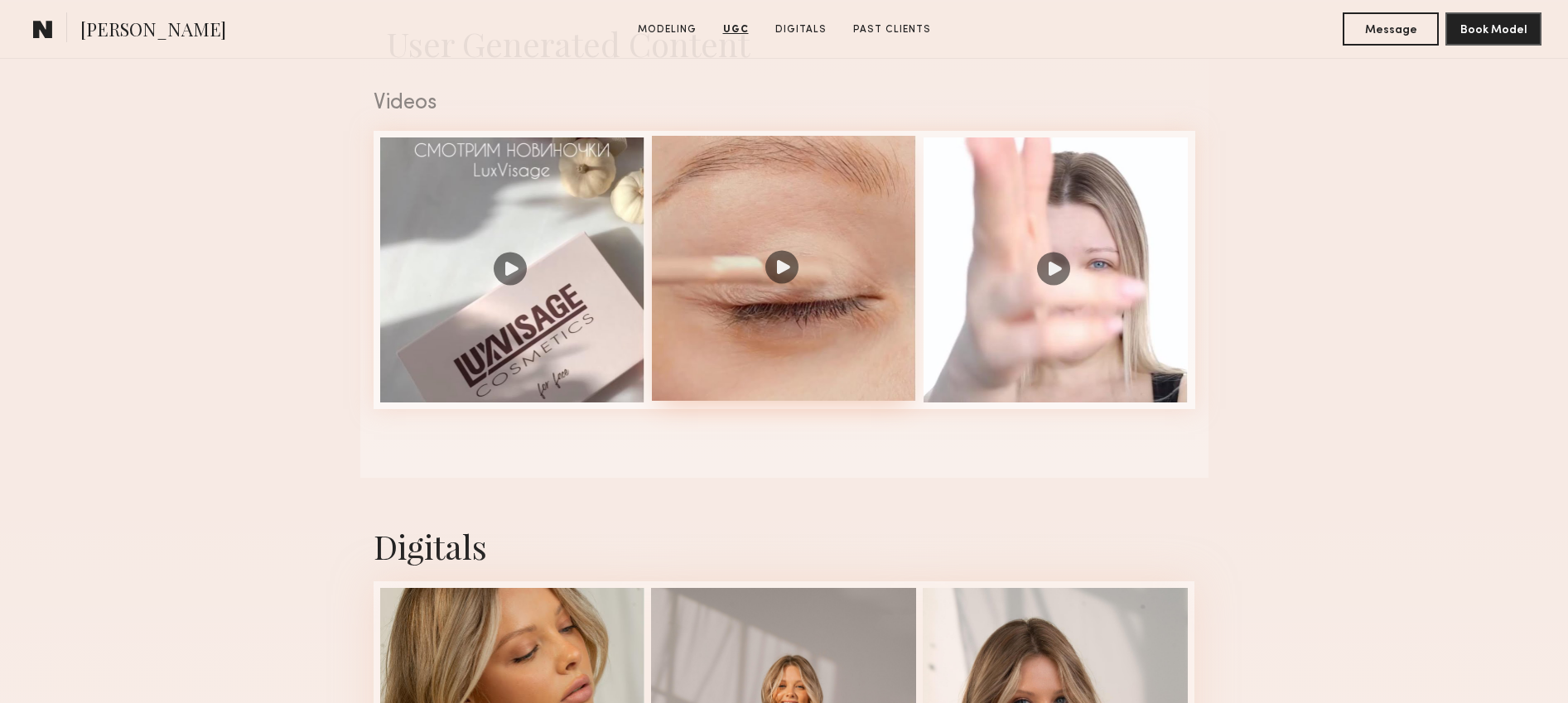
click at [809, 258] on div at bounding box center [784, 269] width 265 height 265
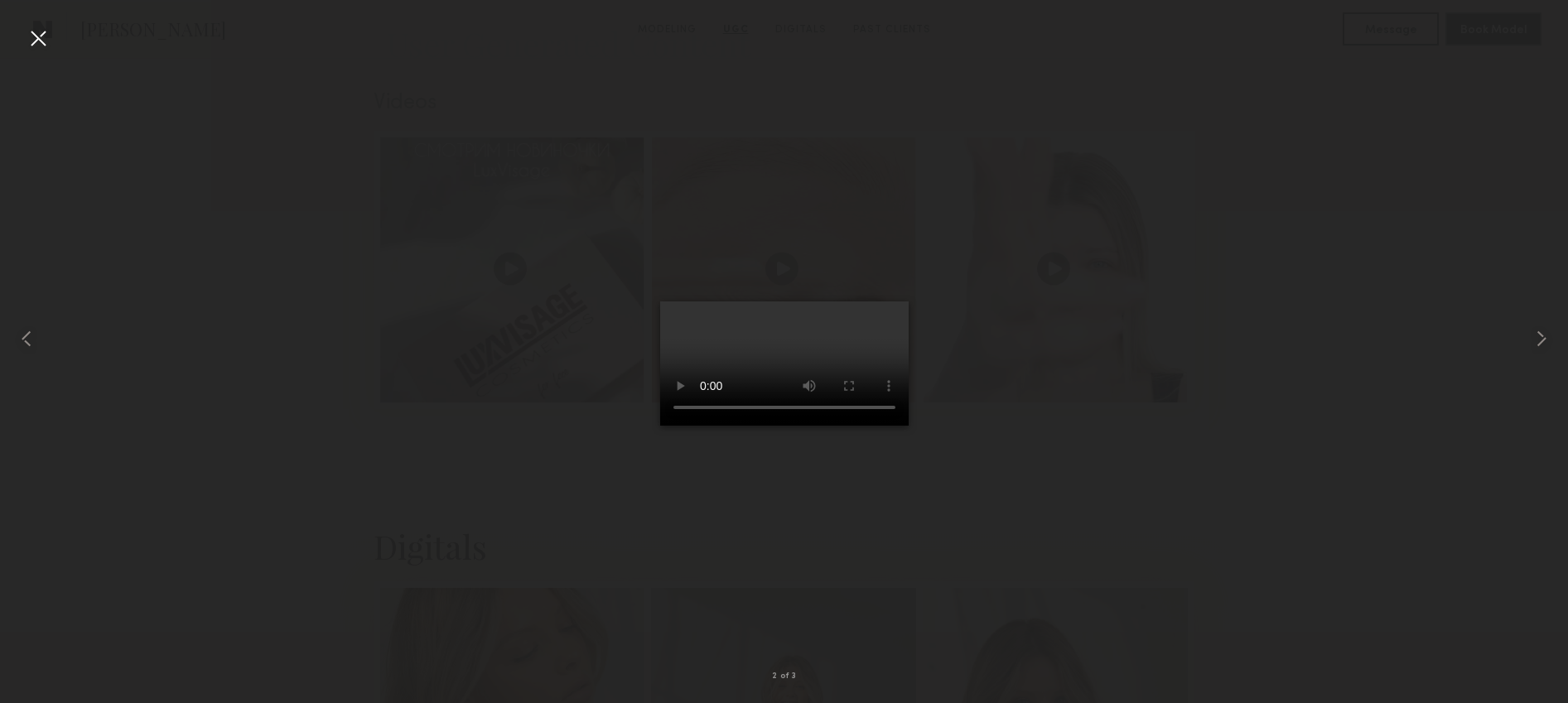
click at [794, 425] on video at bounding box center [784, 363] width 249 height 125
click at [397, 380] on div at bounding box center [784, 339] width 1568 height 623
click at [37, 41] on div at bounding box center [38, 38] width 27 height 27
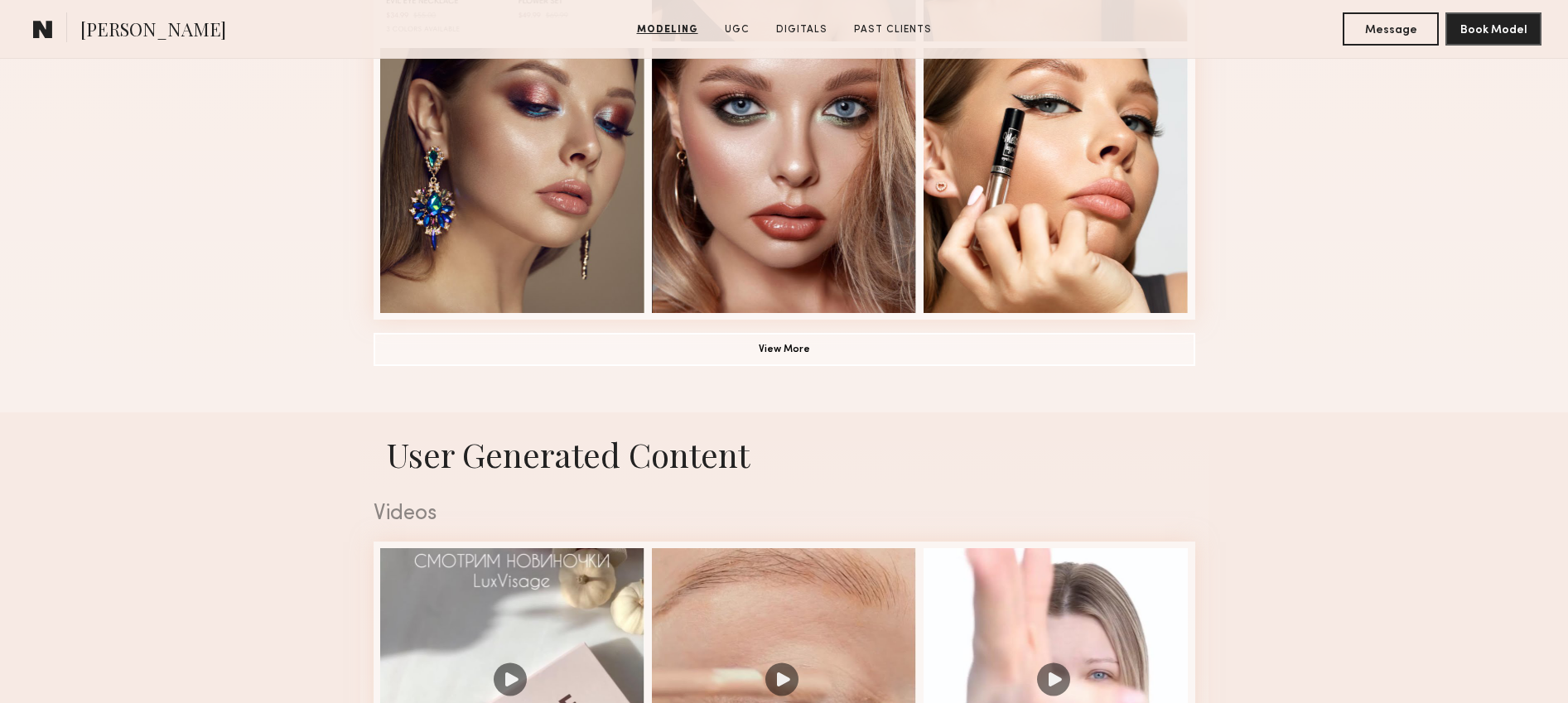
scroll to position [1476, 0]
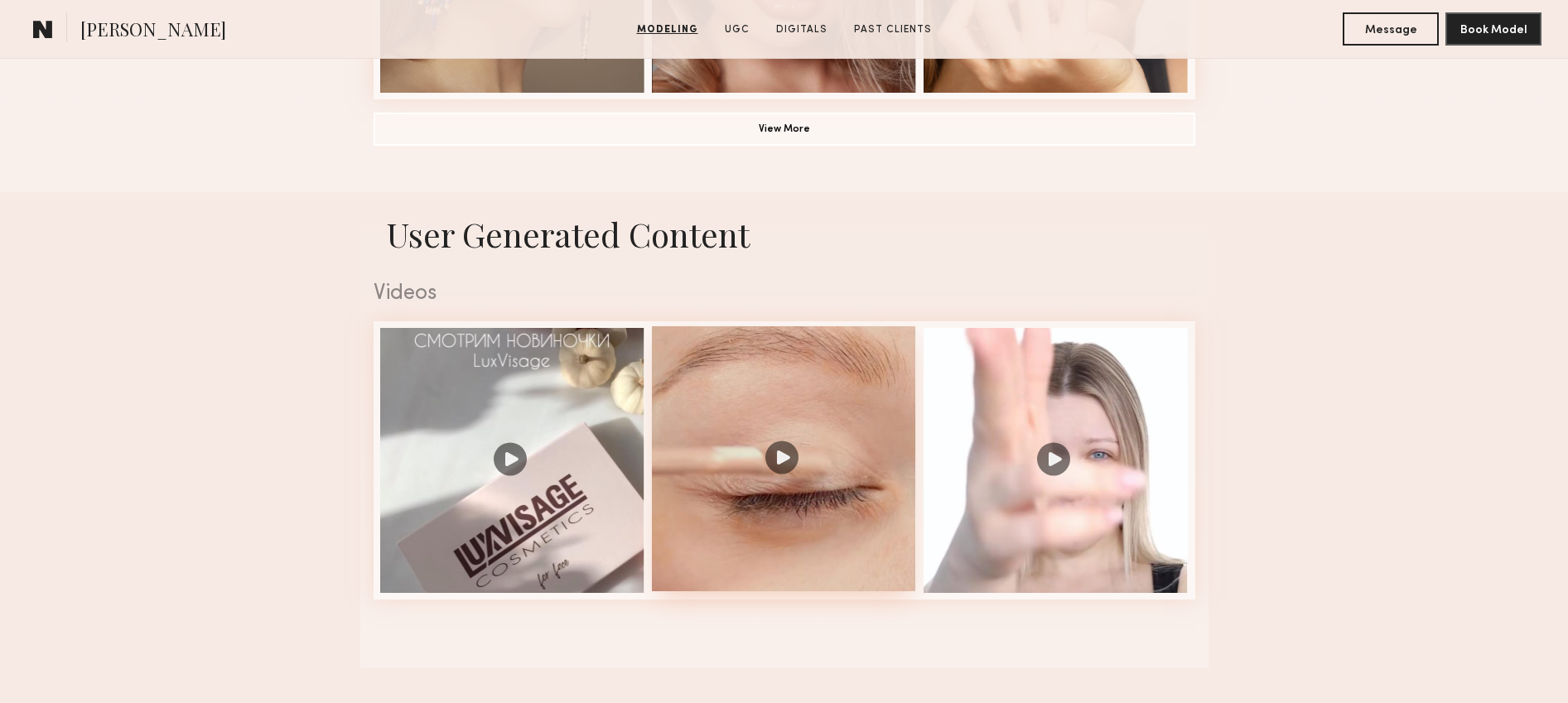
click at [791, 448] on div at bounding box center [784, 458] width 265 height 265
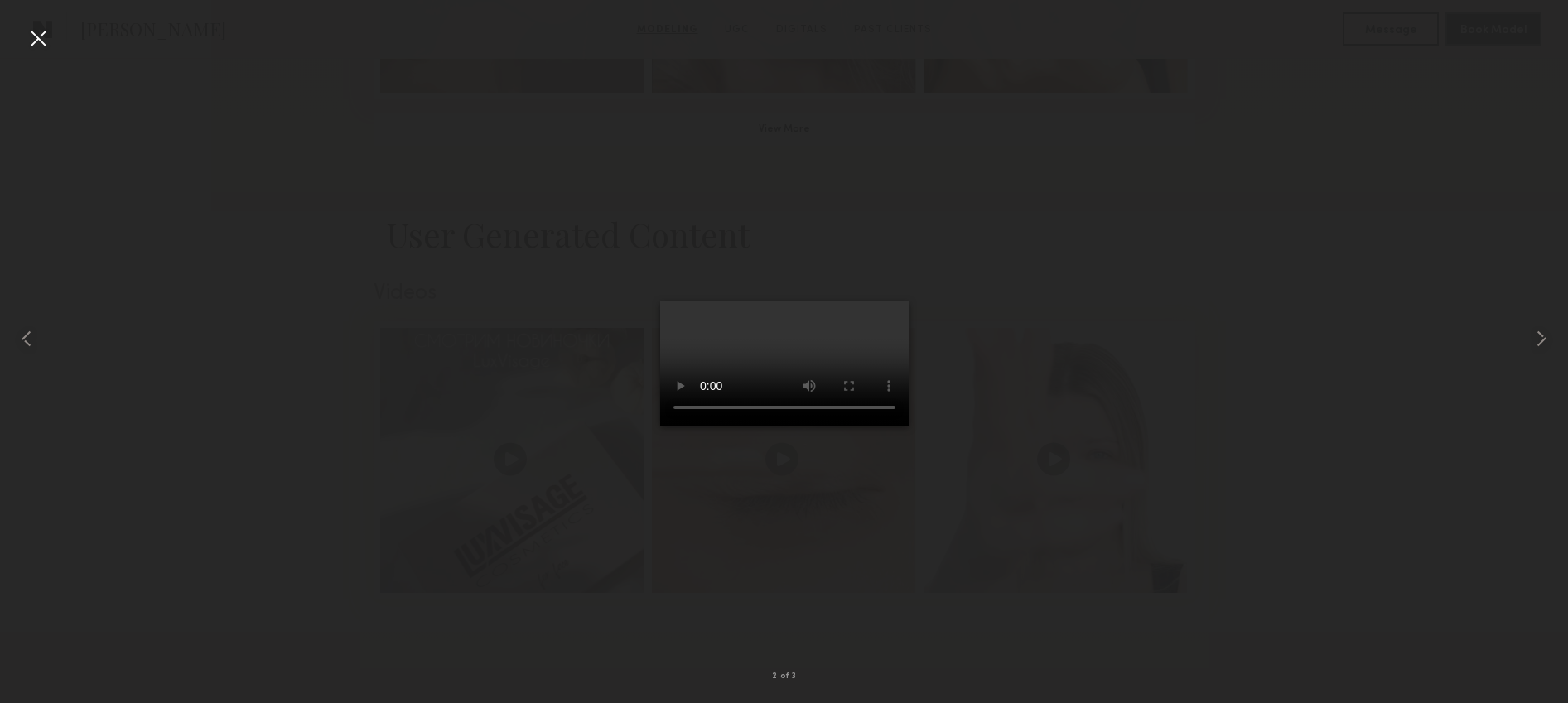
click at [1106, 355] on div at bounding box center [784, 339] width 1568 height 623
click at [42, 45] on div at bounding box center [38, 38] width 27 height 27
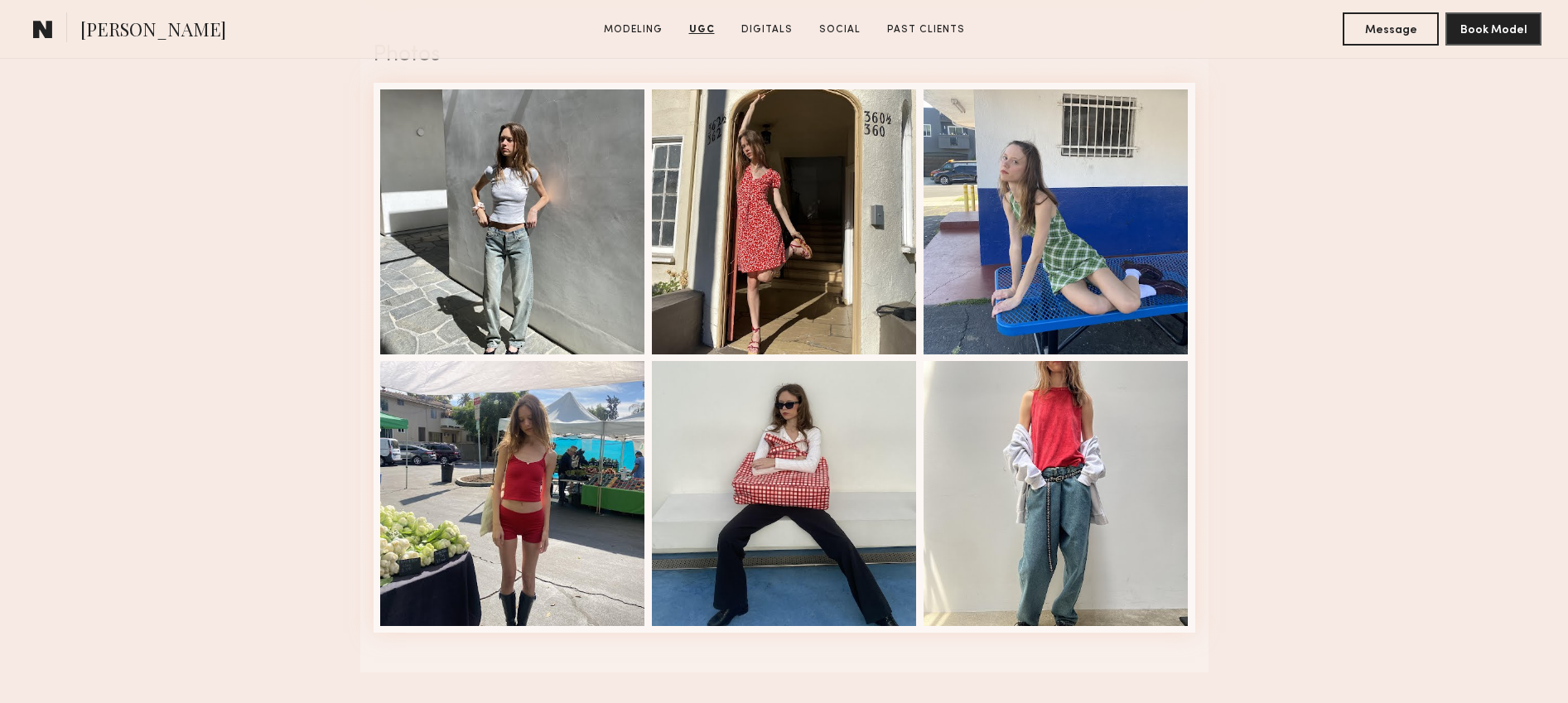
scroll to position [2504, 0]
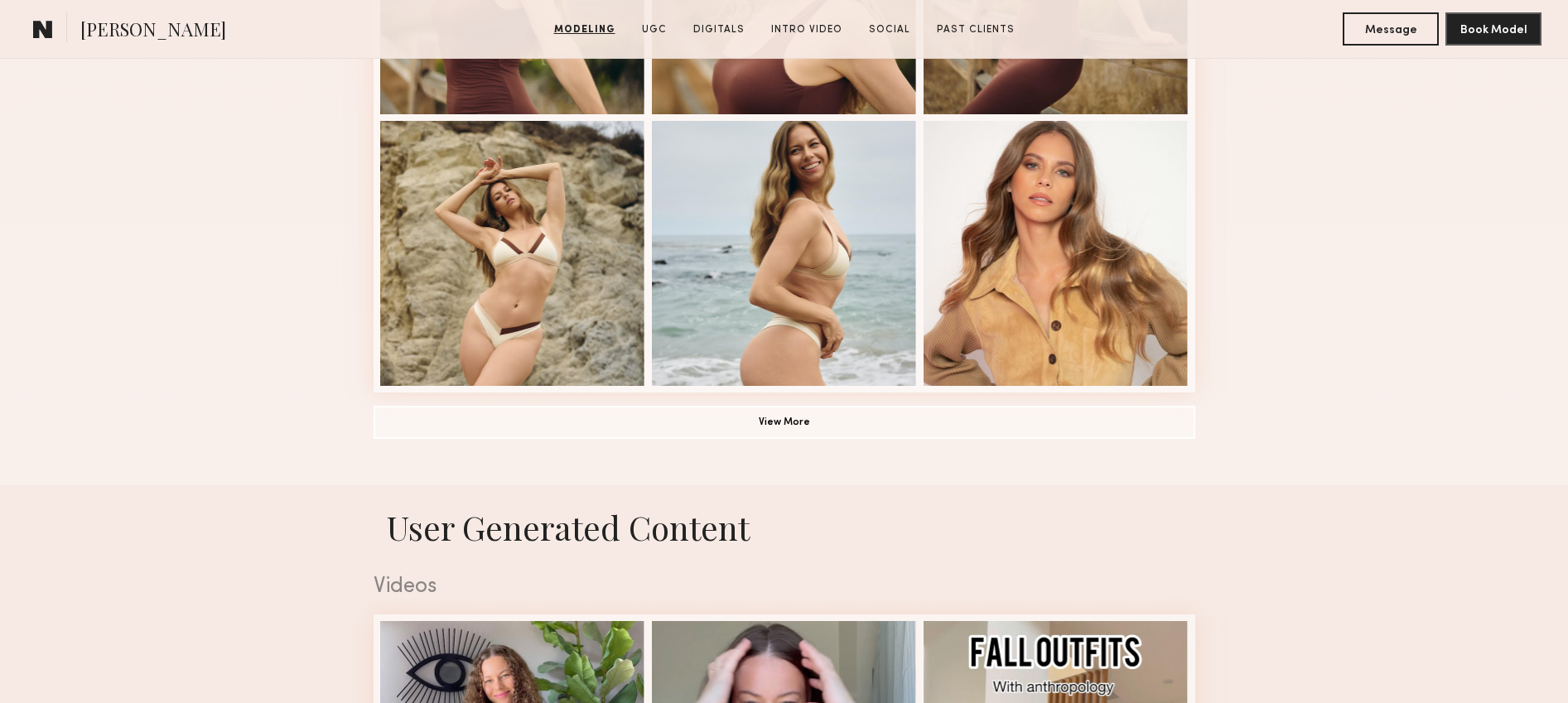
scroll to position [1528, 0]
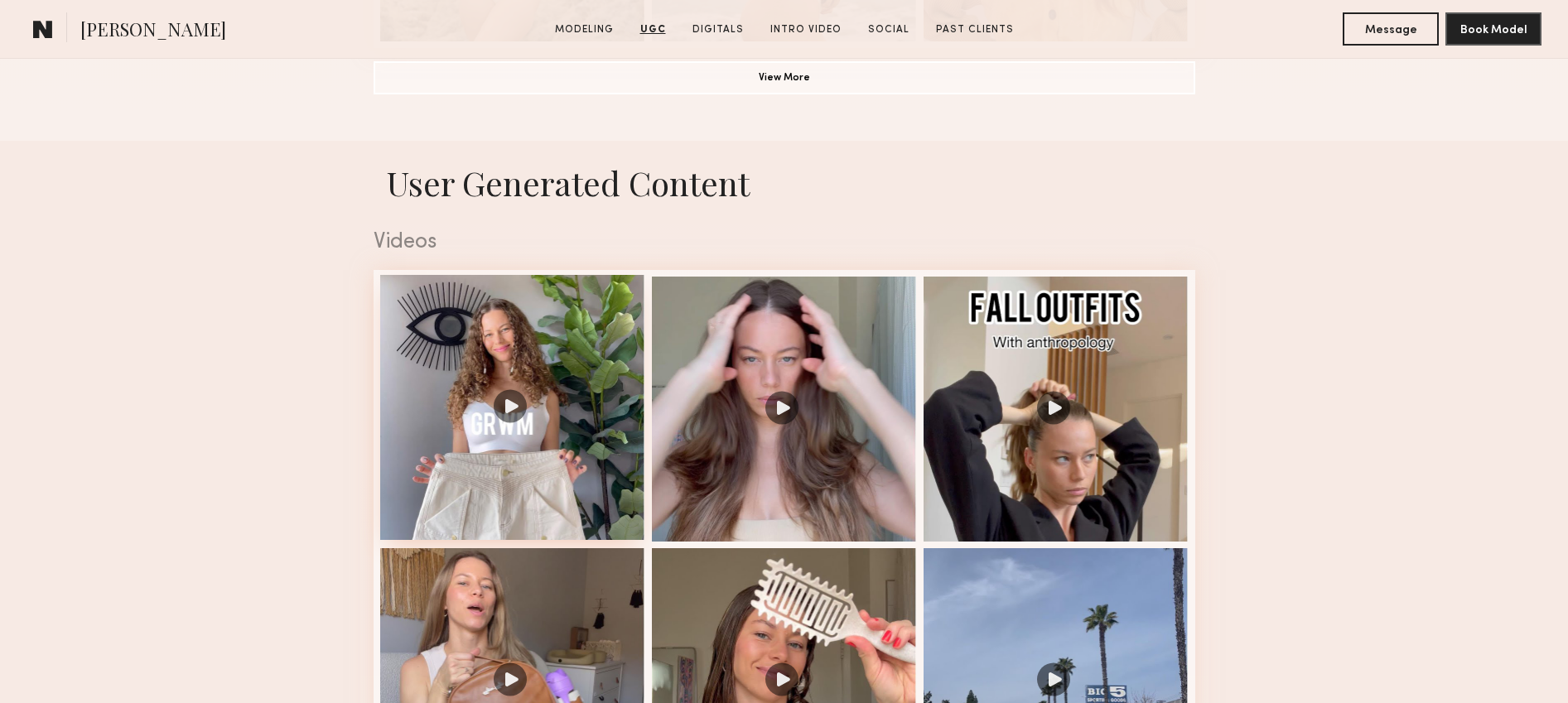
click at [562, 452] on div at bounding box center [512, 408] width 265 height 265
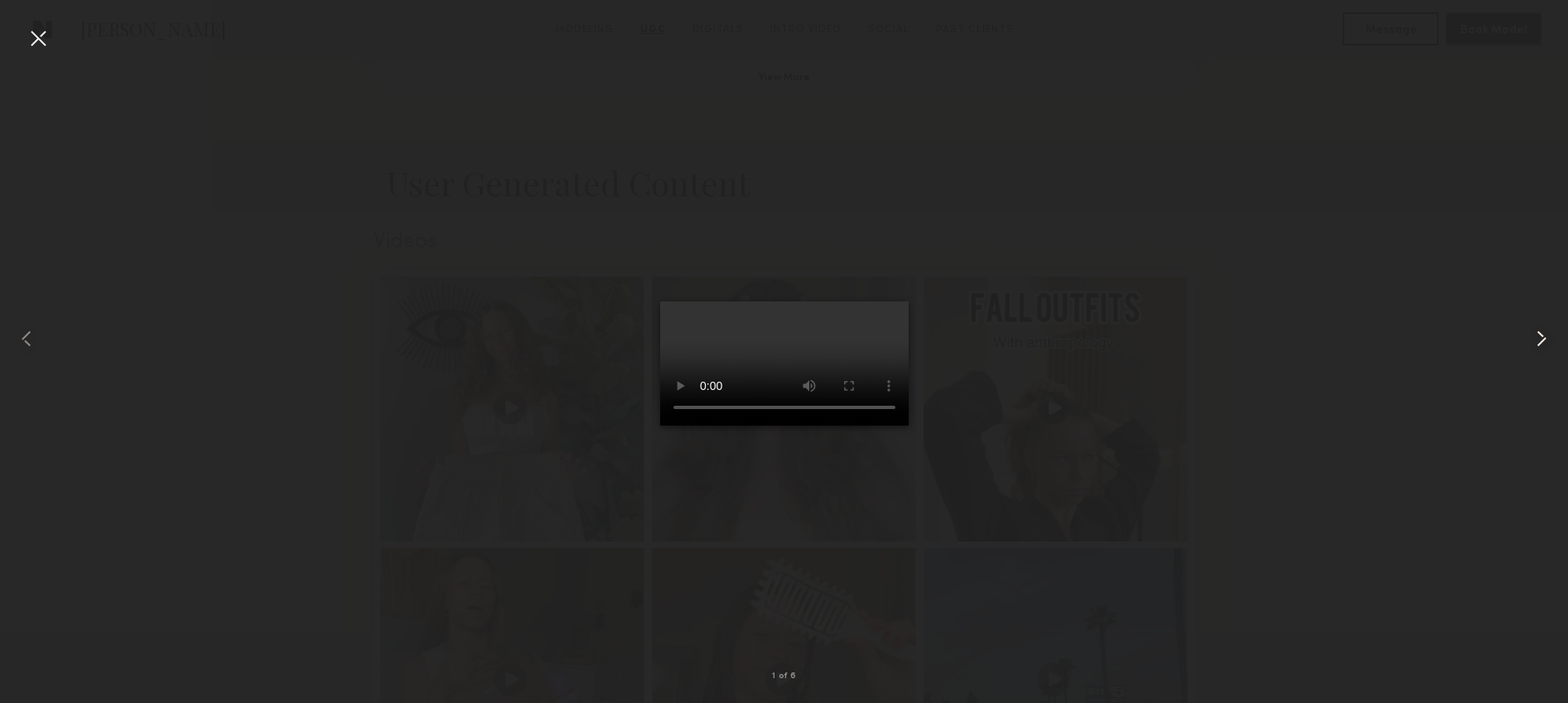
click at [1532, 337] on common-icon at bounding box center [1542, 339] width 27 height 27
click at [848, 426] on video at bounding box center [784, 363] width 249 height 125
click at [1174, 425] on div at bounding box center [784, 339] width 1568 height 623
click at [34, 37] on div at bounding box center [38, 38] width 27 height 27
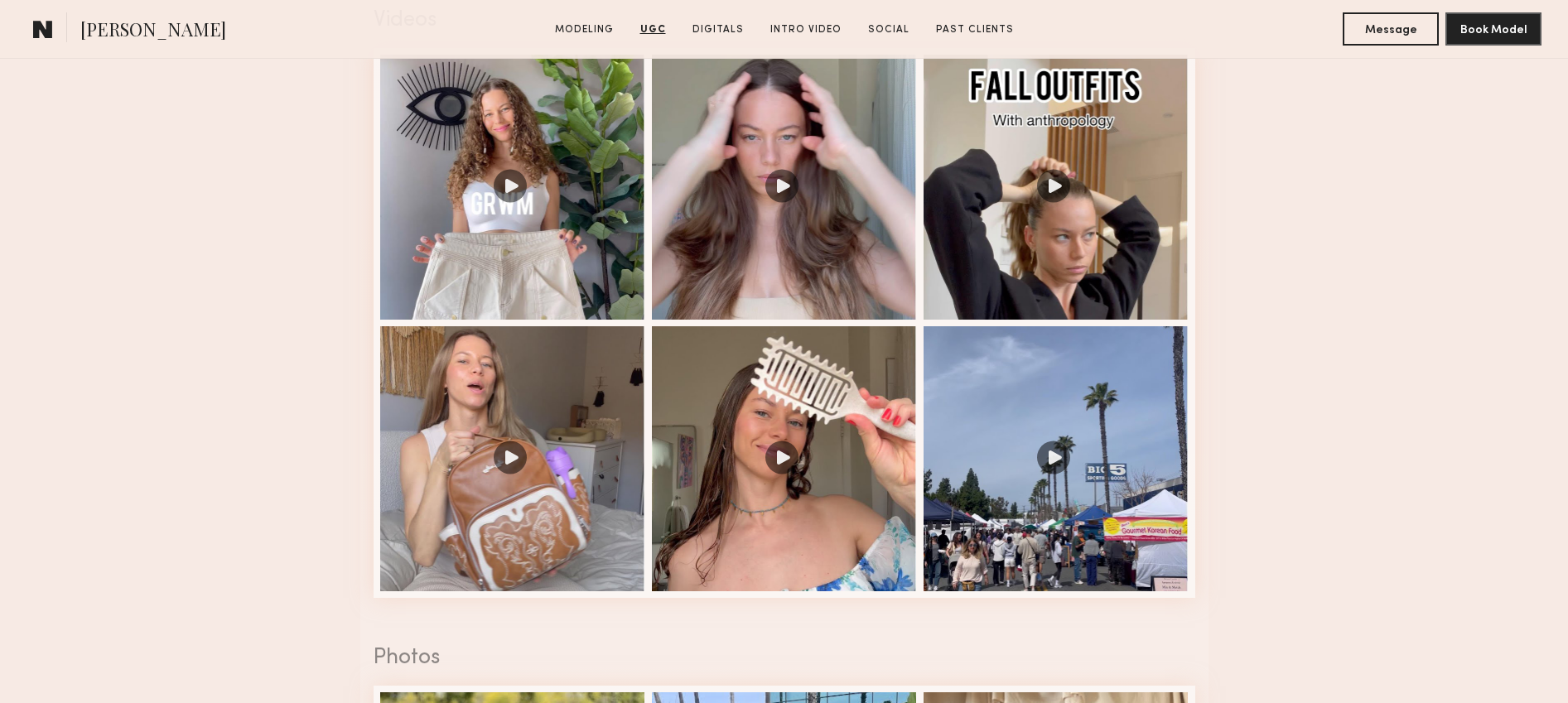
scroll to position [1757, 0]
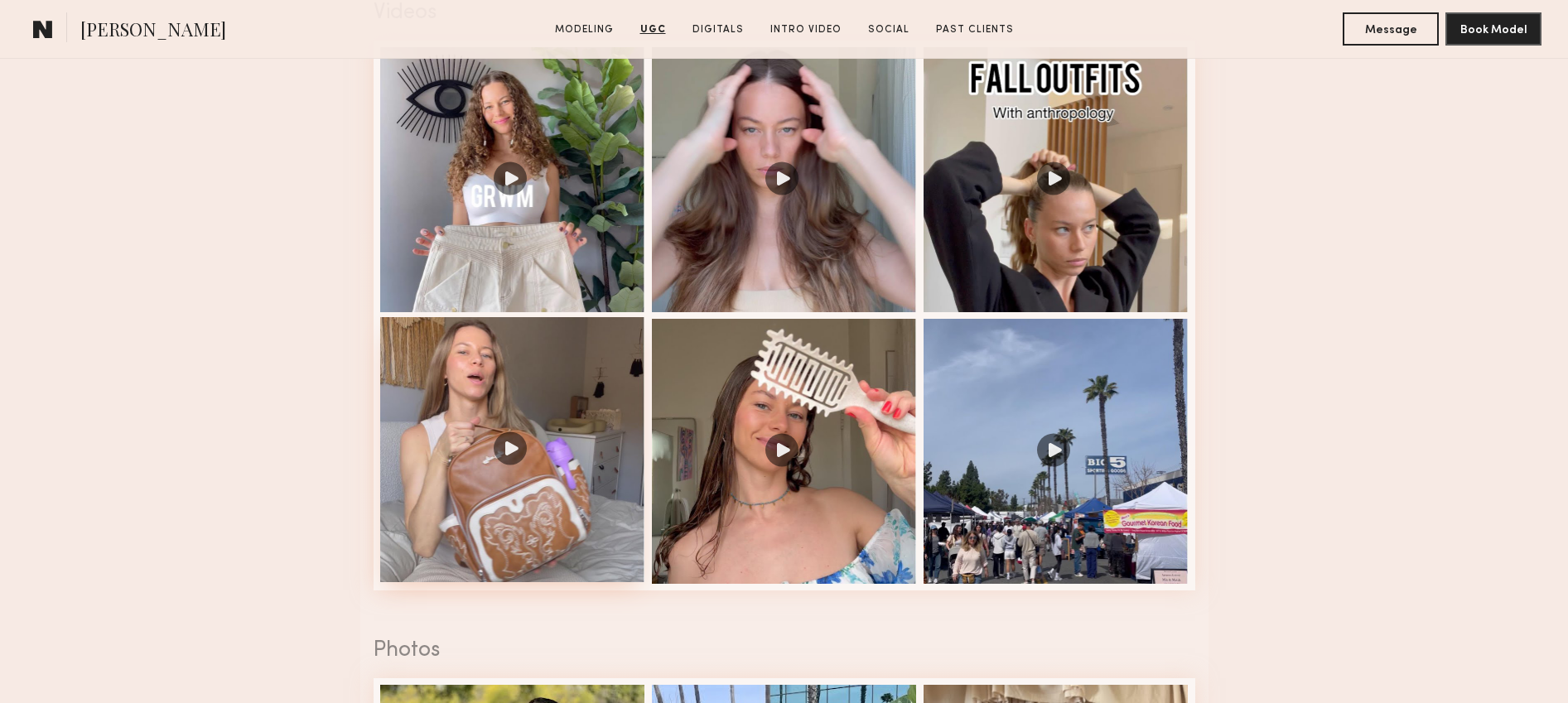
click at [490, 390] on div at bounding box center [512, 450] width 265 height 265
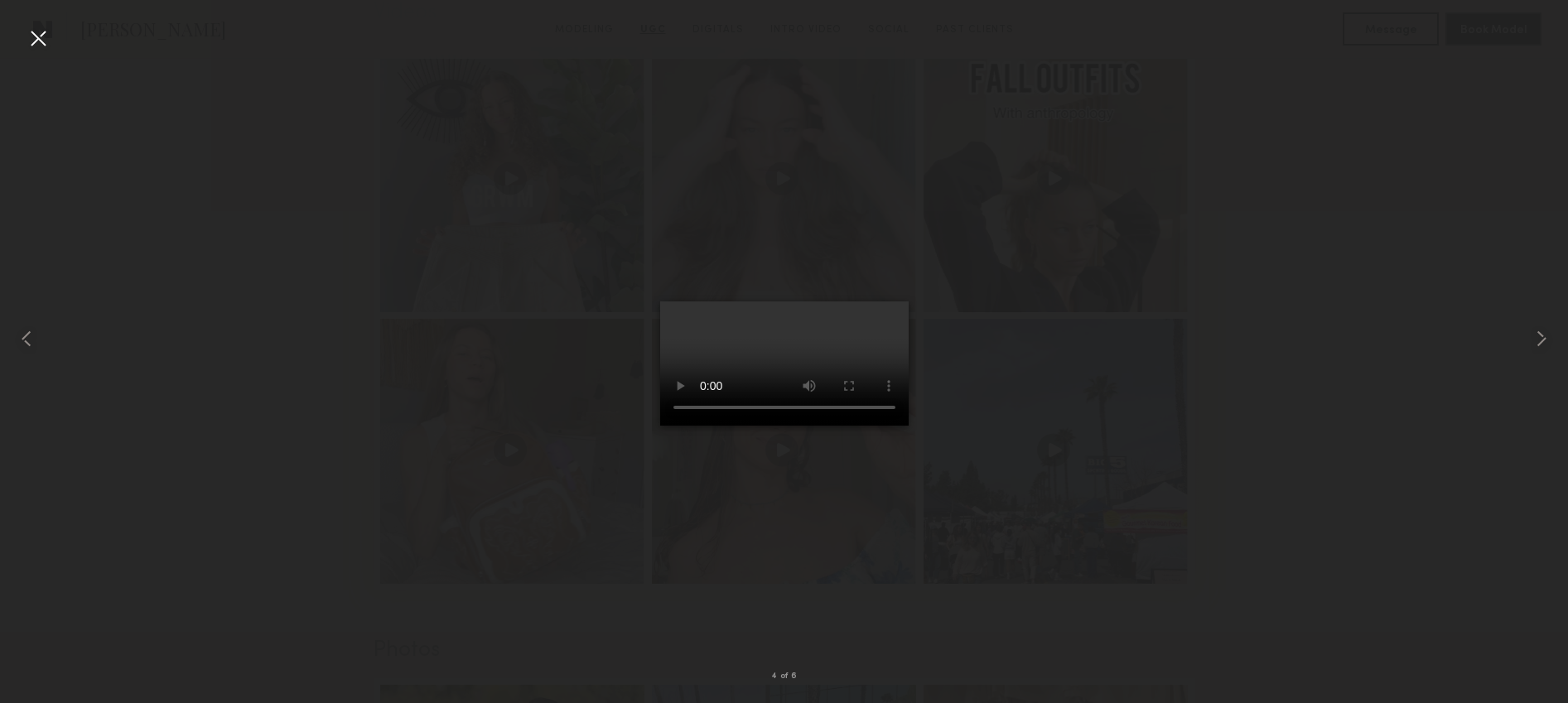
click at [1264, 289] on div at bounding box center [784, 339] width 1568 height 623
click at [28, 35] on div at bounding box center [38, 38] width 27 height 27
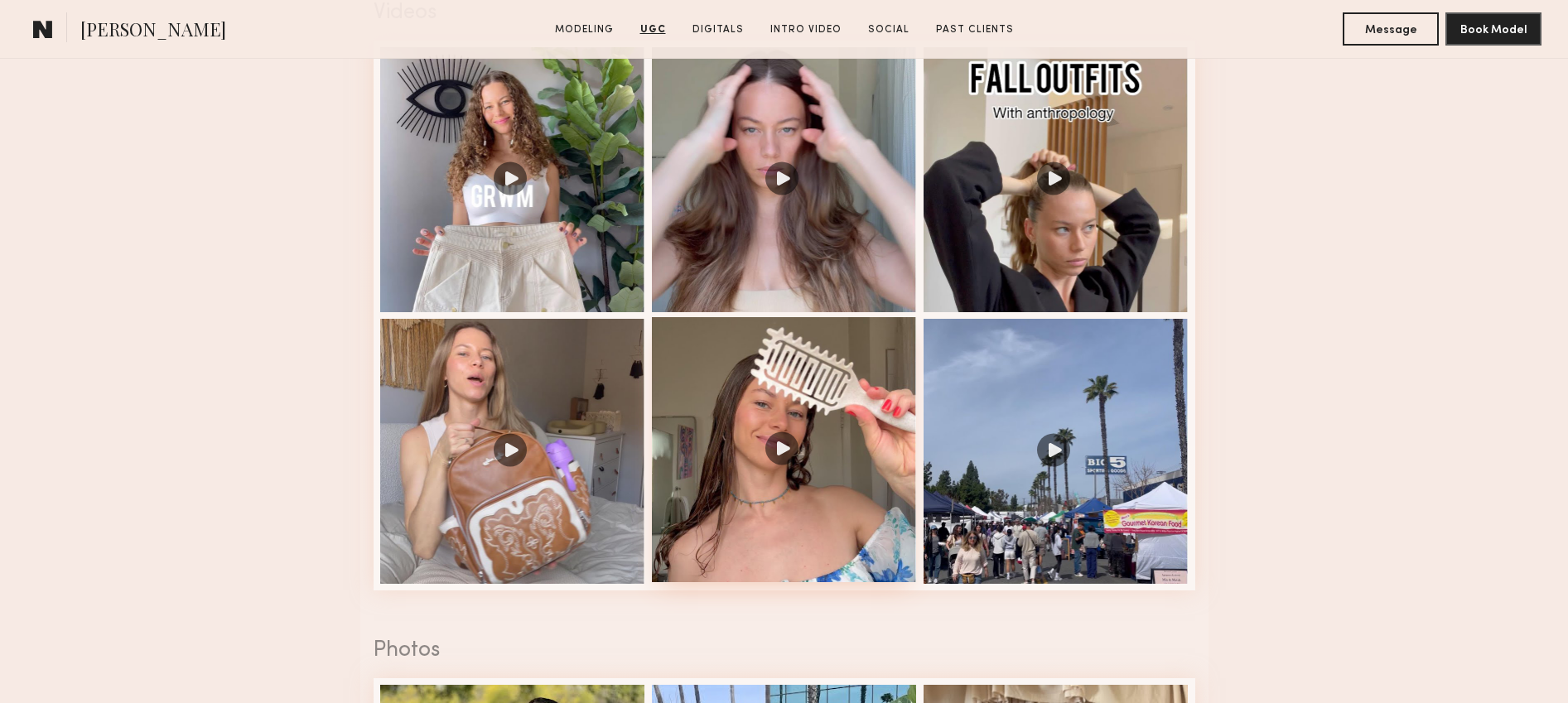
click at [779, 406] on div at bounding box center [784, 450] width 265 height 265
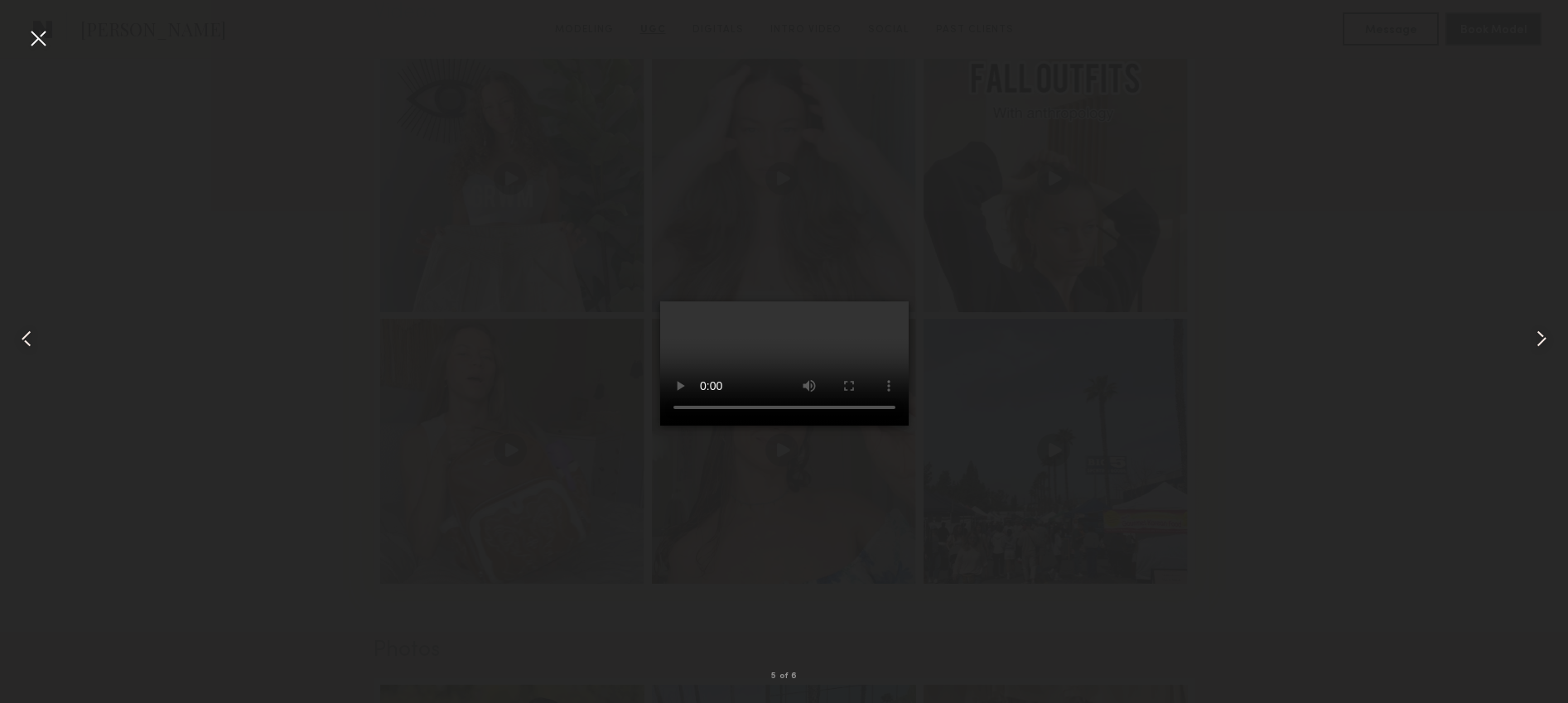
click at [773, 396] on video at bounding box center [784, 363] width 249 height 125
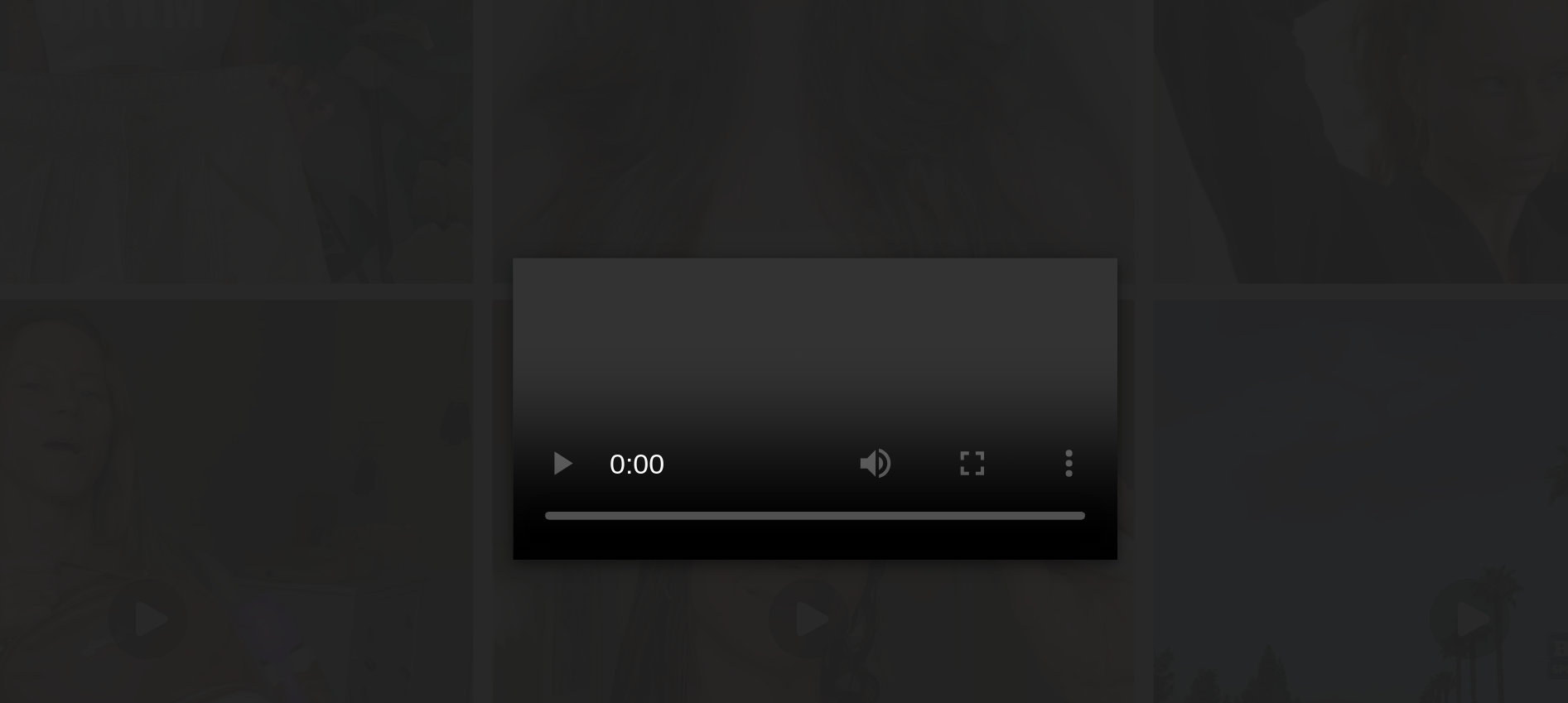
click at [1004, 315] on div at bounding box center [784, 339] width 1568 height 623
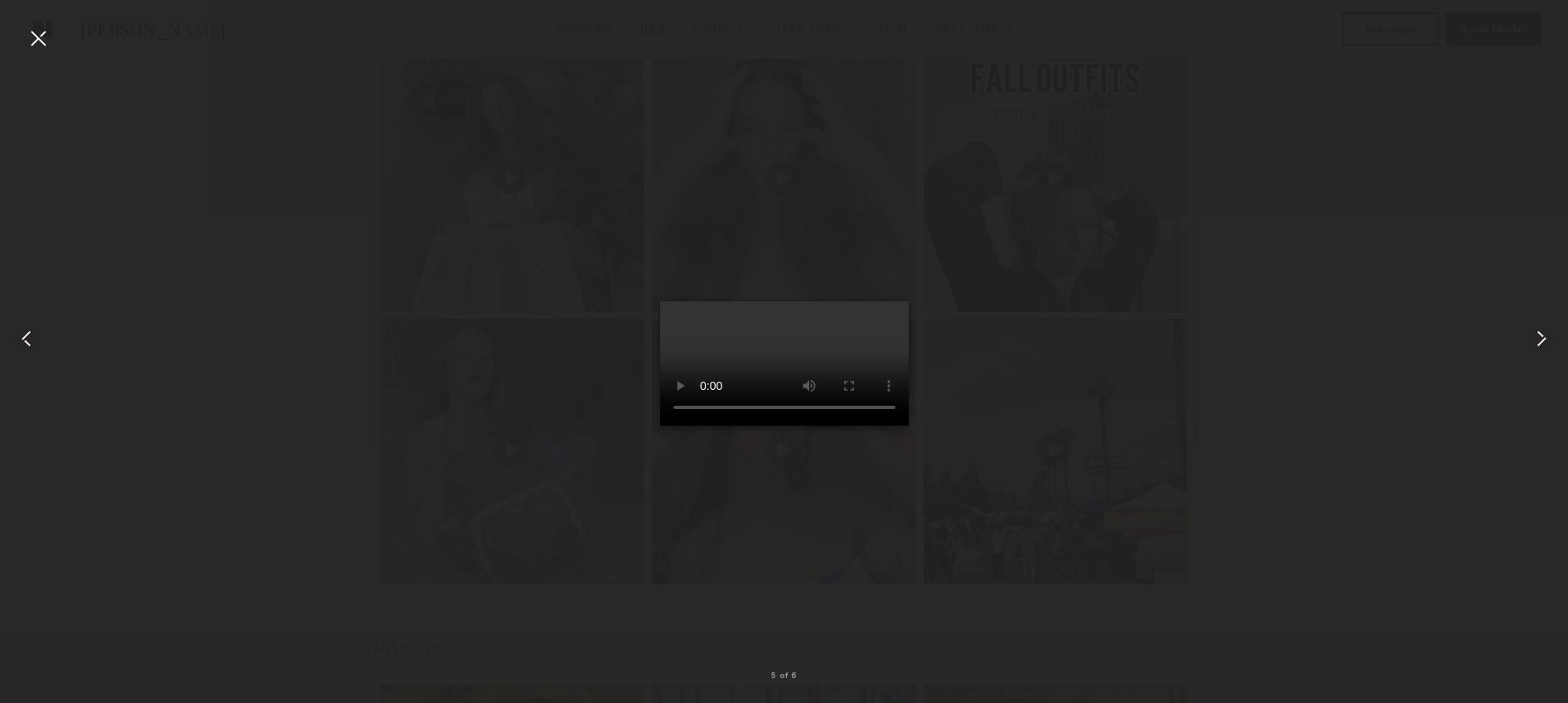
click at [38, 45] on div at bounding box center [38, 38] width 27 height 27
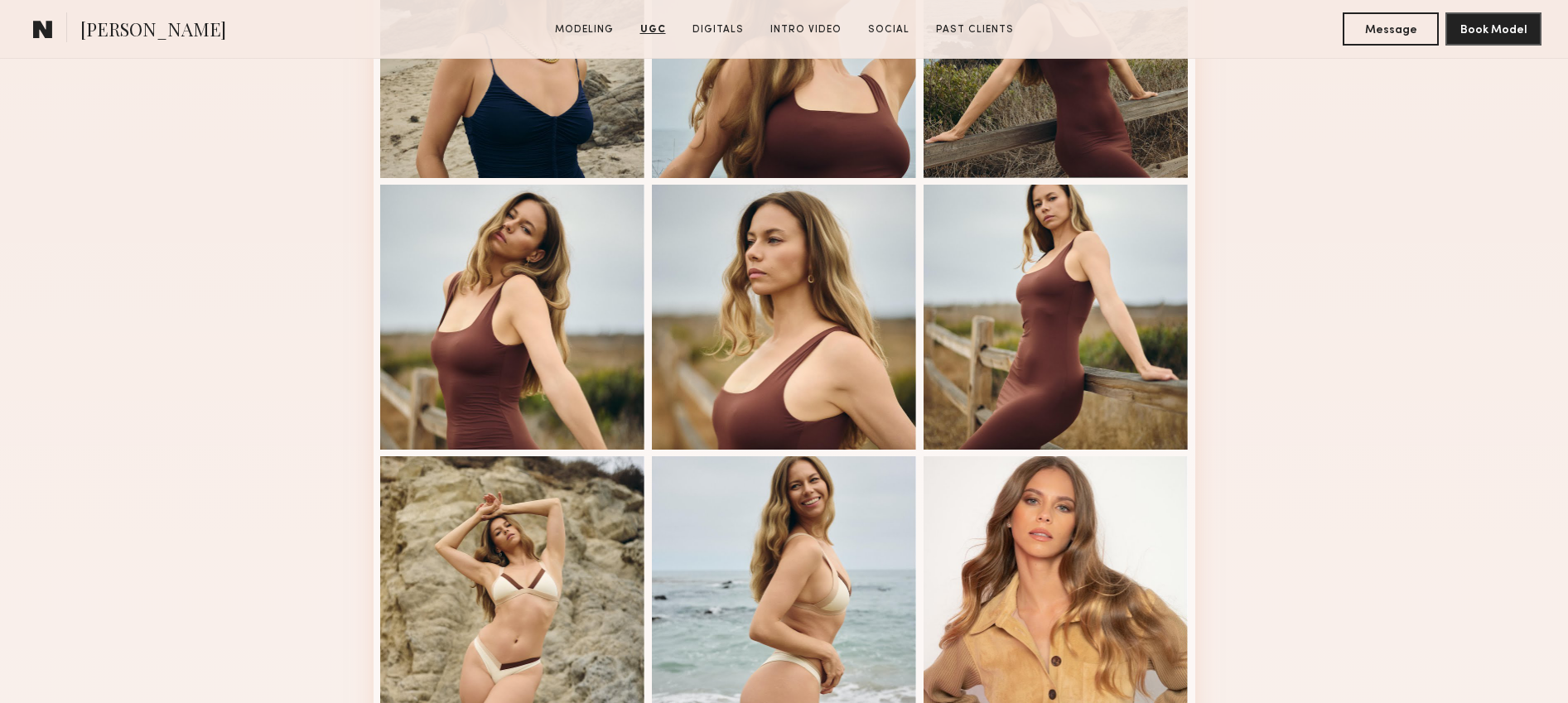
scroll to position [6, 0]
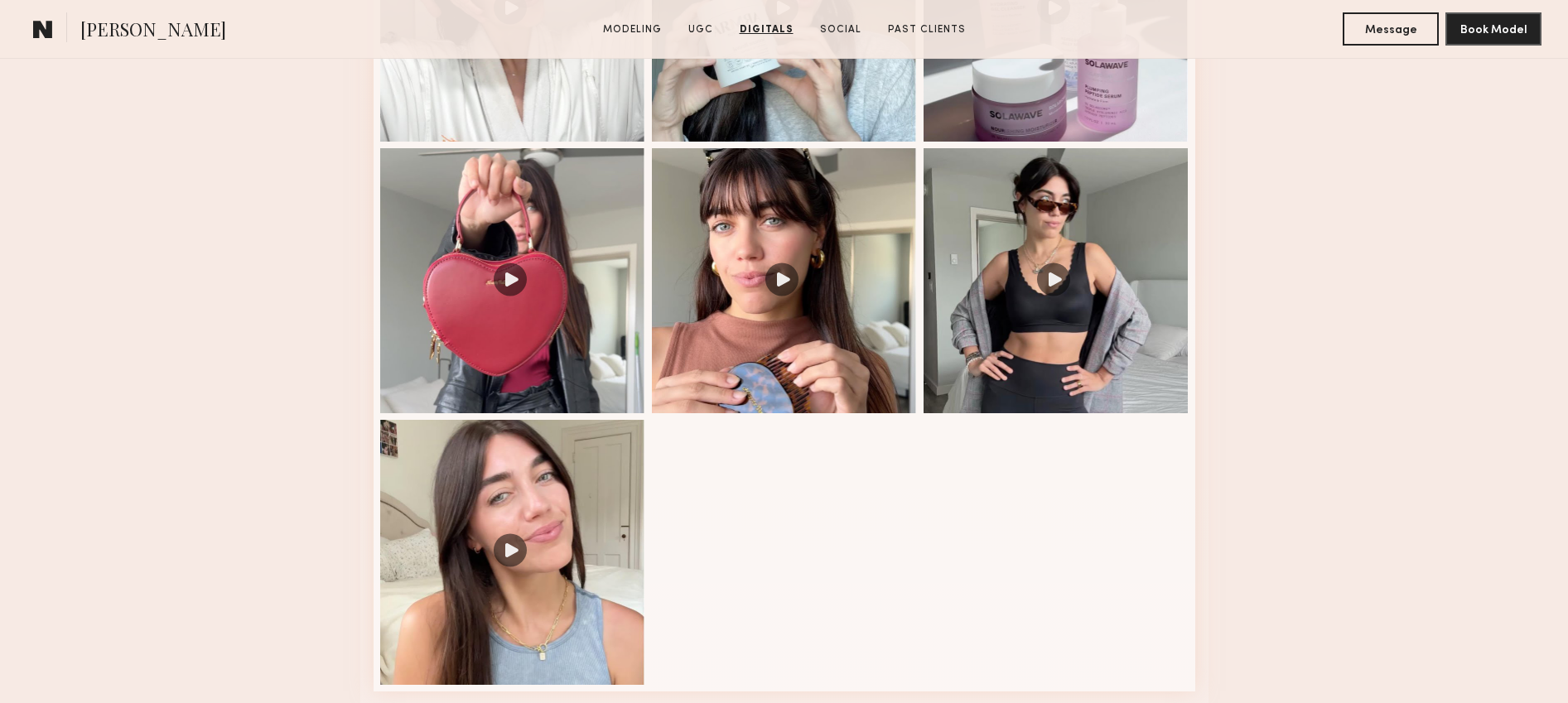
scroll to position [1777, 0]
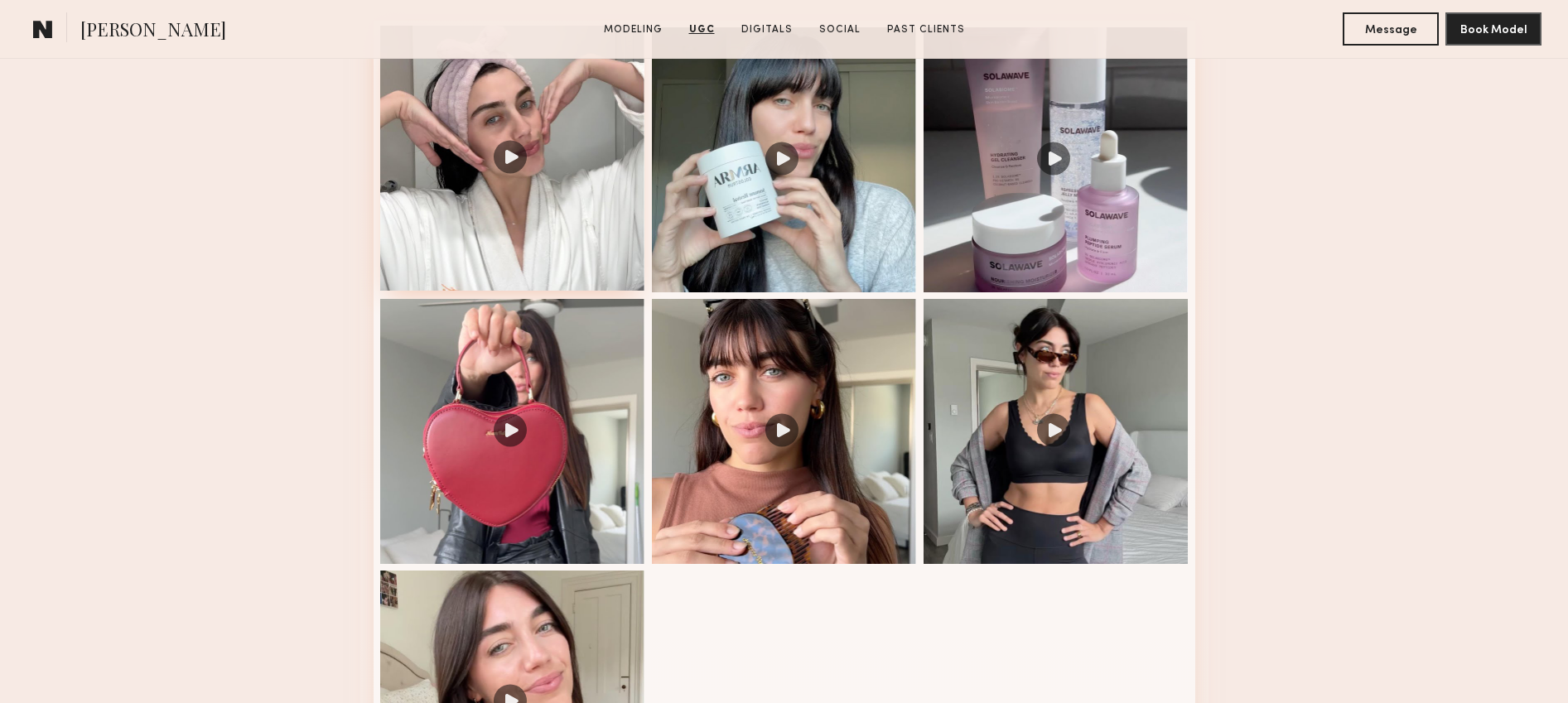
click at [563, 218] on div at bounding box center [512, 158] width 265 height 265
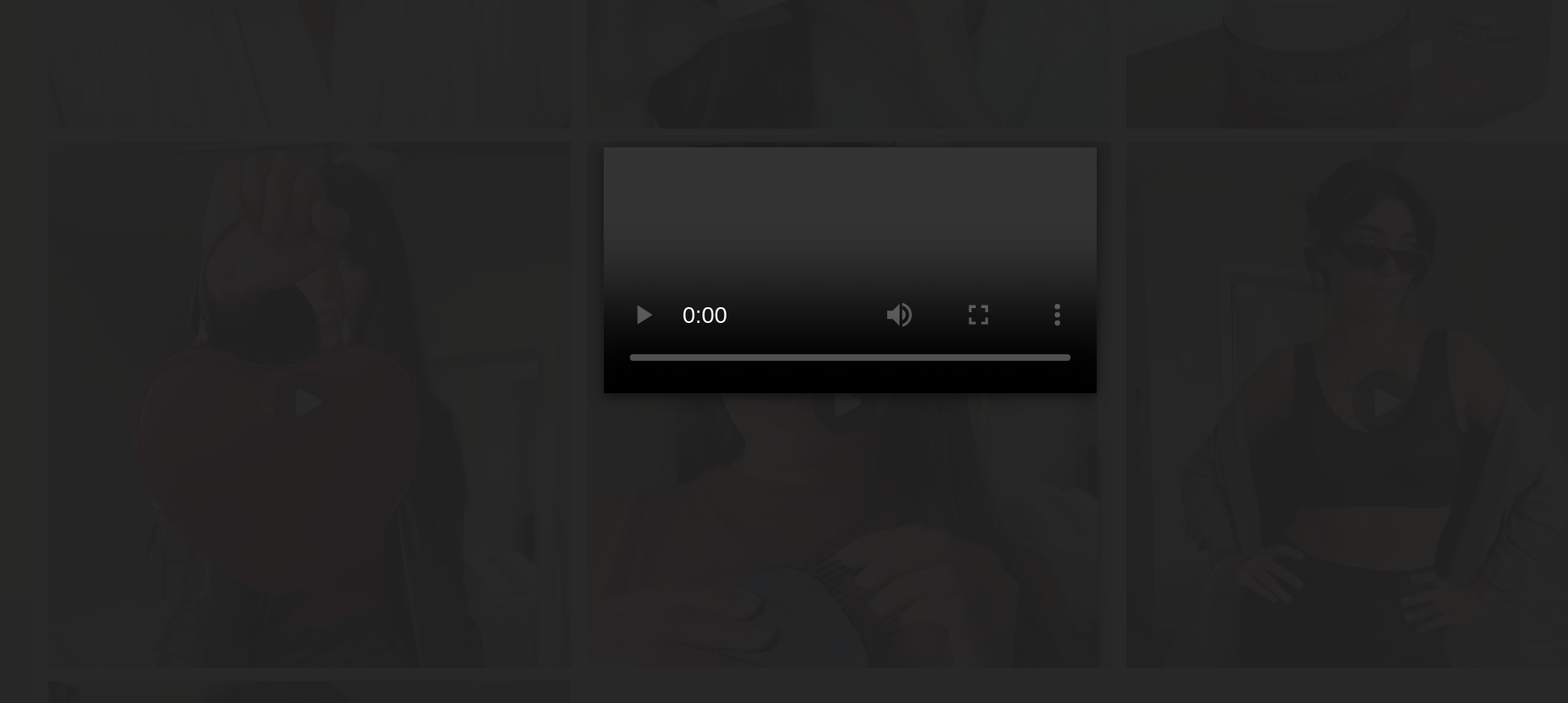
click at [660, 426] on video at bounding box center [784, 363] width 249 height 125
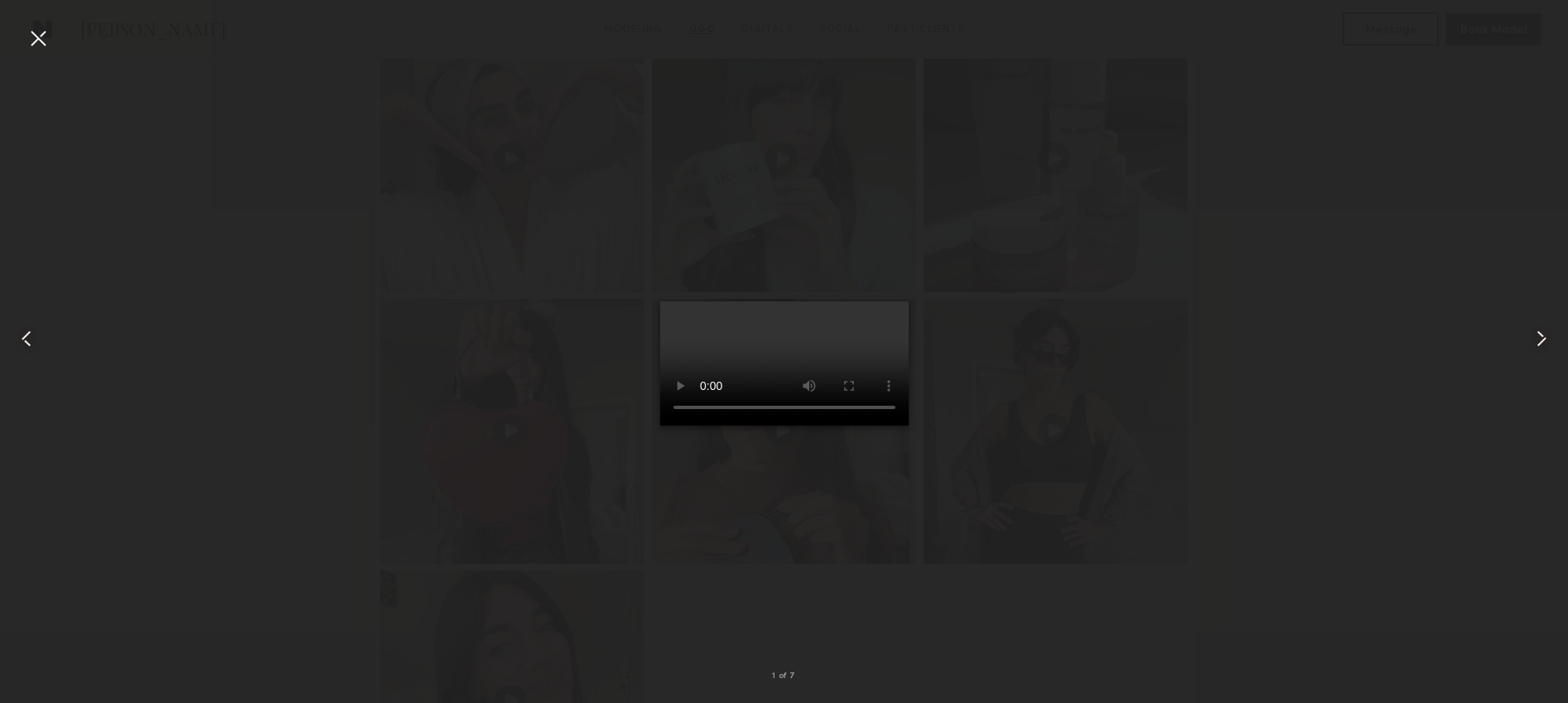
click at [538, 438] on div at bounding box center [784, 339] width 1568 height 623
click at [572, 314] on div at bounding box center [784, 339] width 1568 height 623
click at [30, 36] on div at bounding box center [38, 38] width 27 height 27
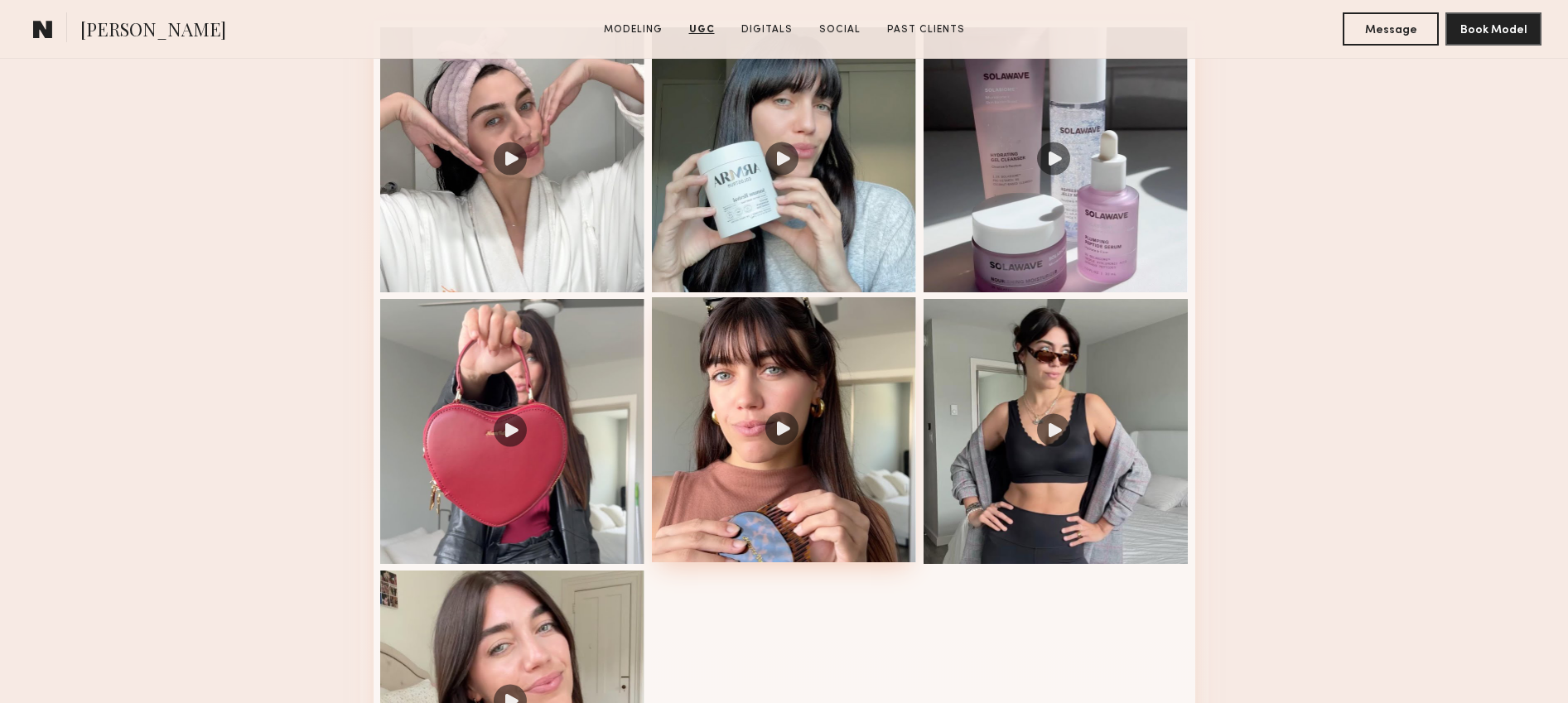
click at [740, 366] on div at bounding box center [784, 430] width 265 height 265
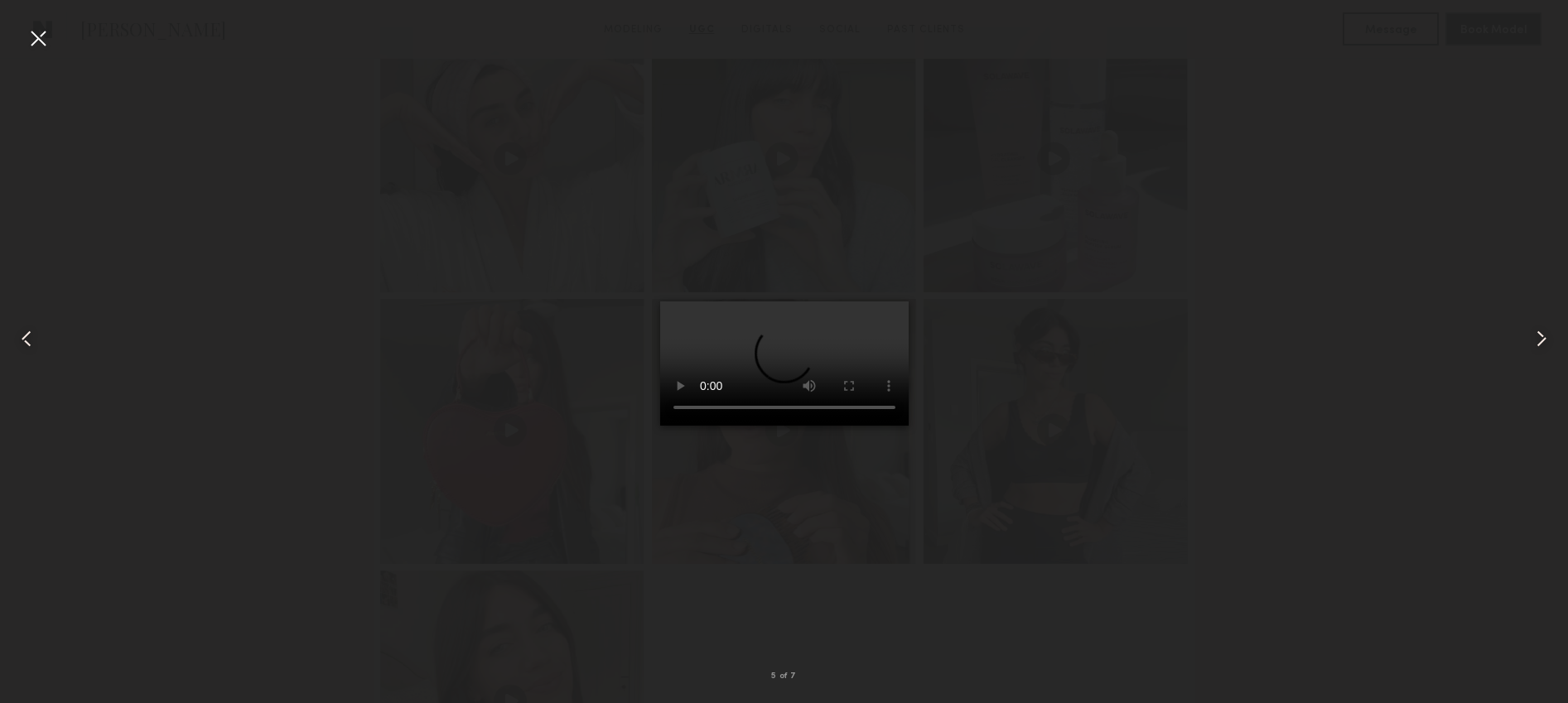
click at [1108, 138] on div at bounding box center [784, 339] width 1568 height 623
click at [34, 46] on div at bounding box center [38, 38] width 27 height 27
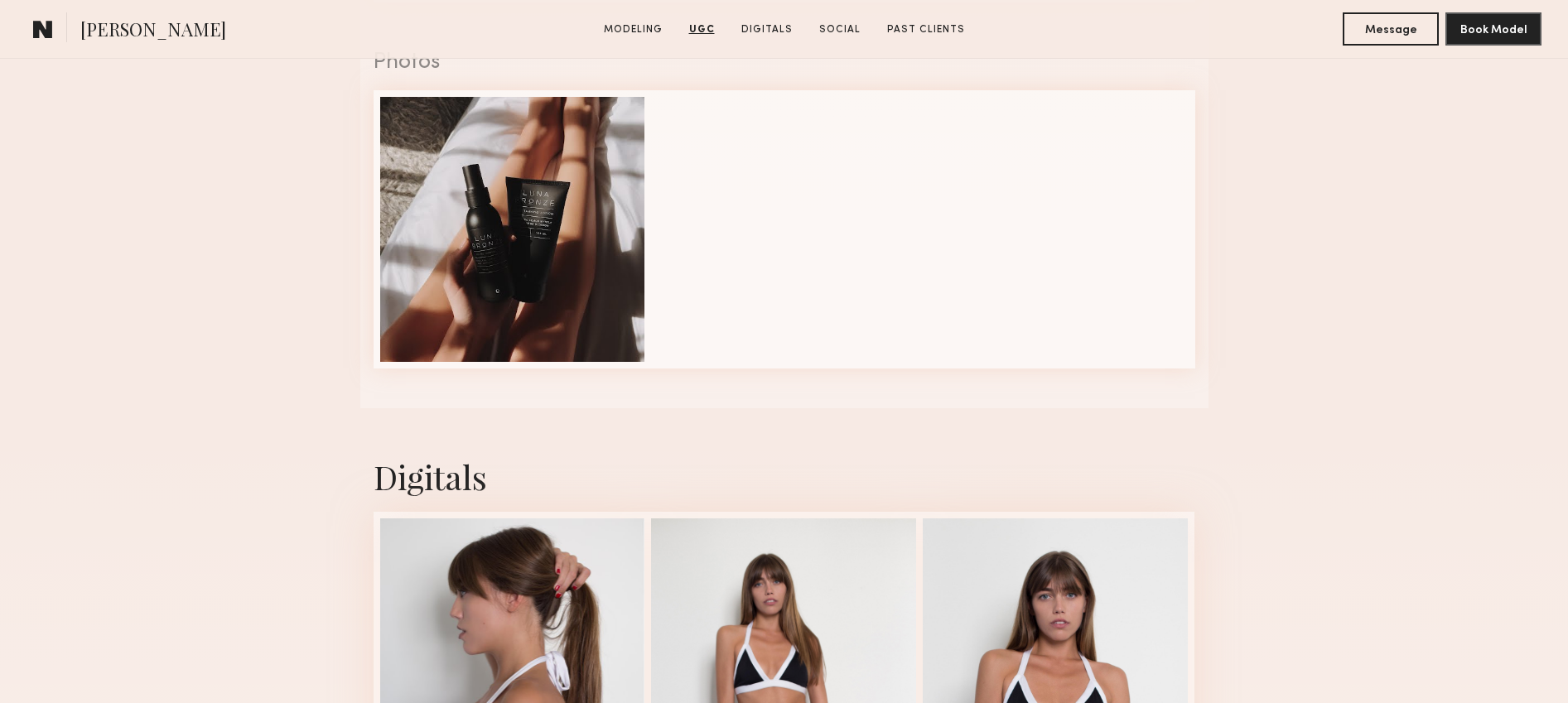
scroll to position [3015, 0]
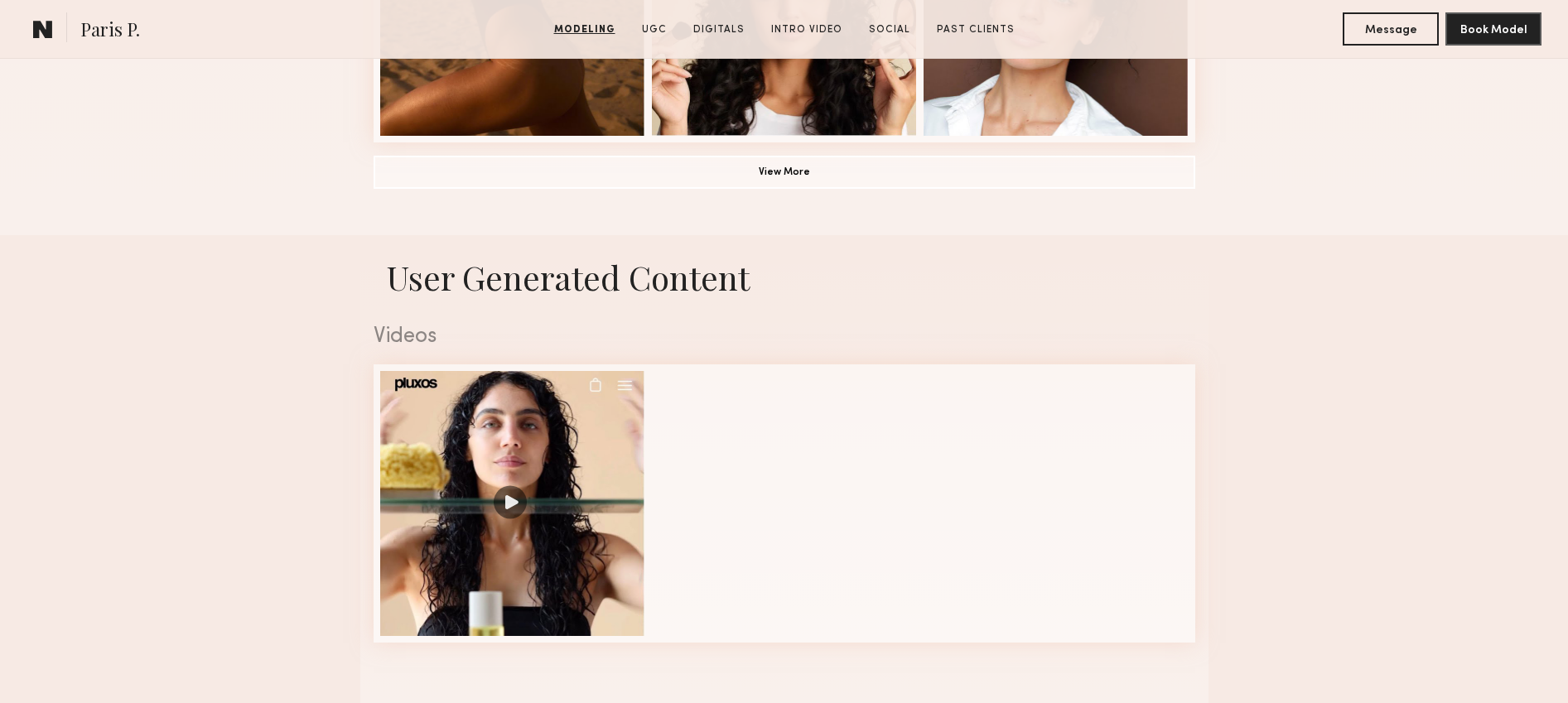
scroll to position [1434, 0]
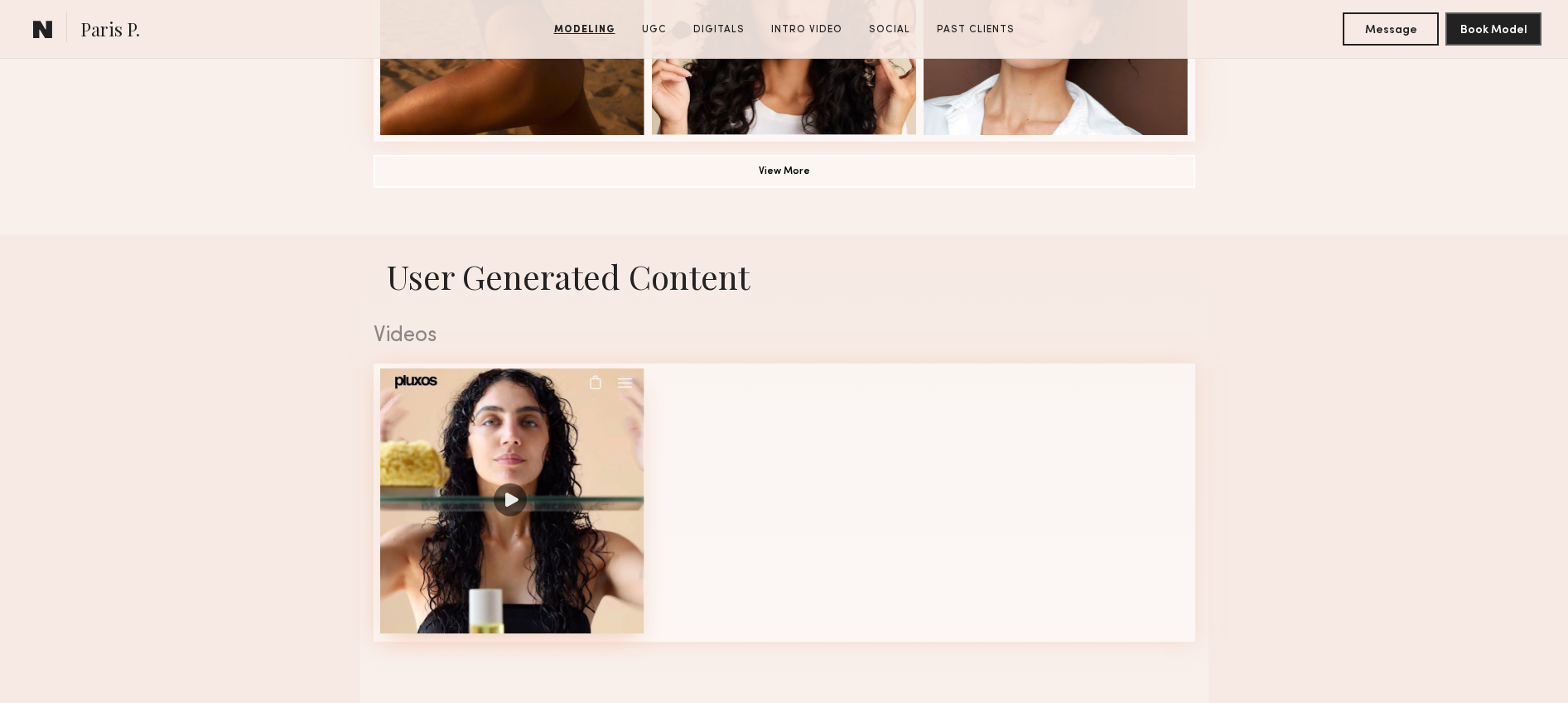
click at [556, 457] on div at bounding box center [512, 501] width 265 height 265
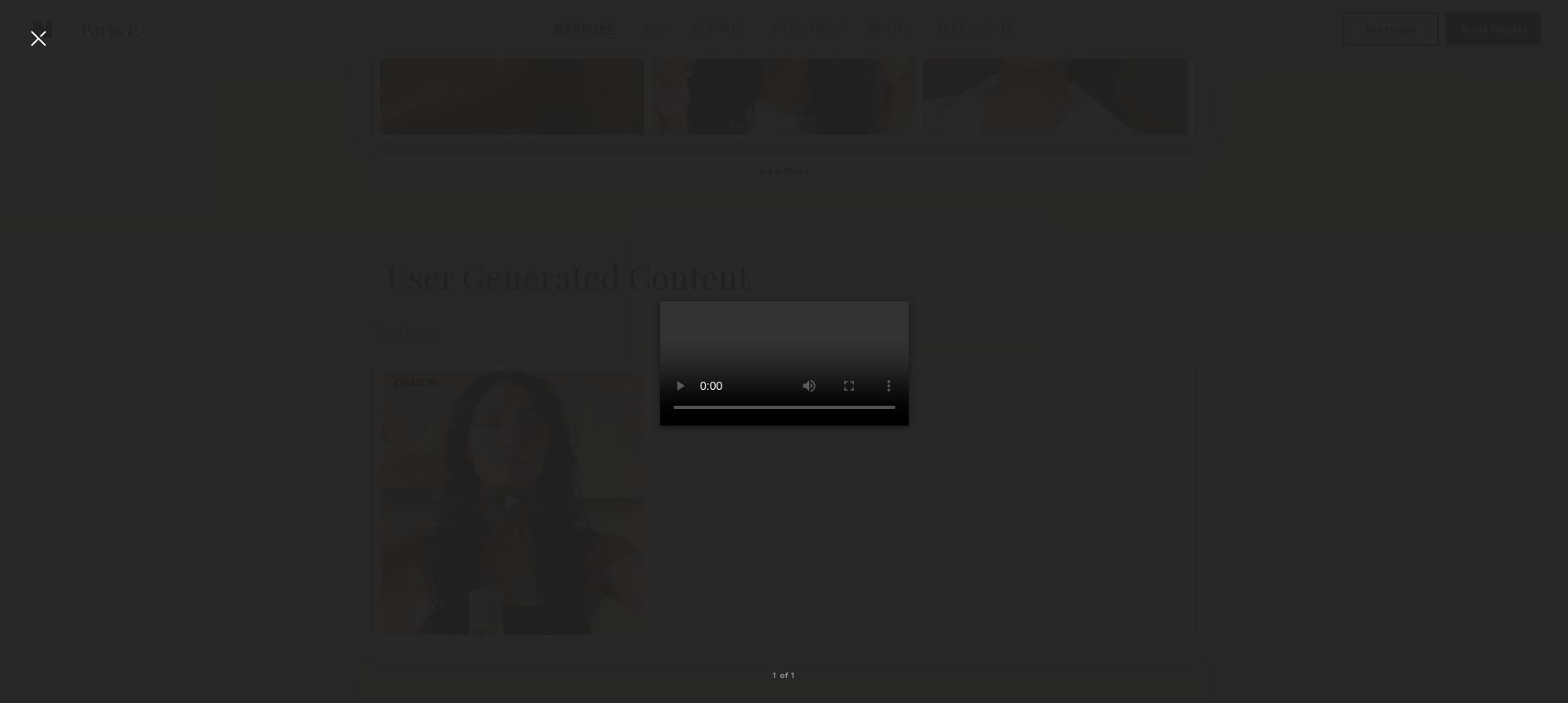
click at [1231, 378] on div at bounding box center [784, 339] width 1568 height 623
click at [1242, 211] on div at bounding box center [784, 339] width 1568 height 623
click at [45, 43] on div at bounding box center [38, 38] width 27 height 27
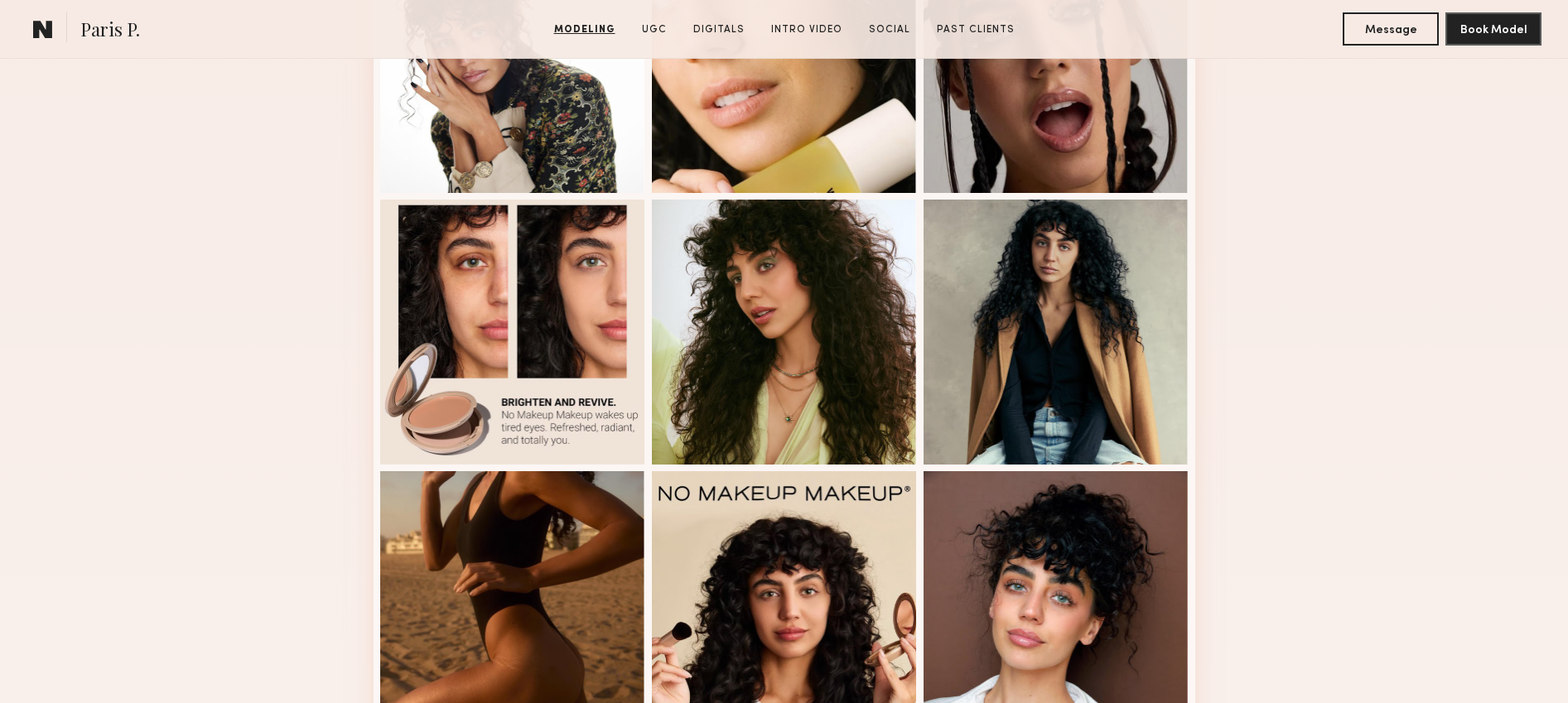
scroll to position [838, 0]
